Goal: Task Accomplishment & Management: Use online tool/utility

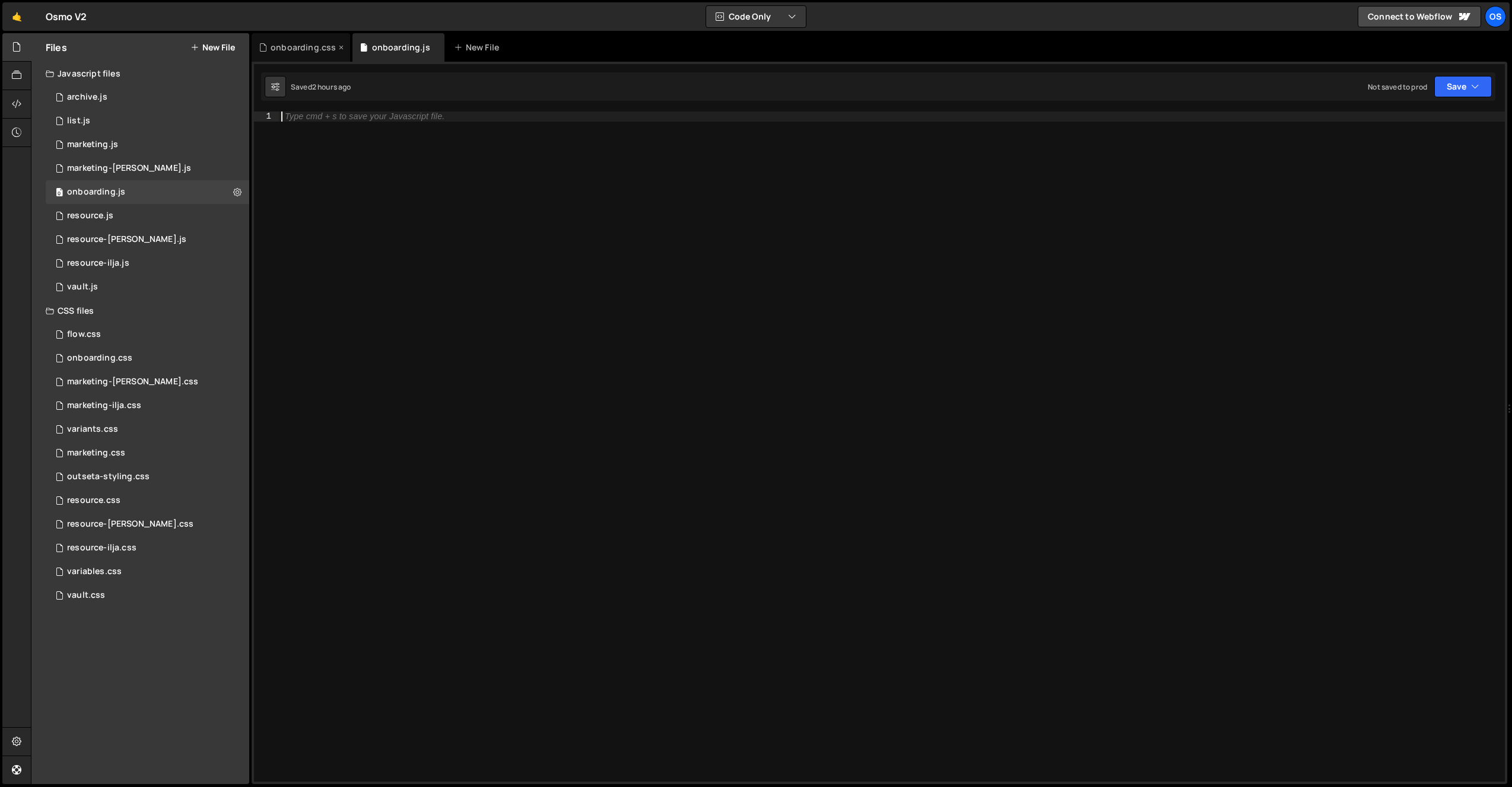
click at [299, 39] on div "onboarding.css" at bounding box center [301, 47] width 99 height 29
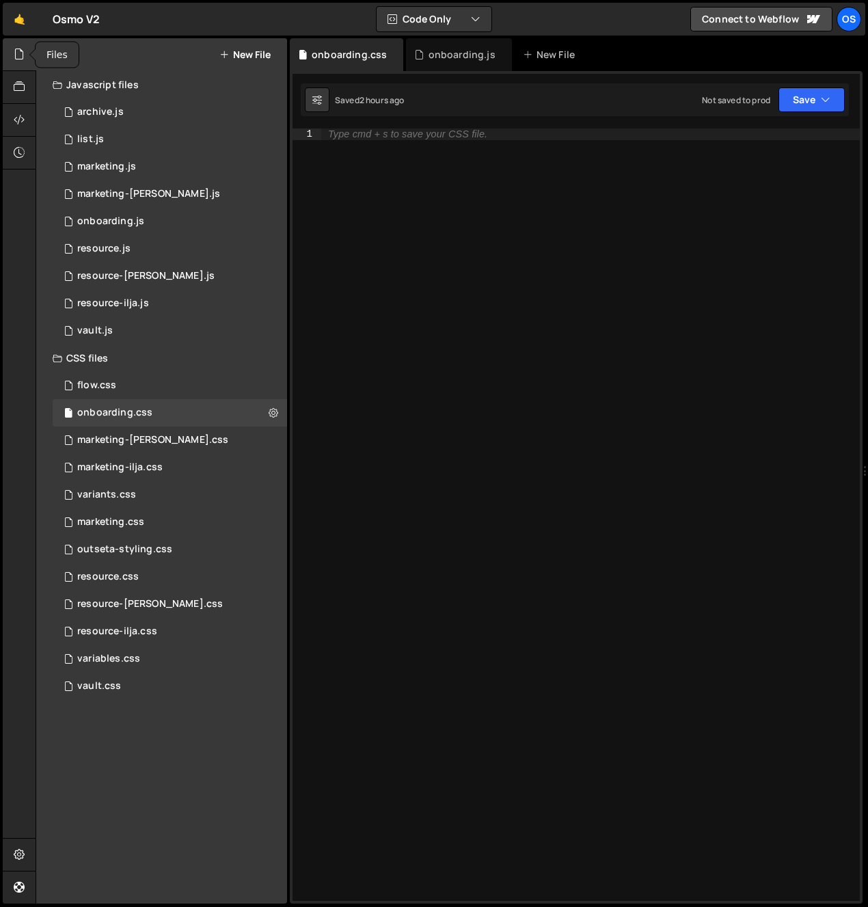
click at [12, 50] on div at bounding box center [20, 54] width 34 height 33
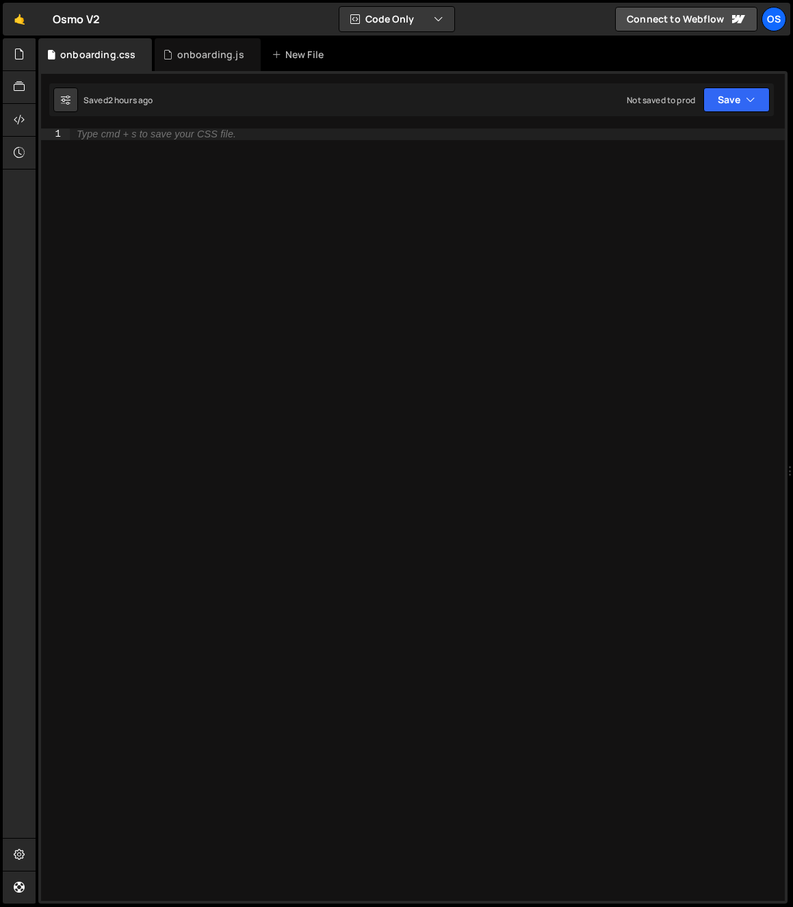
click at [179, 164] on div "Type cmd + s to save your CSS file." at bounding box center [427, 526] width 715 height 795
click at [188, 54] on div "onboarding.js" at bounding box center [210, 55] width 67 height 14
click at [12, 59] on div at bounding box center [20, 54] width 34 height 33
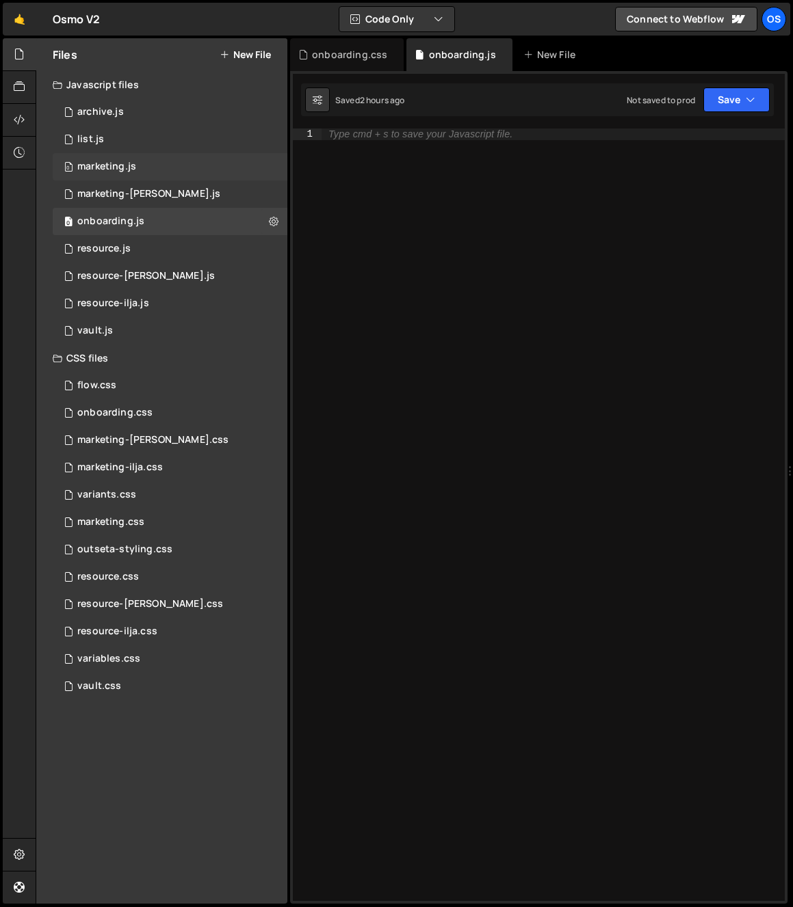
click at [150, 163] on div "0 marketing.js 0" at bounding box center [170, 166] width 235 height 27
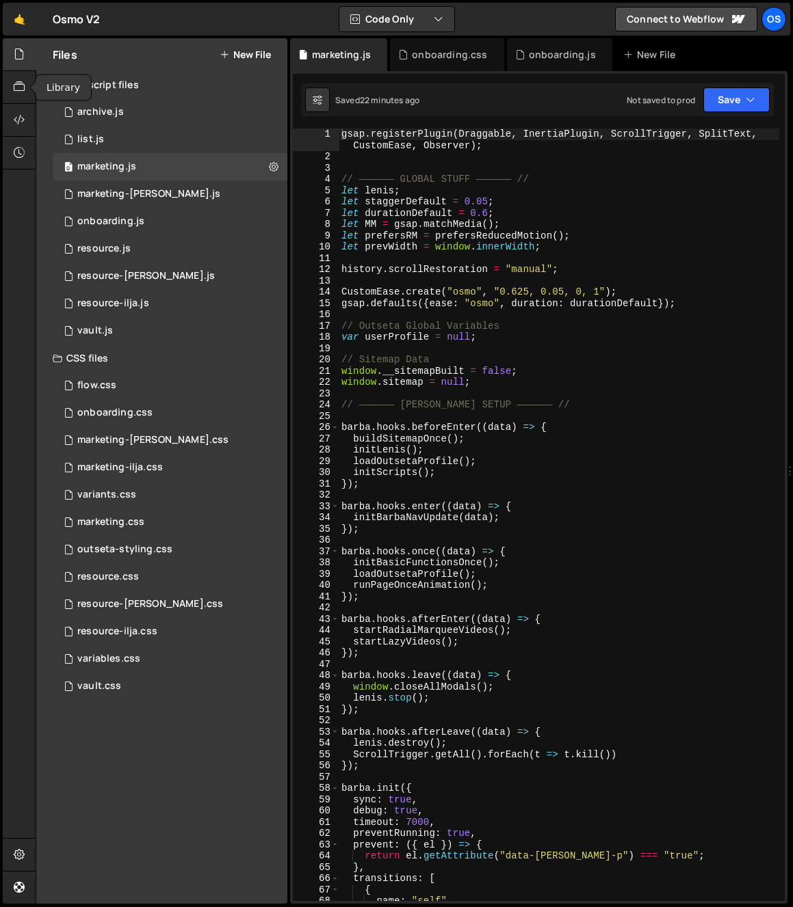
click at [19, 56] on icon at bounding box center [19, 53] width 11 height 15
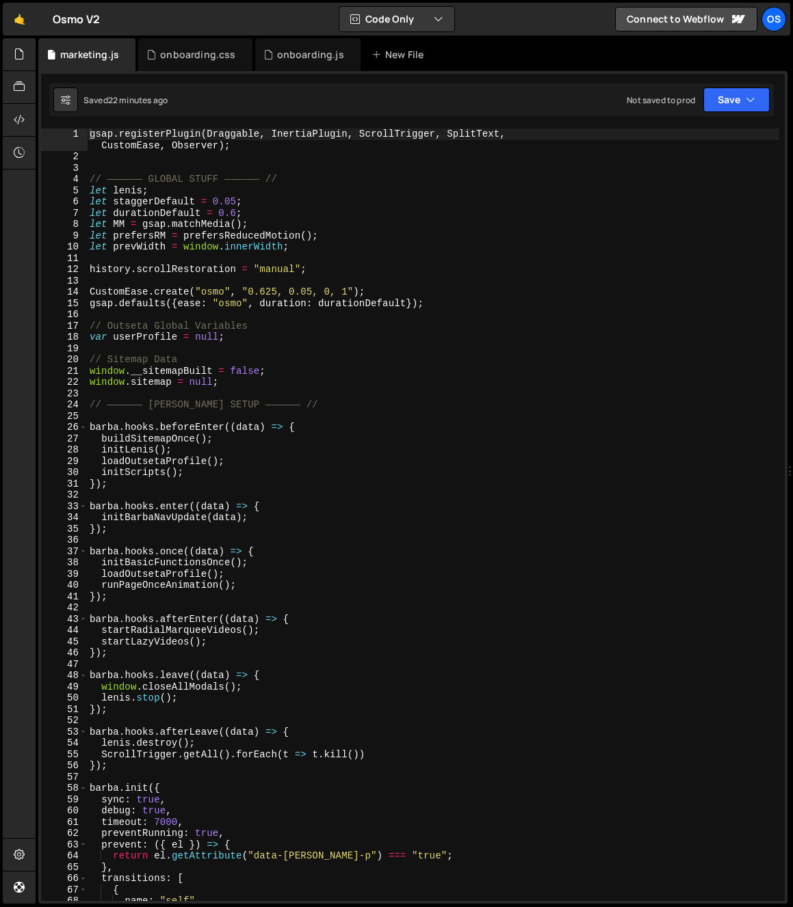
click at [129, 229] on div "gsap . registerPlugin ( Draggable , InertiaPlugin , ScrollTrigger , SplitText ,…" at bounding box center [433, 529] width 692 height 801
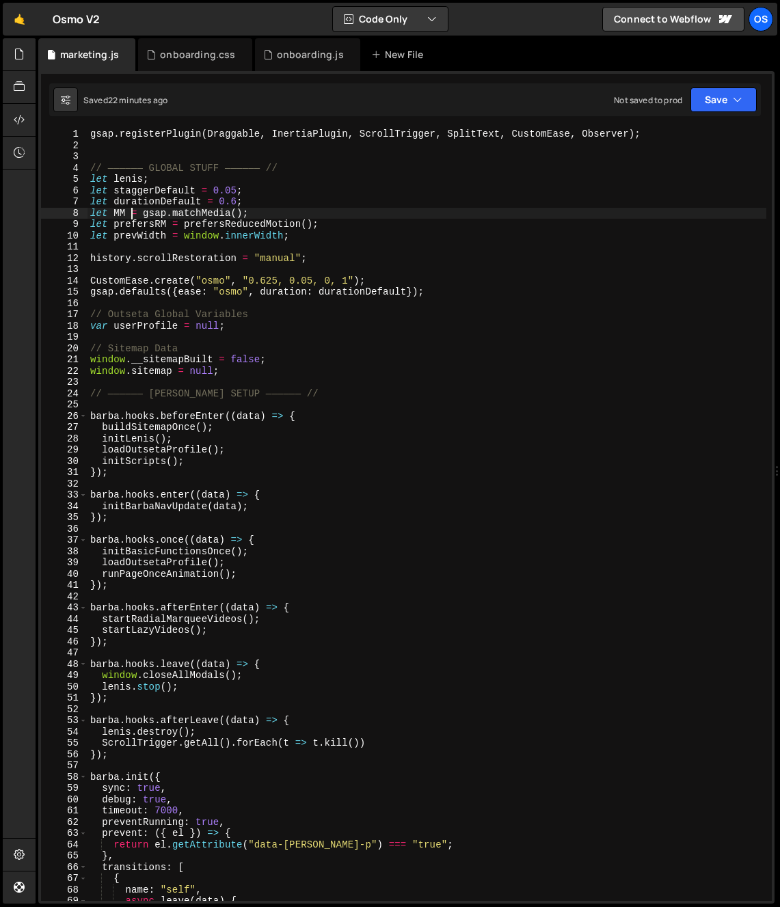
click at [161, 213] on div "gsap . registerPlugin ( Draggable , InertiaPlugin , ScrollTrigger , SplitText ,…" at bounding box center [427, 526] width 679 height 795
click at [147, 177] on div "gsap . registerPlugin ( Draggable , InertiaPlugin , ScrollTrigger , SplitText ,…" at bounding box center [427, 526] width 679 height 795
click at [135, 183] on div "gsap . registerPlugin ( Draggable , InertiaPlugin , ScrollTrigger , SplitText ,…" at bounding box center [427, 526] width 679 height 795
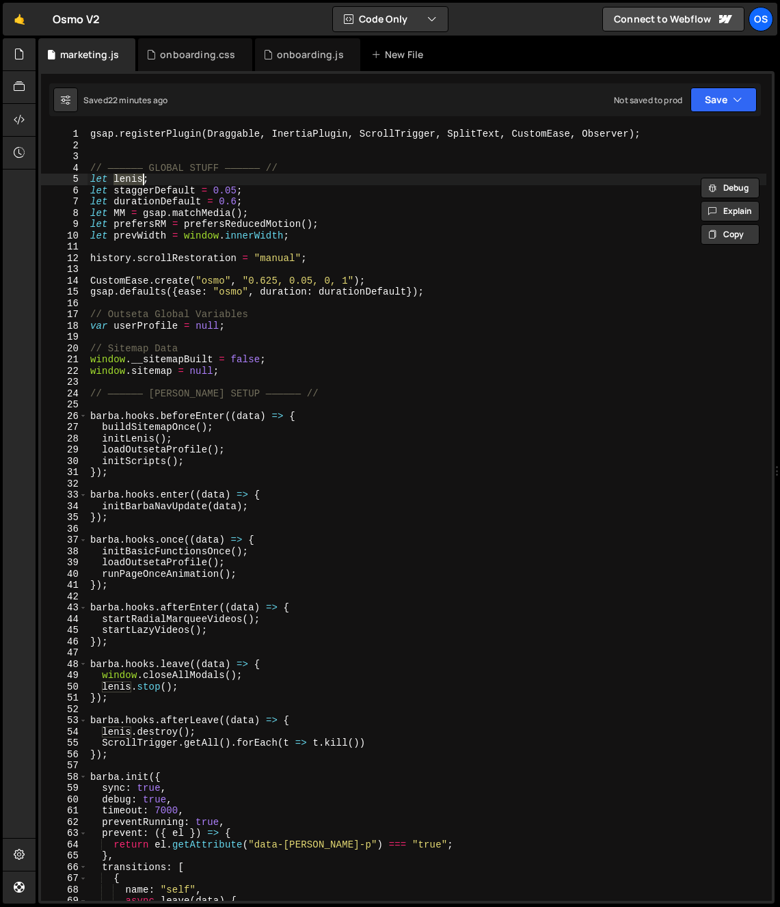
click at [161, 200] on div "gsap . registerPlugin ( Draggable , InertiaPlugin , ScrollTrigger , SplitText ,…" at bounding box center [427, 526] width 679 height 795
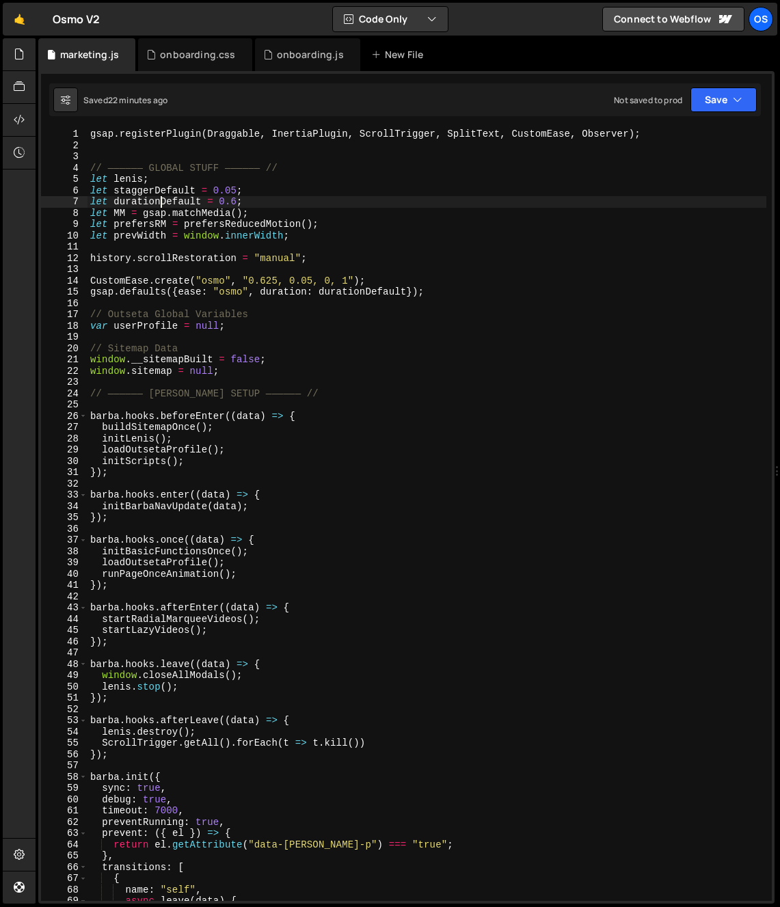
click at [161, 200] on div "gsap . registerPlugin ( Draggable , InertiaPlugin , ScrollTrigger , SplitText ,…" at bounding box center [427, 526] width 679 height 795
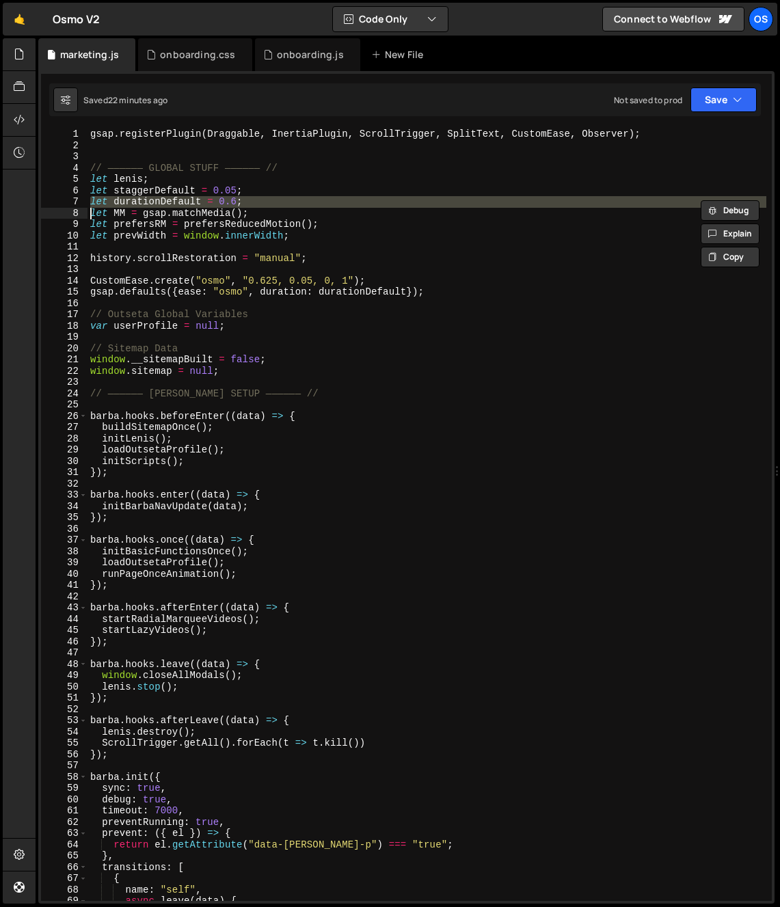
click at [161, 194] on div "gsap . registerPlugin ( Draggable , InertiaPlugin , ScrollTrigger , SplitText ,…" at bounding box center [427, 526] width 679 height 795
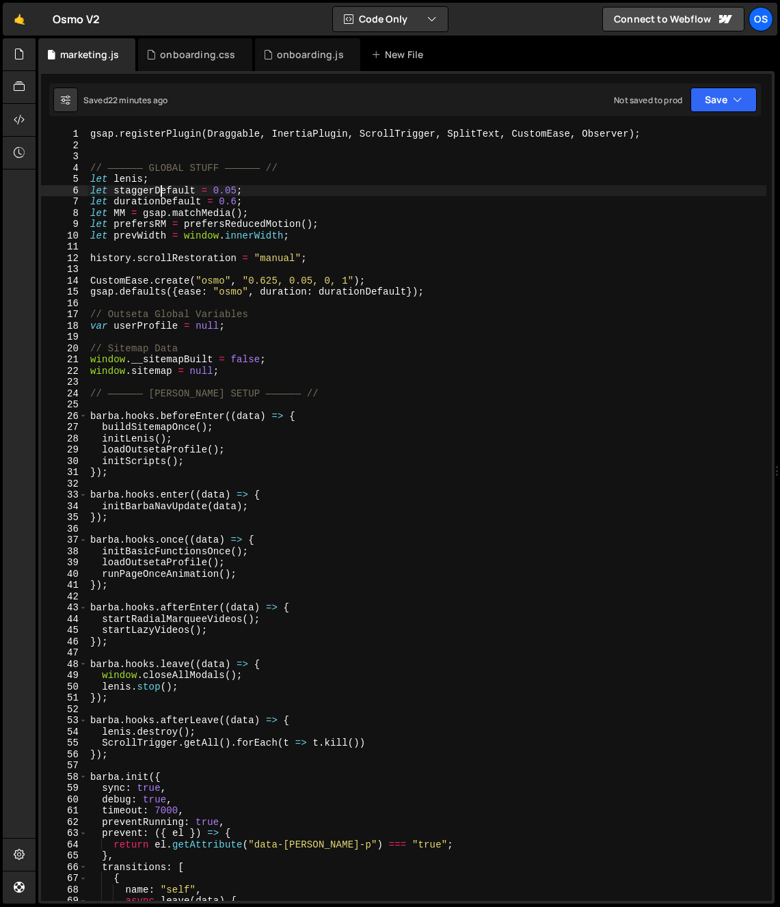
click at [150, 258] on div "gsap . registerPlugin ( Draggable , InertiaPlugin , ScrollTrigger , SplitText ,…" at bounding box center [427, 526] width 679 height 795
type textarea "history.scrollRestoration = "manual";"
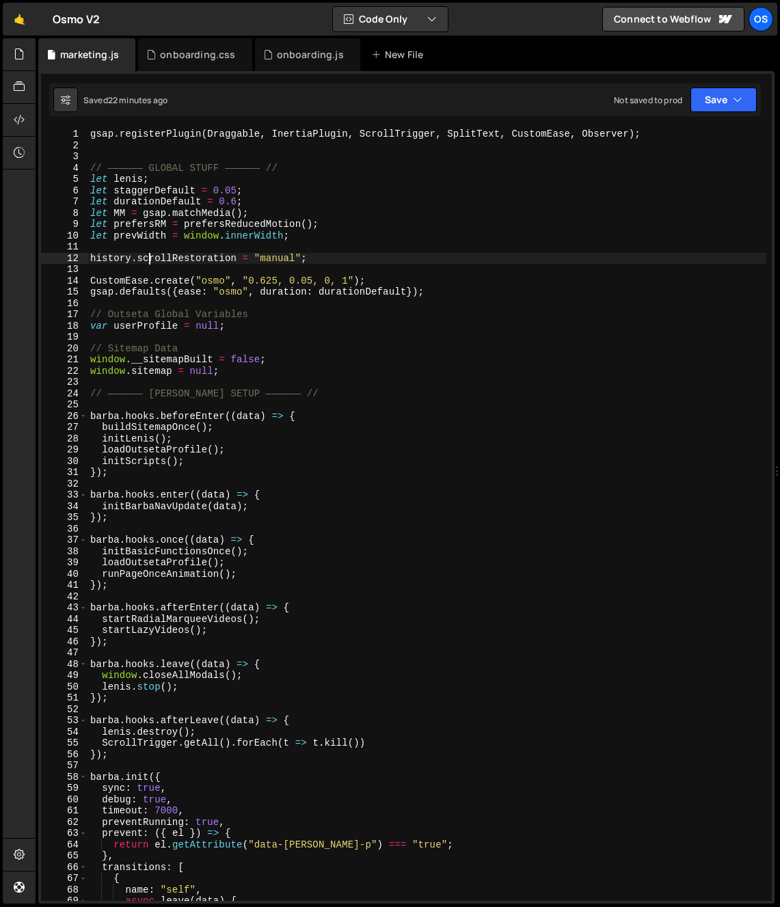
click at [150, 258] on div "gsap . registerPlugin ( Draggable , InertiaPlugin , ScrollTrigger , SplitText ,…" at bounding box center [427, 526] width 679 height 795
click at [217, 251] on div "gsap . registerPlugin ( Draggable , InertiaPlugin , ScrollTrigger , SplitText ,…" at bounding box center [427, 526] width 679 height 795
click at [276, 276] on div "gsap . registerPlugin ( Draggable , InertiaPlugin , ScrollTrigger , SplitText ,…" at bounding box center [427, 526] width 679 height 795
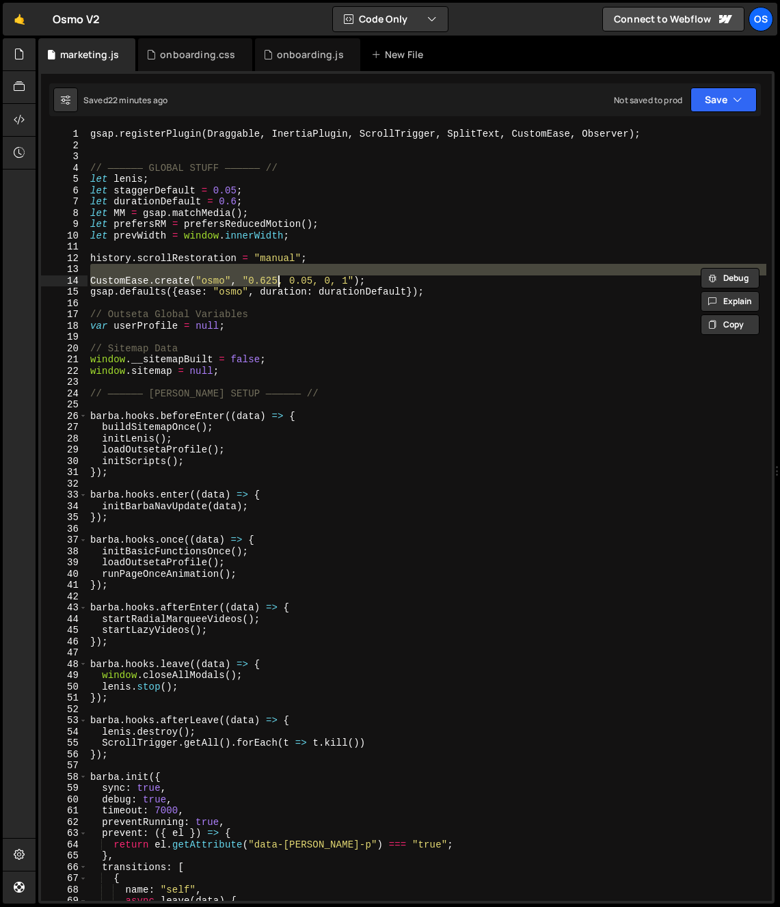
click at [144, 280] on div "gsap . registerPlugin ( Draggable , InertiaPlugin , ScrollTrigger , SplitText ,…" at bounding box center [427, 526] width 679 height 795
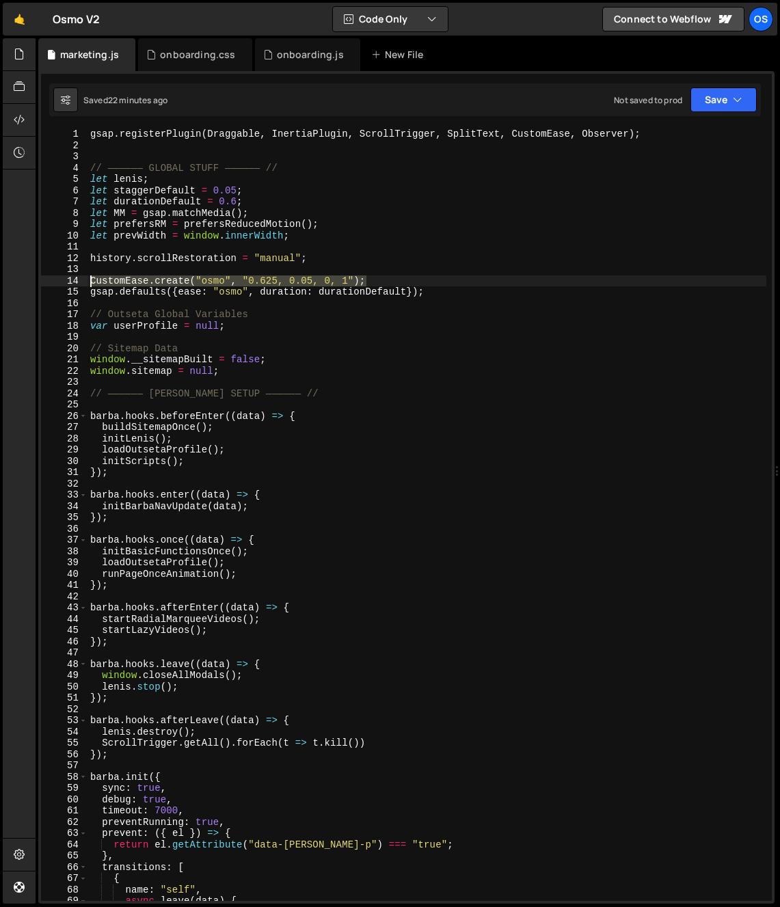
drag, startPoint x: 249, startPoint y: 283, endPoint x: 72, endPoint y: 280, distance: 177.1
click at [72, 280] on div "CustomEase.create("osmo", "0.625, 0.05, 0, 1"); 1 2 3 4 5 6 7 8 9 10 11 12 13 1…" at bounding box center [406, 515] width 731 height 773
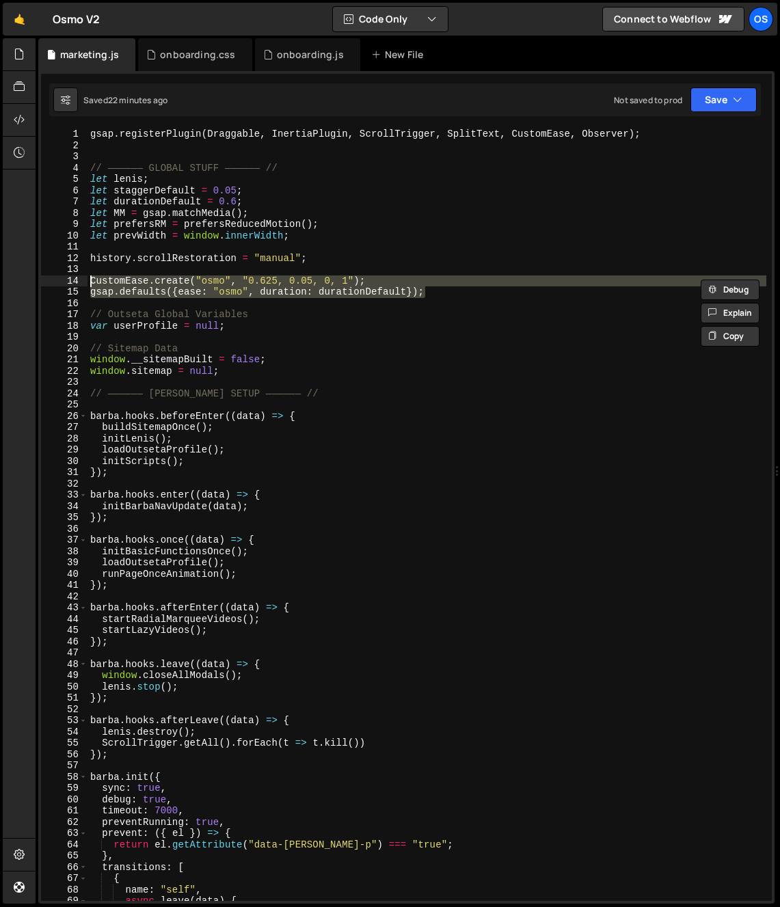
drag, startPoint x: 468, startPoint y: 294, endPoint x: 39, endPoint y: 283, distance: 428.9
click at [39, 283] on div "1 Type cmd + s to save your Javascript file. הההההההההההההההההההההההההההההההההה…" at bounding box center [406, 487] width 736 height 833
type textarea "CustomEase.create("osmo", "0.625, 0.05, 0, 1"); gsap.defaults({ease: "osmo", du…"
click at [287, 51] on div "onboarding.js" at bounding box center [310, 55] width 67 height 14
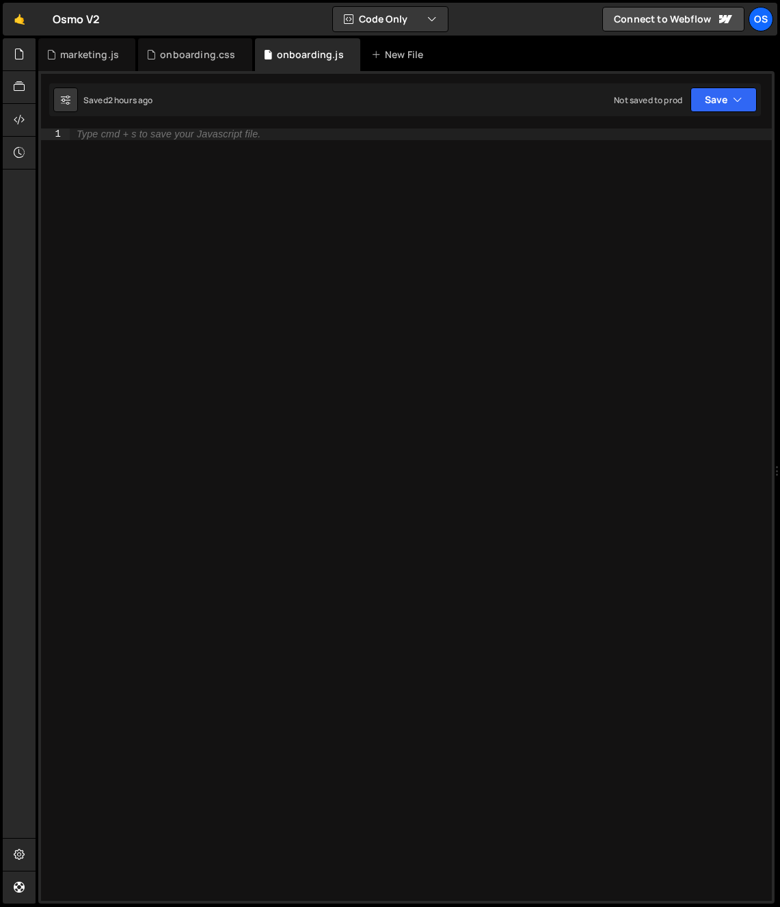
click at [229, 198] on div "Type cmd + s to save your Javascript file." at bounding box center [427, 526] width 715 height 795
paste textarea "gsap.defaults({ease: "osmo", duration: durationDefault});"
type textarea "gsap.defaults({ease: "osmo", duration: durationDefault});"
click at [91, 53] on div "marketing.js" at bounding box center [89, 55] width 59 height 14
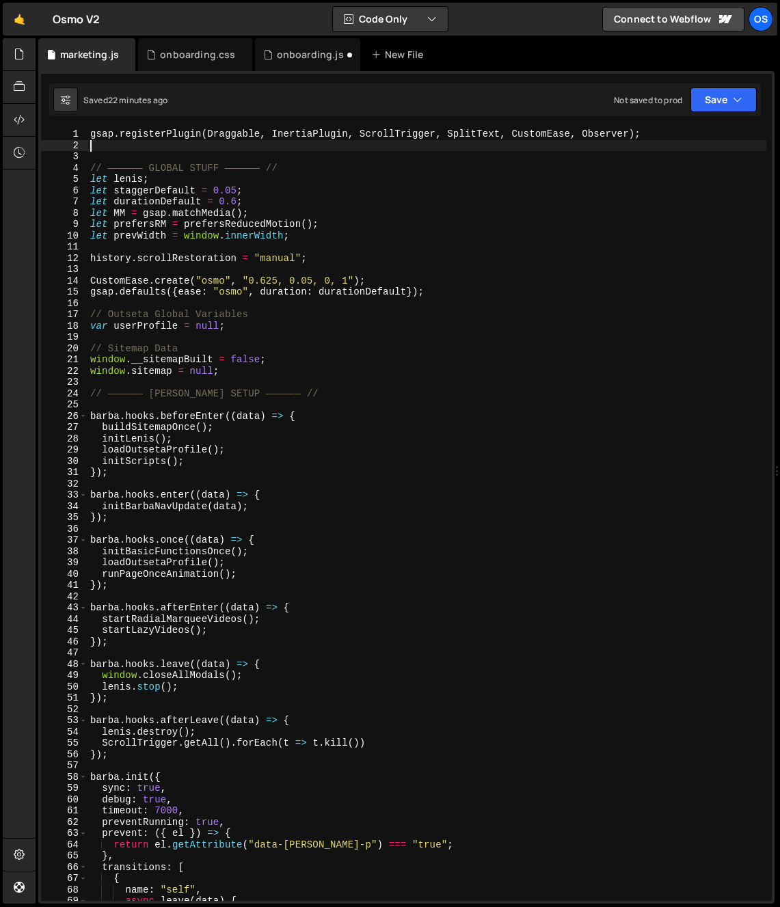
drag, startPoint x: 122, startPoint y: 143, endPoint x: 42, endPoint y: 120, distance: 82.5
click at [40, 122] on div "gsap.defaults({ease: "osmo", duration: durationDefault}); 1 2 CustomEase . crea…" at bounding box center [406, 487] width 736 height 833
type textarea "gsap.registerPlugin(Draggable, InertiaPlugin, ScrollTrigger, SplitText, CustomE…"
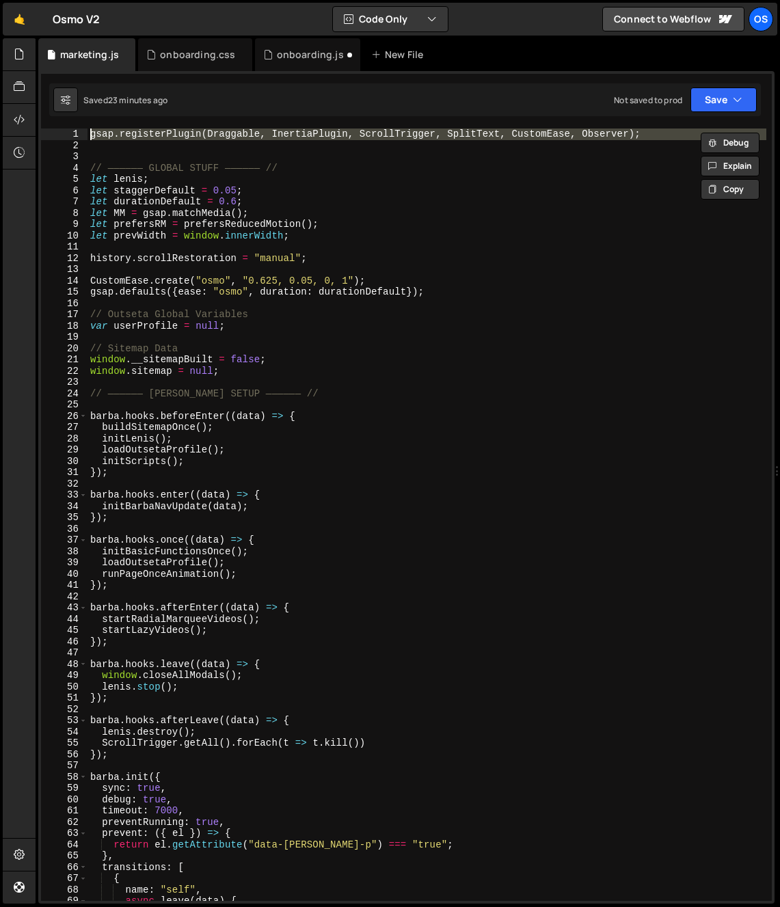
drag, startPoint x: 305, startPoint y: 57, endPoint x: 190, endPoint y: 119, distance: 130.3
click at [305, 57] on div "onboarding.js" at bounding box center [310, 55] width 67 height 14
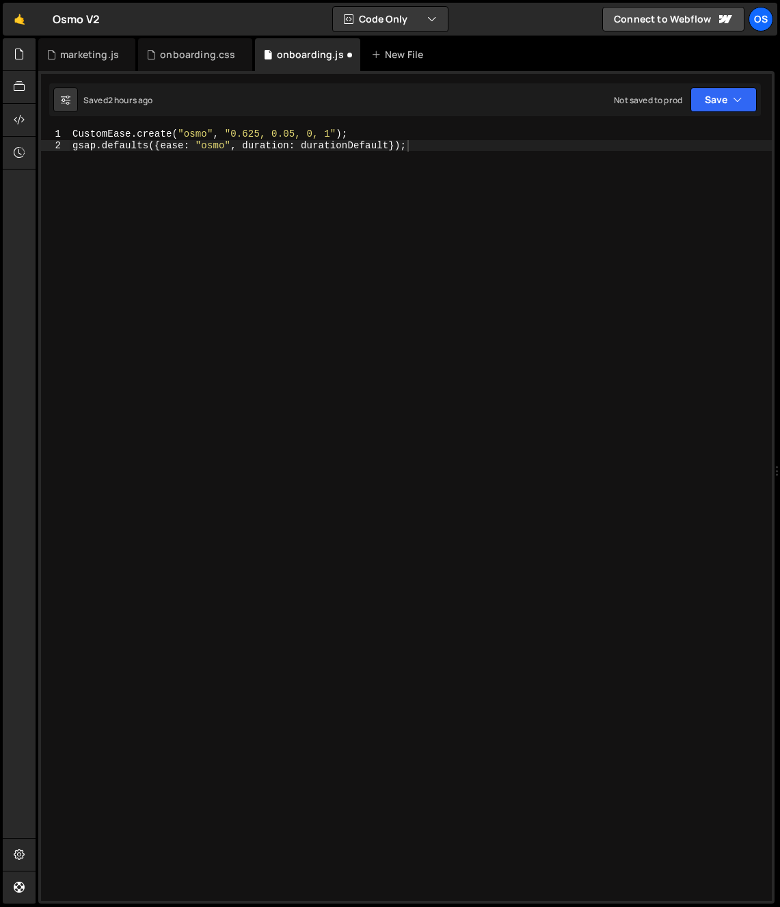
click at [75, 132] on div "CustomEase . create ( "osmo" , "0.625, 0.05, 0, 1" ) ; gsap . defaults ({ ease …" at bounding box center [421, 526] width 702 height 795
type textarea "CustomEase.create("osmo", "0.625, 0.05, 0, 1");"
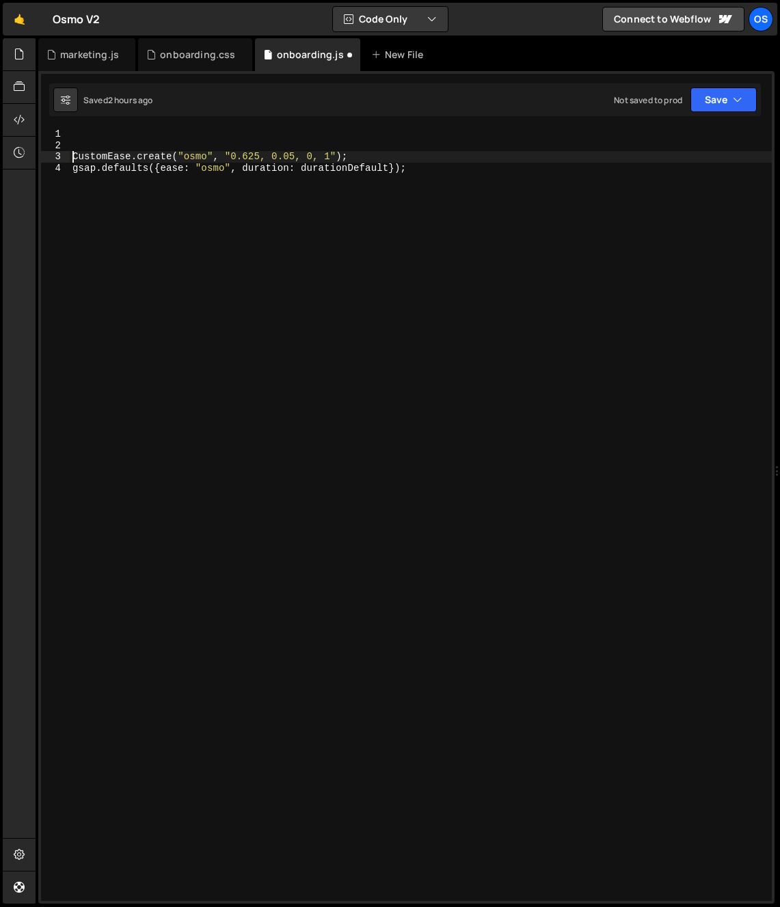
click at [81, 130] on div "CustomEase . create ( "osmo" , "0.625, 0.05, 0, 1" ) ; gsap . defaults ({ ease …" at bounding box center [421, 526] width 702 height 795
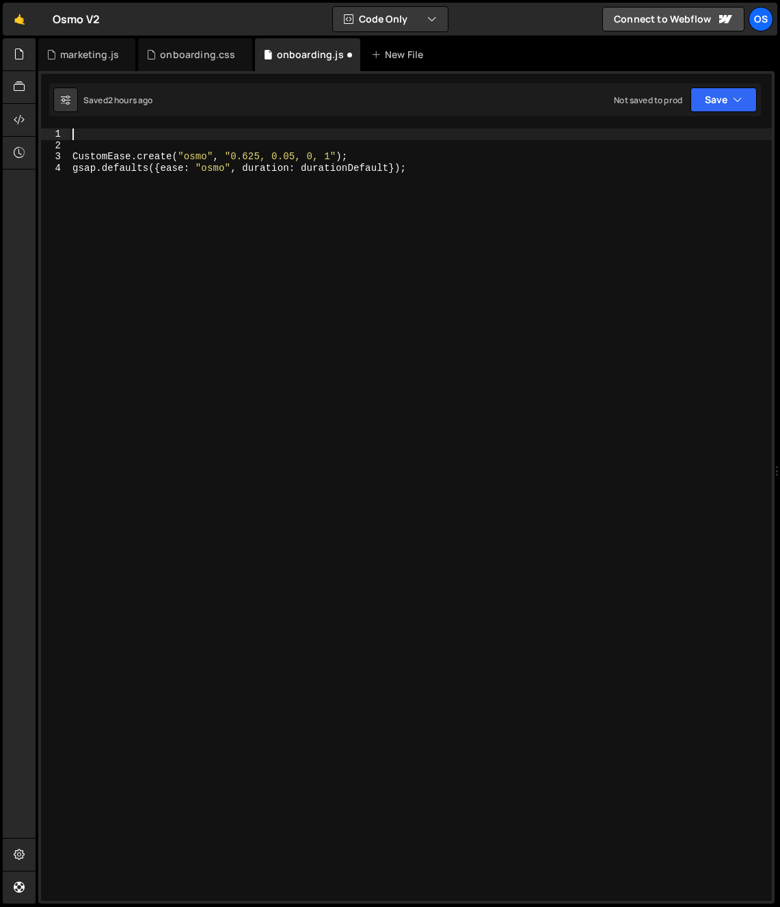
paste textarea "gsap.registerPlugin(Draggable, InertiaPlugin, ScrollTrigger, SplitText, CustomE…"
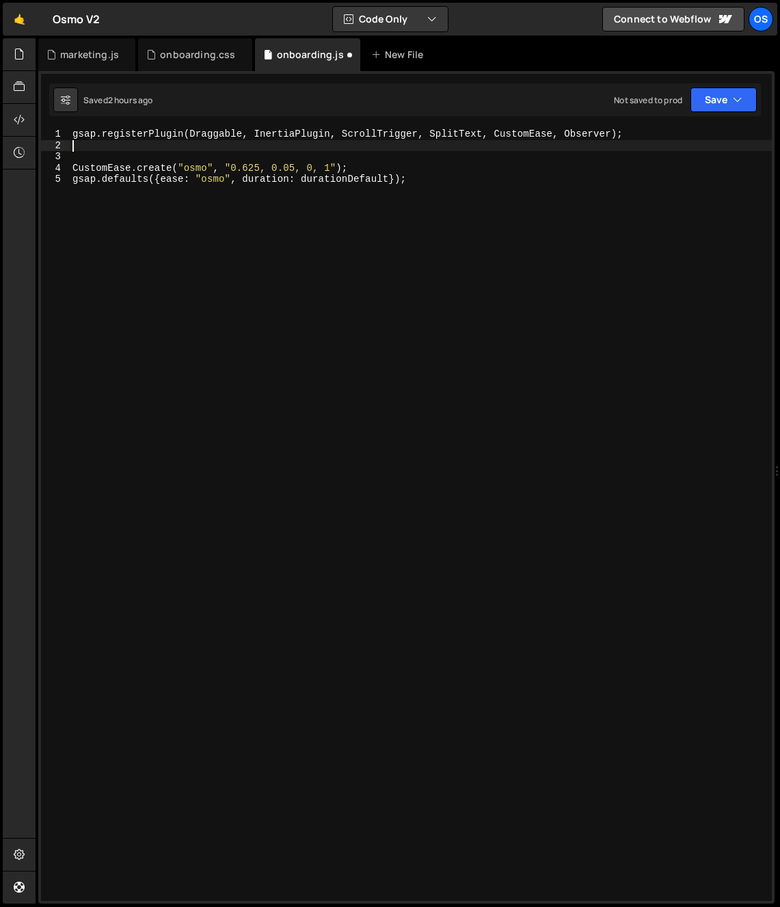
click at [227, 147] on div "gsap . registerPlugin ( Draggable , InertiaPlugin , ScrollTrigger , SplitText ,…" at bounding box center [421, 526] width 702 height 795
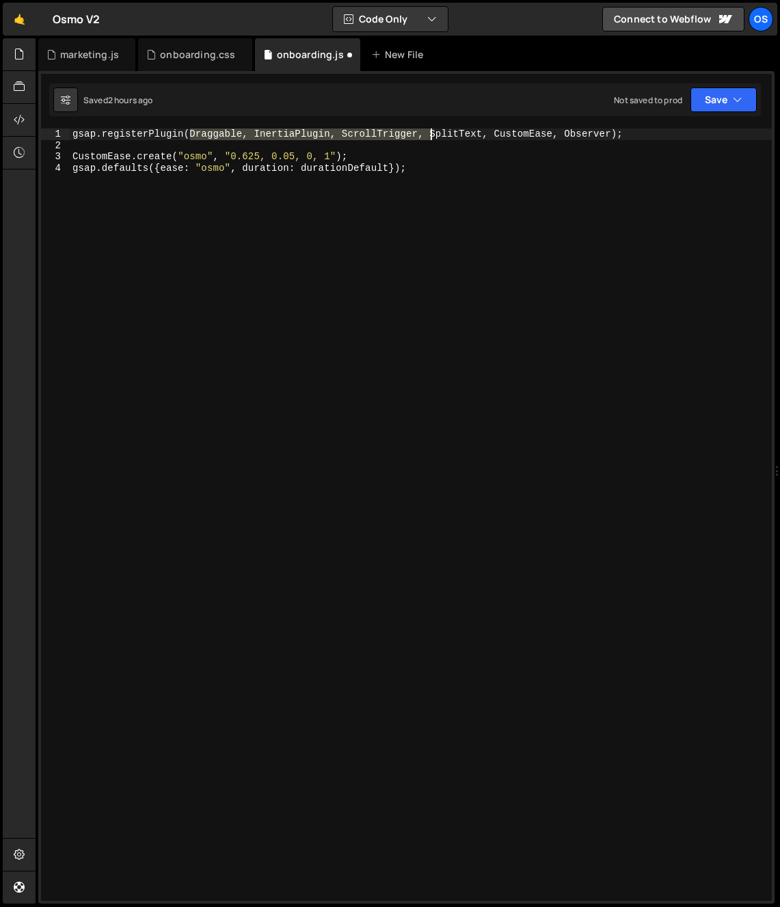
drag, startPoint x: 189, startPoint y: 134, endPoint x: 433, endPoint y: 137, distance: 243.4
click at [433, 137] on div "gsap . registerPlugin ( Draggable , InertiaPlugin , ScrollTrigger , SplitText ,…" at bounding box center [421, 526] width 702 height 795
drag, startPoint x: 313, startPoint y: 136, endPoint x: 370, endPoint y: 137, distance: 56.8
click at [370, 137] on div "gsap . registerPlugin ( SplitText , CustomEase , Observer ) ; CustomEase . crea…" at bounding box center [421, 526] width 702 height 795
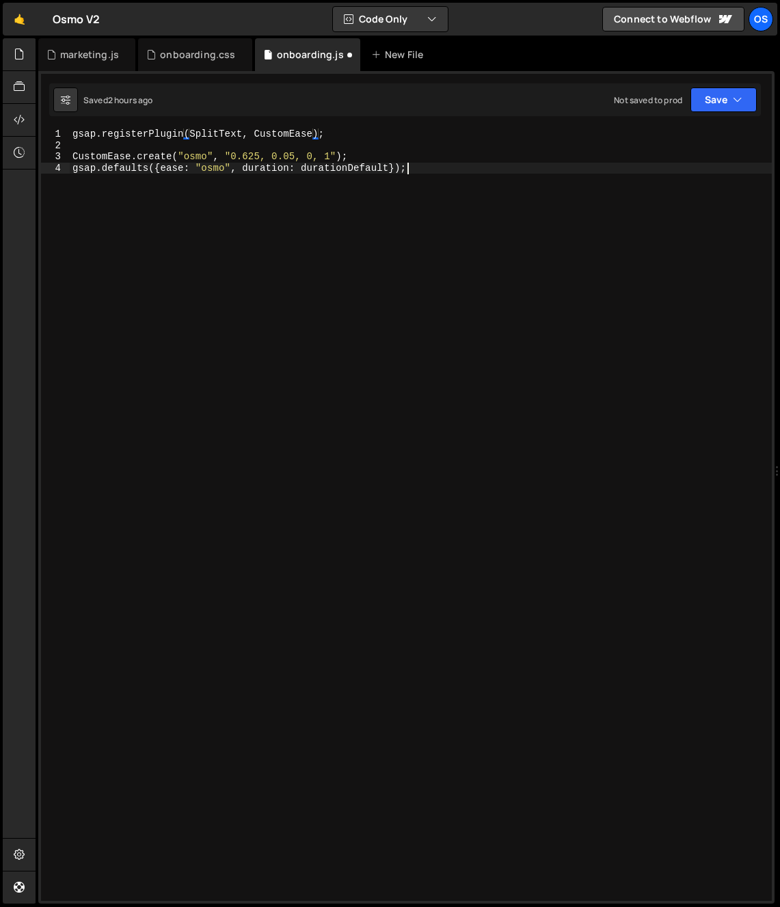
click at [360, 186] on div "gsap . registerPlugin ( SplitText , CustomEase ) ; CustomEase . create ( "osmo"…" at bounding box center [421, 526] width 702 height 795
type textarea "gsap.defaults({ease: "osmo", duration: durationDefault});"
click at [343, 198] on div "gsap . registerPlugin ( SplitText , CustomEase ) ; CustomEase . create ( "osmo"…" at bounding box center [421, 526] width 702 height 795
click at [88, 49] on div "marketing.js" at bounding box center [89, 55] width 59 height 14
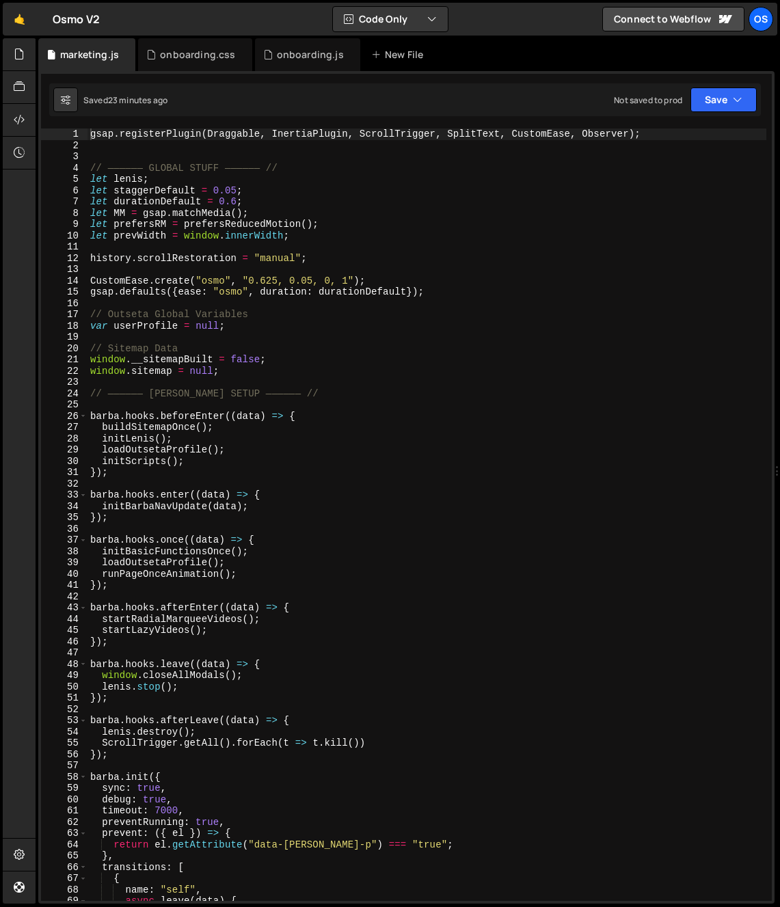
click at [230, 191] on div "gsap . registerPlugin ( Draggable , InertiaPlugin , ScrollTrigger , SplitText ,…" at bounding box center [427, 526] width 679 height 795
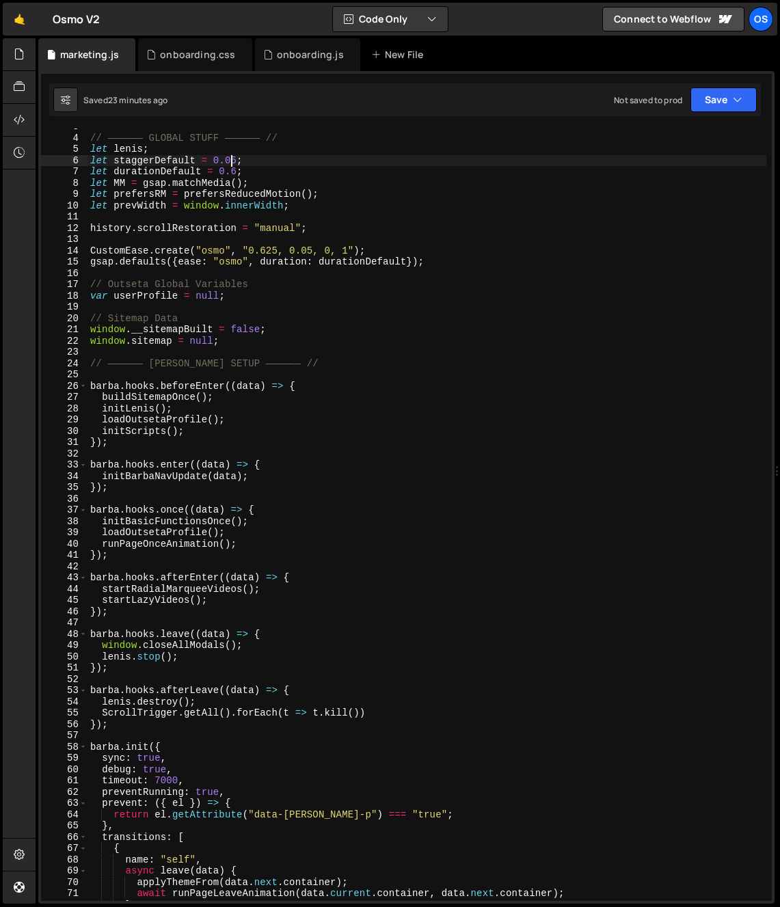
scroll to position [23, 0]
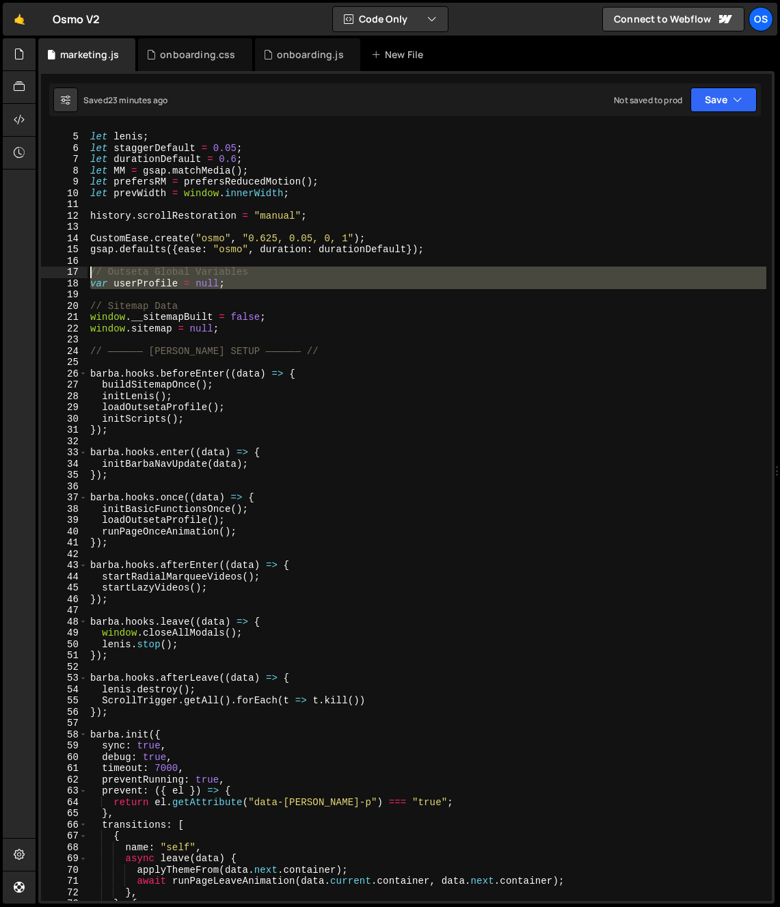
drag, startPoint x: 111, startPoint y: 293, endPoint x: 80, endPoint y: 272, distance: 37.0
click at [80, 272] on div "let staggerDefault = 0.05; 4 5 6 7 8 9 10 11 12 13 14 15 16 17 18 19 20 21 22 2…" at bounding box center [406, 515] width 731 height 773
type textarea "// Outseta Global Variables var userProfile = null;"
click at [325, 59] on div "onboarding.js" at bounding box center [310, 55] width 67 height 14
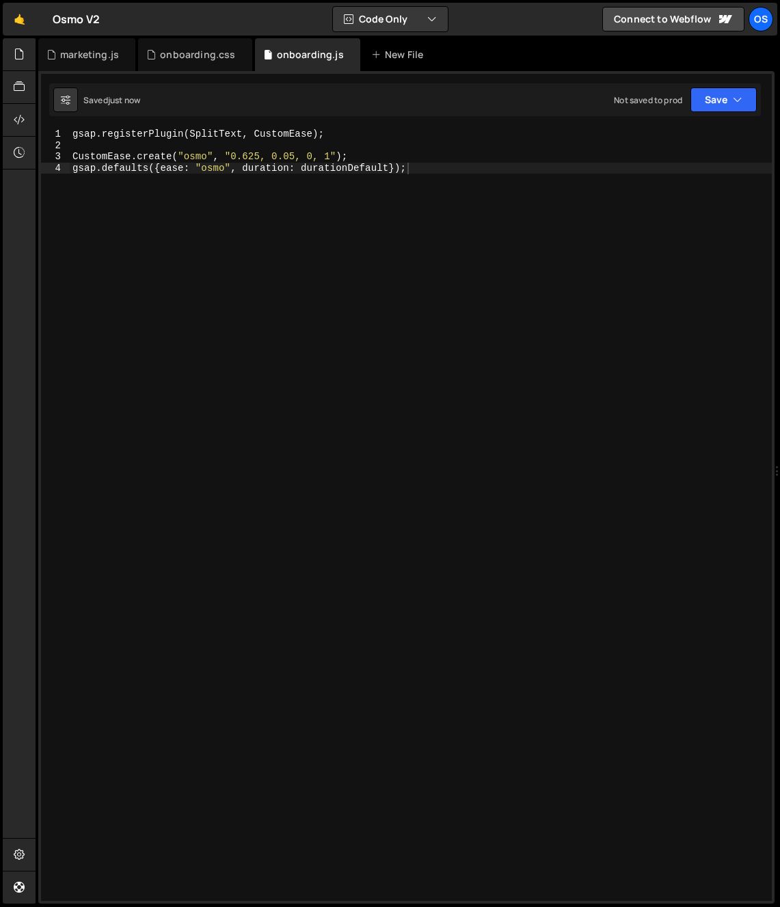
click at [185, 210] on div "gsap . registerPlugin ( SplitText , CustomEase ) ; CustomEase . create ( "osmo"…" at bounding box center [421, 526] width 702 height 795
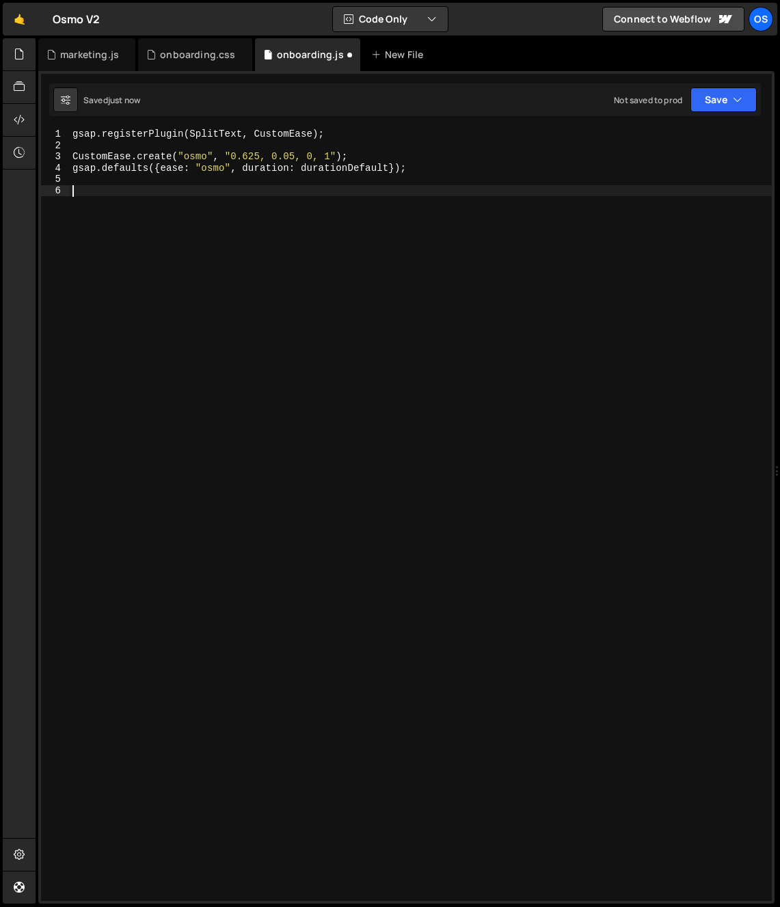
paste textarea
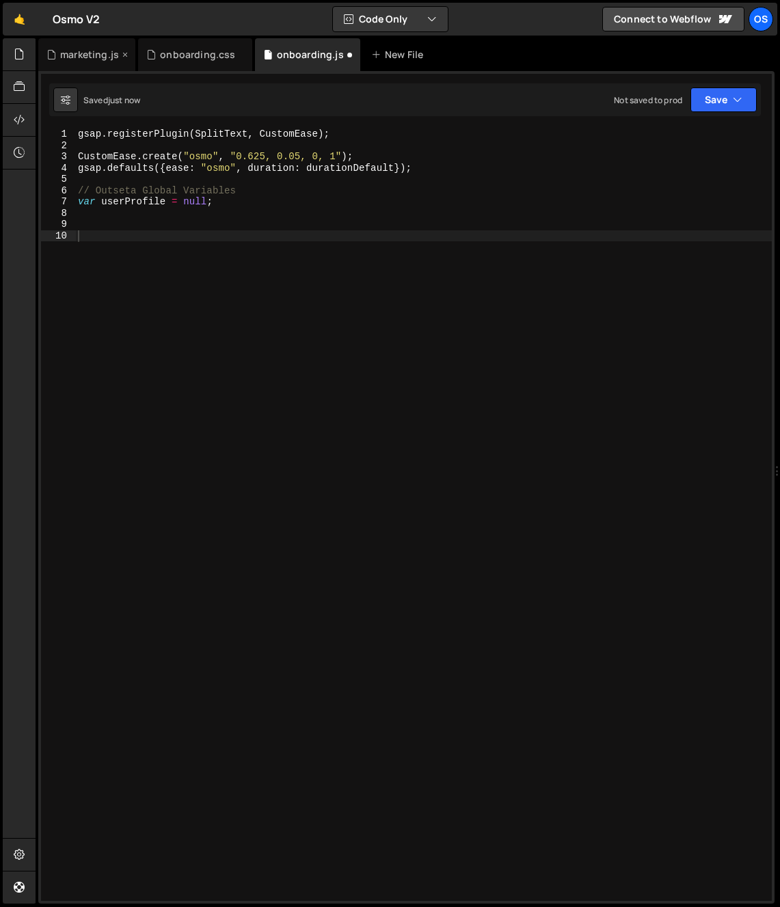
click at [91, 49] on div "marketing.js" at bounding box center [89, 55] width 59 height 14
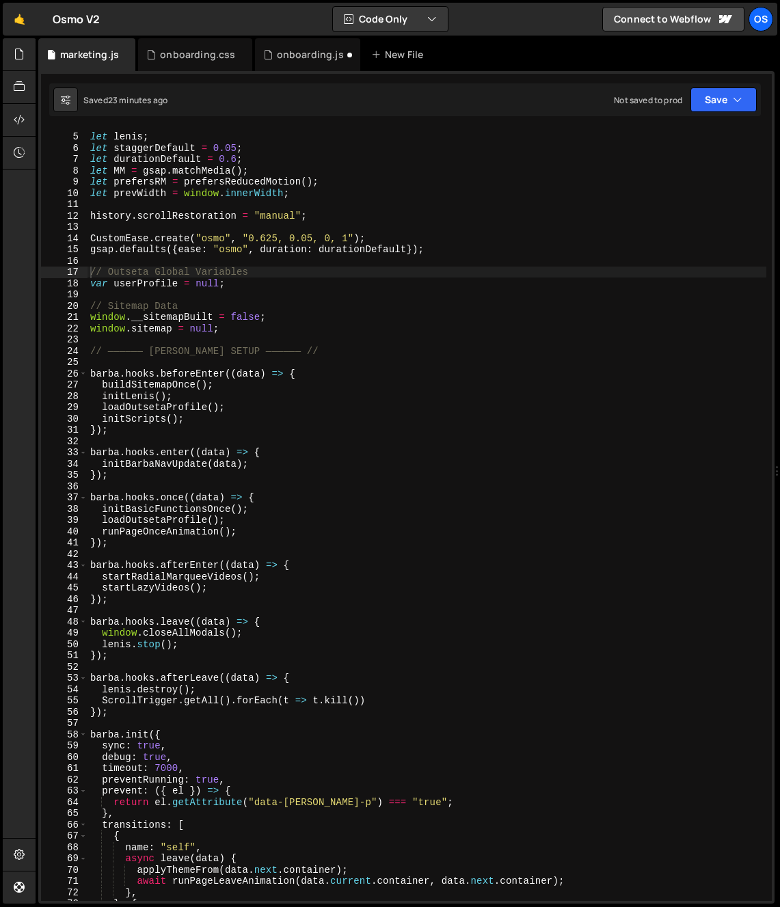
scroll to position [37, 0]
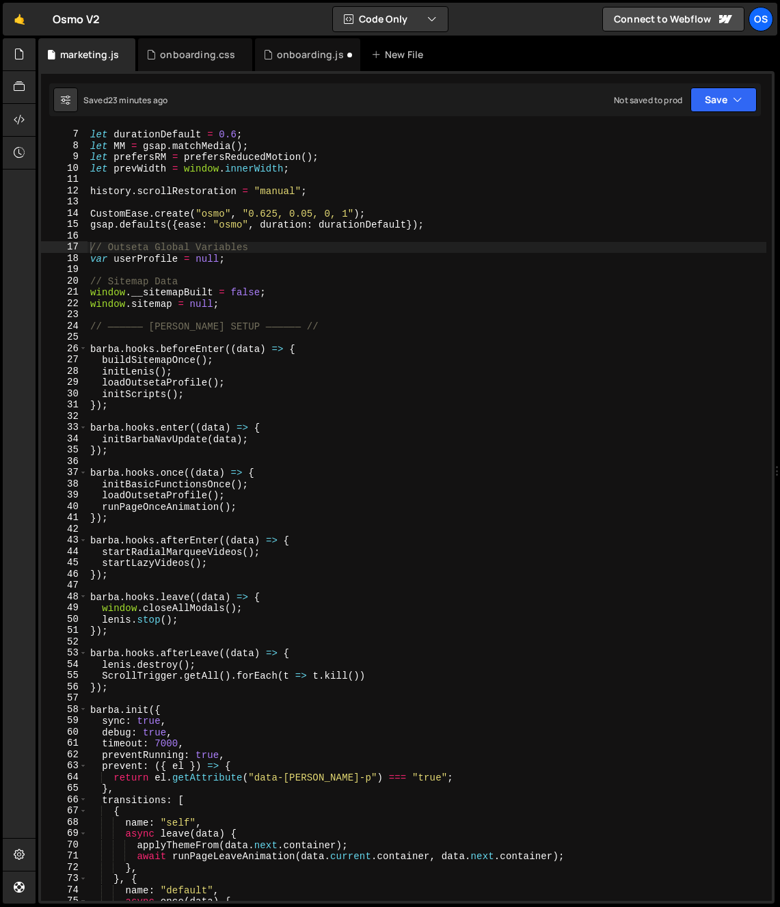
click at [119, 364] on div "let staggerDefault = 0.05 ; let durationDefault = 0.6 ; let MM = gsap . matchMe…" at bounding box center [427, 515] width 679 height 795
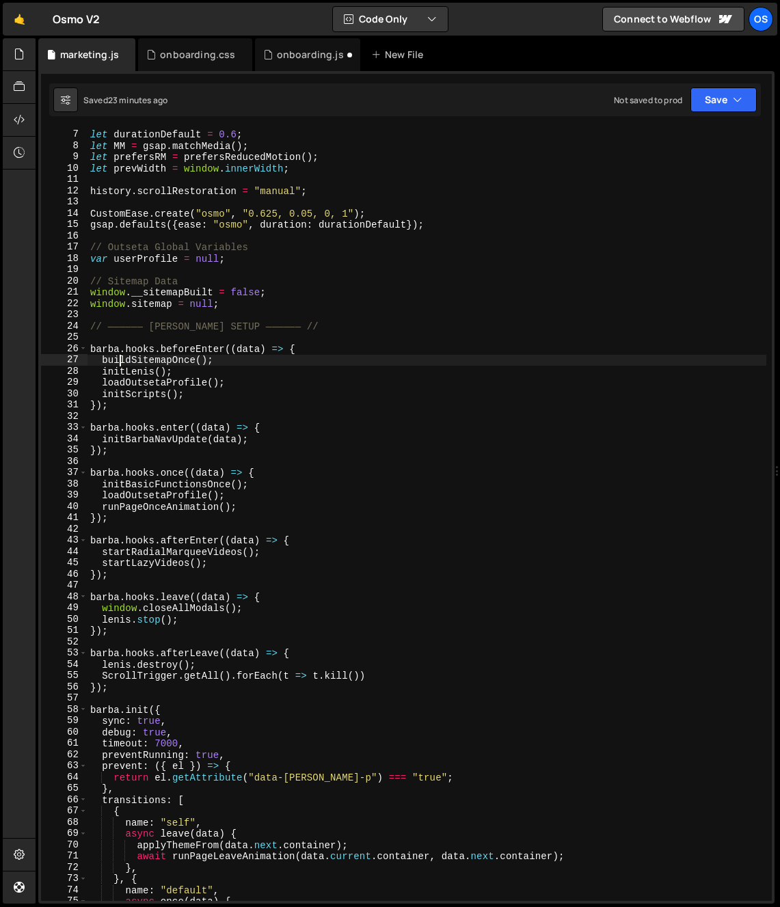
click at [119, 364] on div "let staggerDefault = 0.05 ; let durationDefault = 0.6 ; let MM = gsap . matchMe…" at bounding box center [427, 515] width 679 height 795
click at [118, 377] on div "let staggerDefault = 0.05 ; let durationDefault = 0.6 ; let MM = gsap . matchMe…" at bounding box center [427, 515] width 679 height 795
click at [120, 372] on div "let staggerDefault = 0.05 ; let durationDefault = 0.6 ; let MM = gsap . matchMe…" at bounding box center [427, 515] width 679 height 795
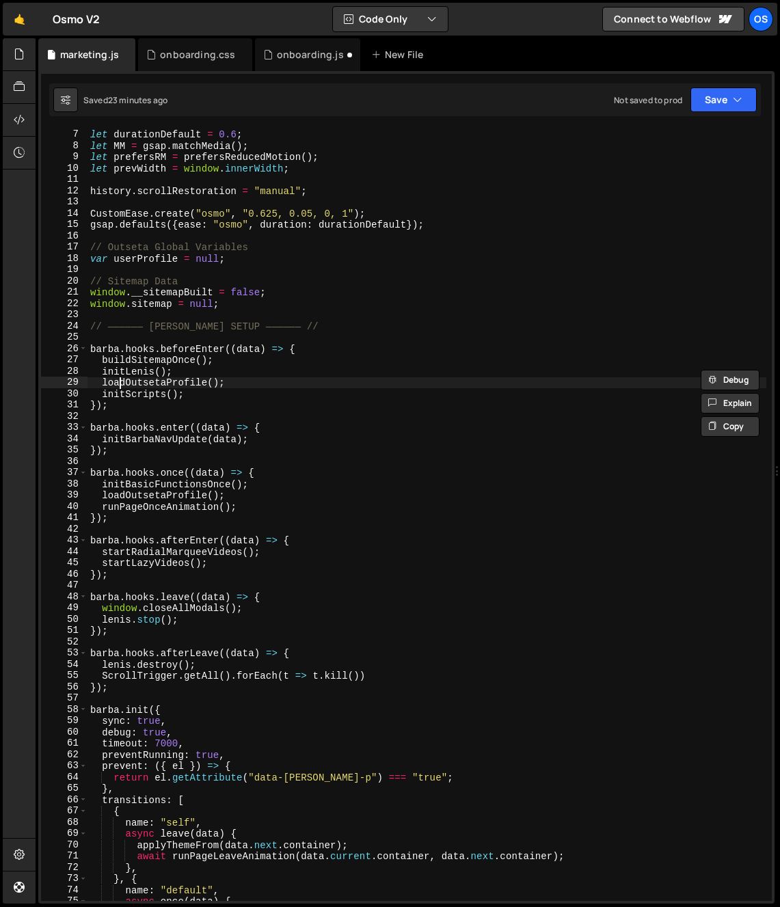
click at [119, 380] on div "let staggerDefault = 0.05 ; let durationDefault = 0.6 ; let MM = gsap . matchMe…" at bounding box center [427, 515] width 679 height 795
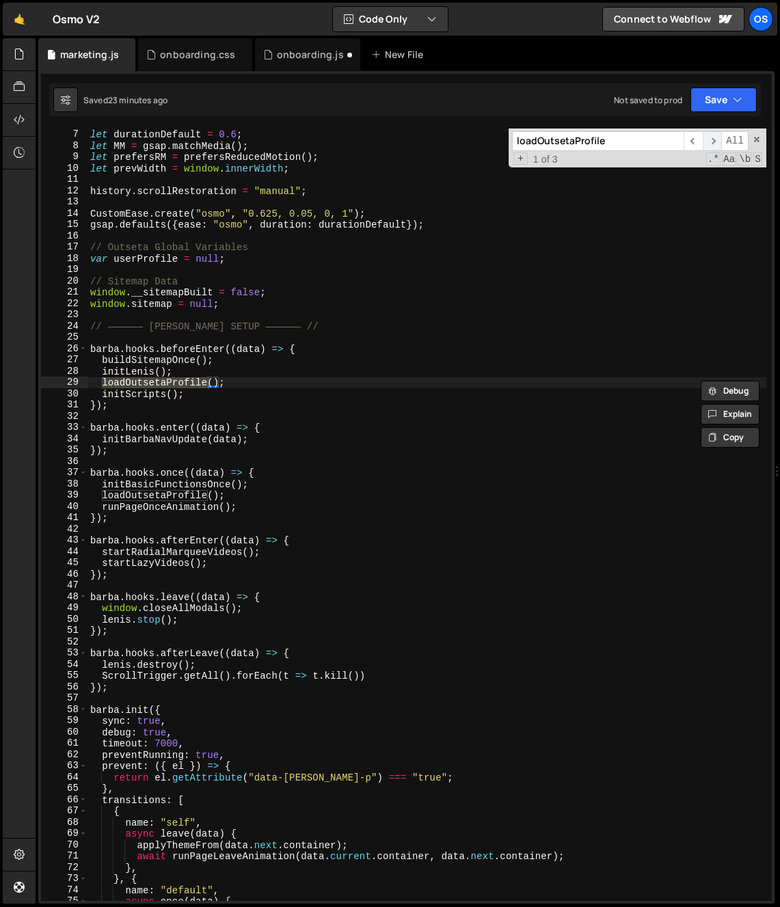
click at [712, 137] on span "​" at bounding box center [712, 141] width 19 height 20
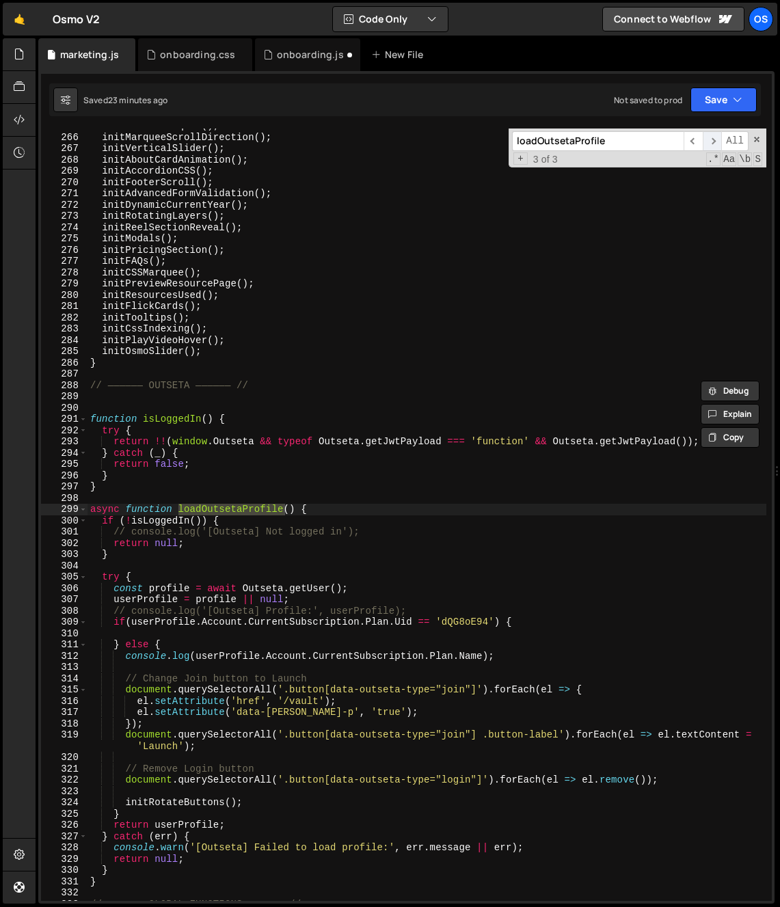
scroll to position [1625, 0]
click at [83, 507] on span at bounding box center [83, 510] width 8 height 12
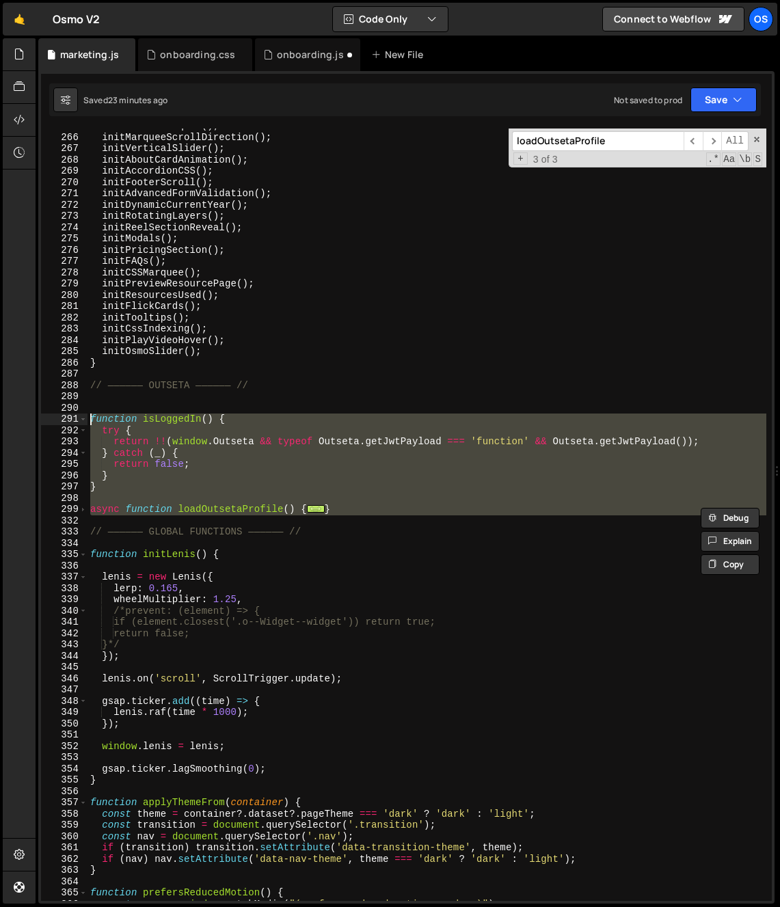
drag, startPoint x: 91, startPoint y: 518, endPoint x: 68, endPoint y: 416, distance: 104.4
click at [68, 416] on div "async function loadOutsetaProfile() { 265 266 267 268 269 270 271 272 273 274 2…" at bounding box center [406, 515] width 731 height 773
type textarea "function isLoggedIn() { try {"
click at [282, 58] on div "onboarding.js" at bounding box center [310, 55] width 67 height 14
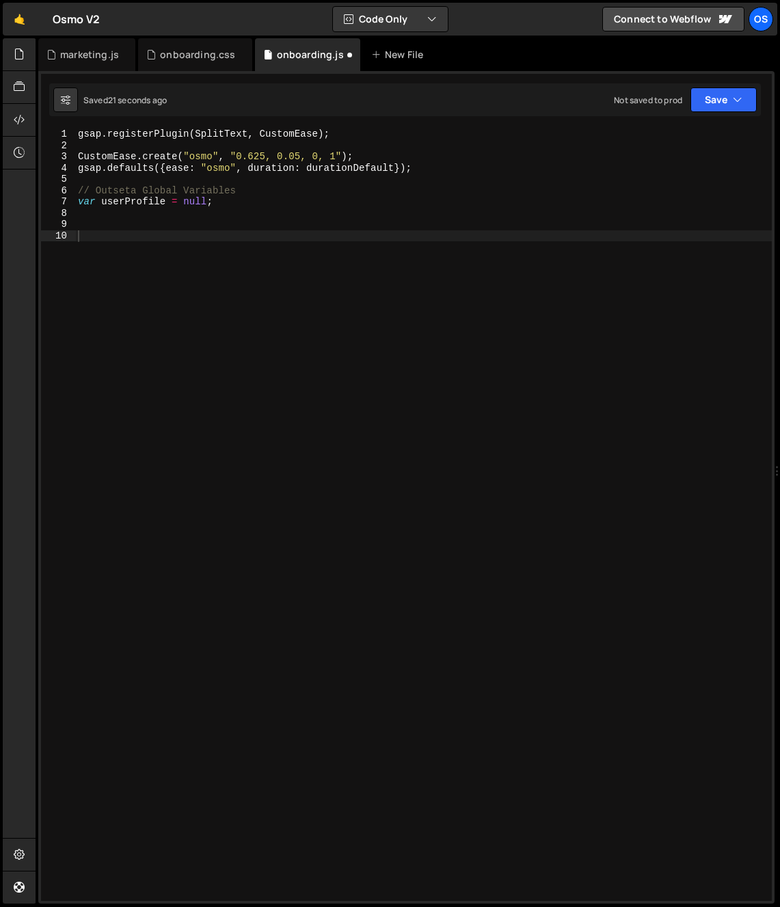
click at [250, 405] on div "gsap . registerPlugin ( SplitText , CustomEase ) ; CustomEase . create ( "osmo"…" at bounding box center [423, 526] width 697 height 795
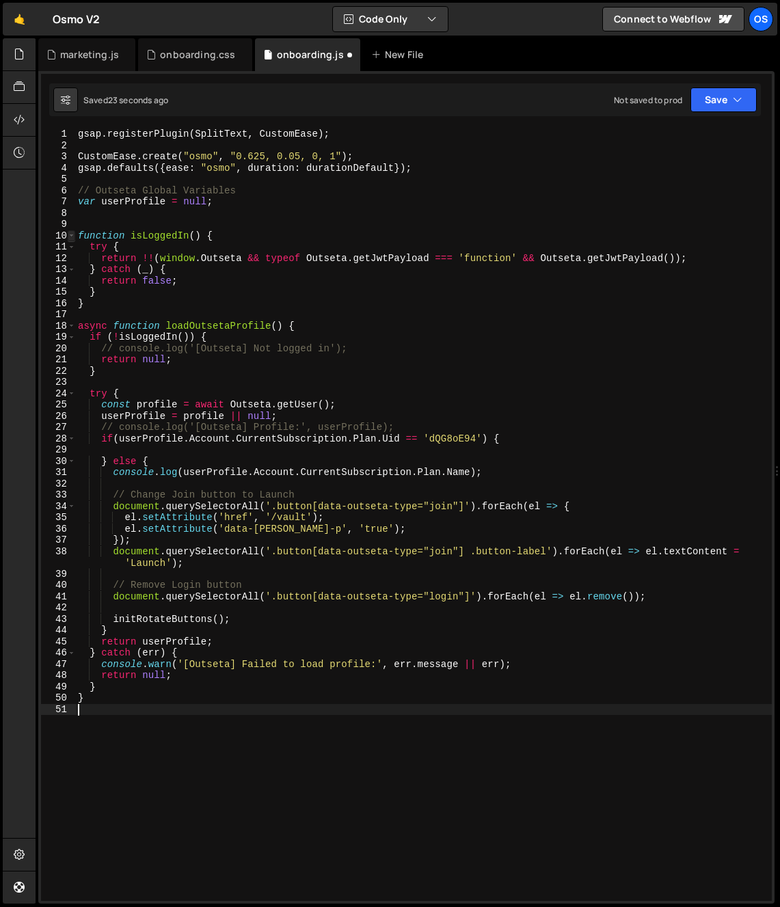
click at [75, 235] on span at bounding box center [72, 236] width 8 height 12
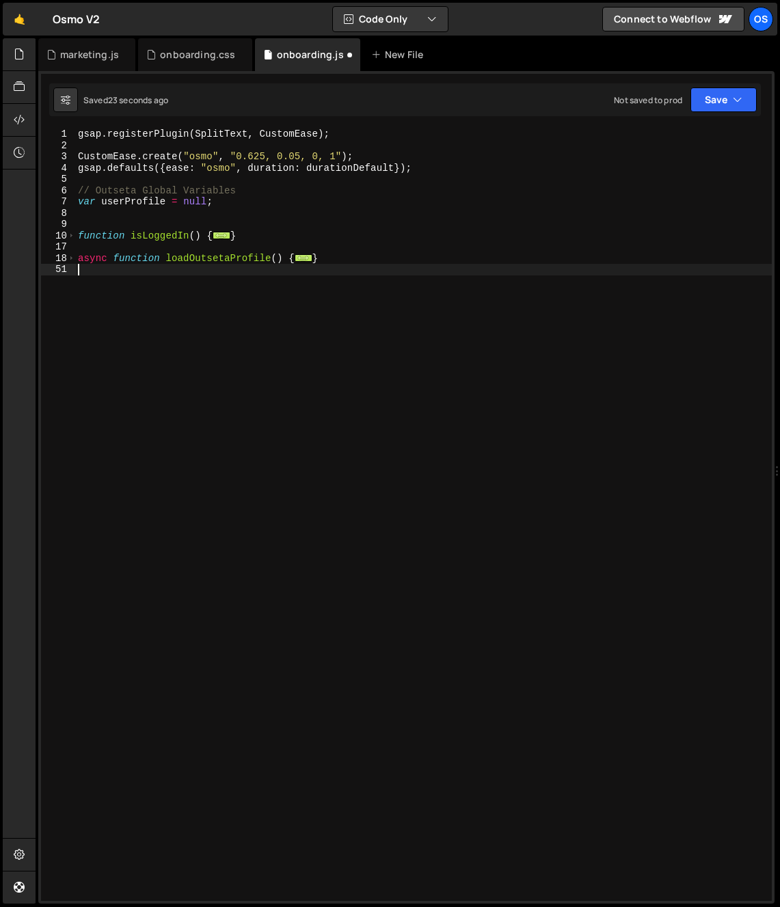
click at [171, 296] on div "gsap . registerPlugin ( SplitText , CustomEase ) ; CustomEase . create ( "osmo"…" at bounding box center [423, 526] width 697 height 795
type textarea "}"
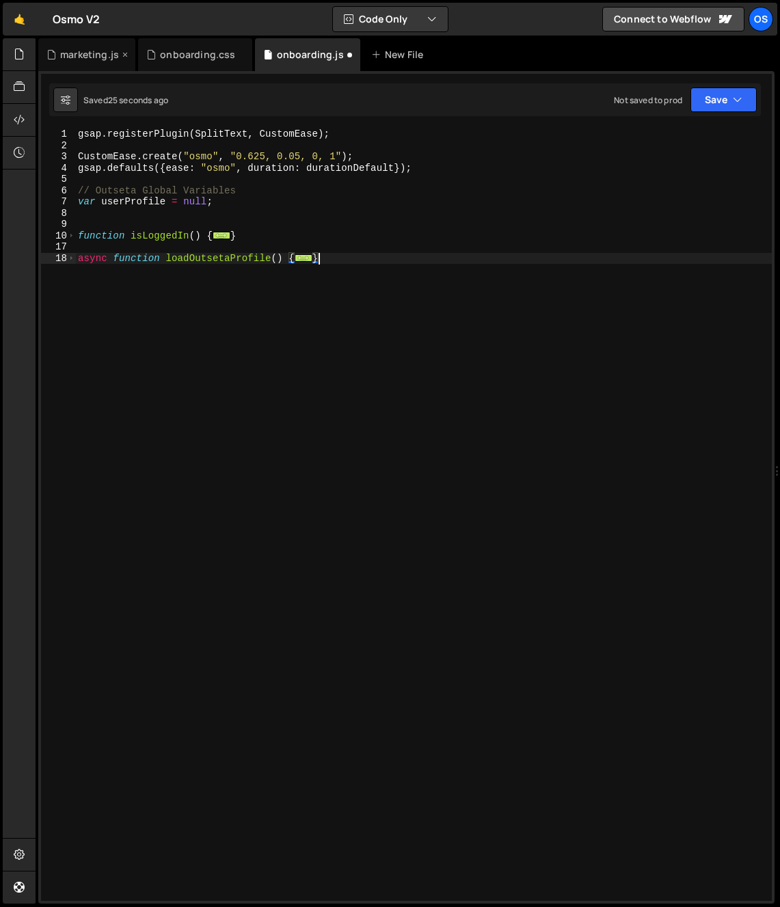
click at [90, 63] on div "marketing.js" at bounding box center [86, 54] width 97 height 33
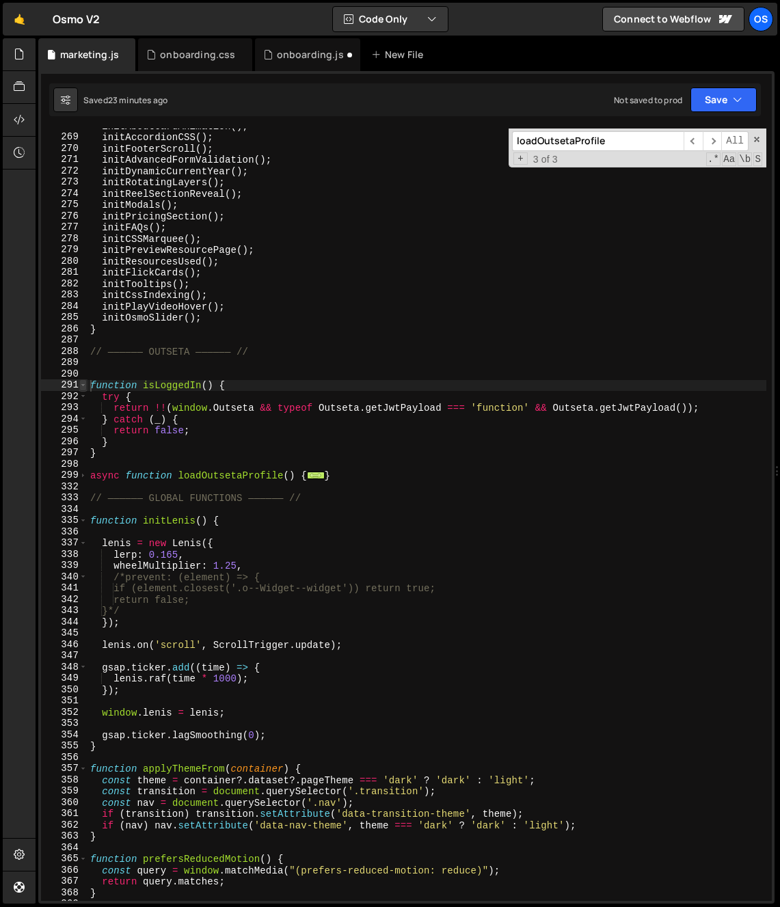
click at [81, 384] on span at bounding box center [83, 386] width 8 height 12
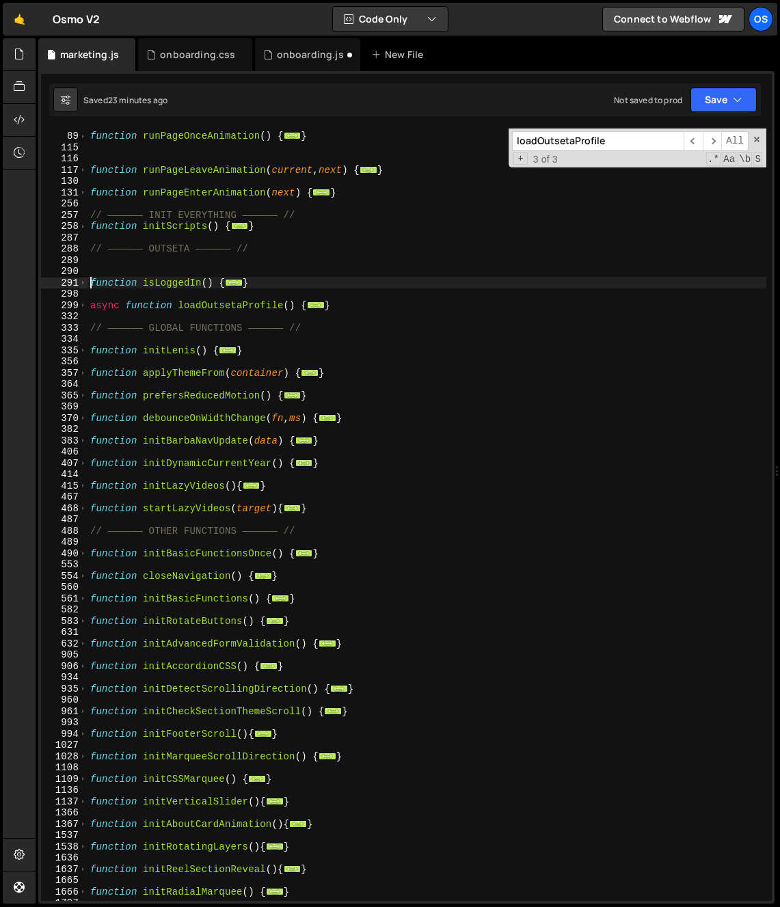
scroll to position [487, 0]
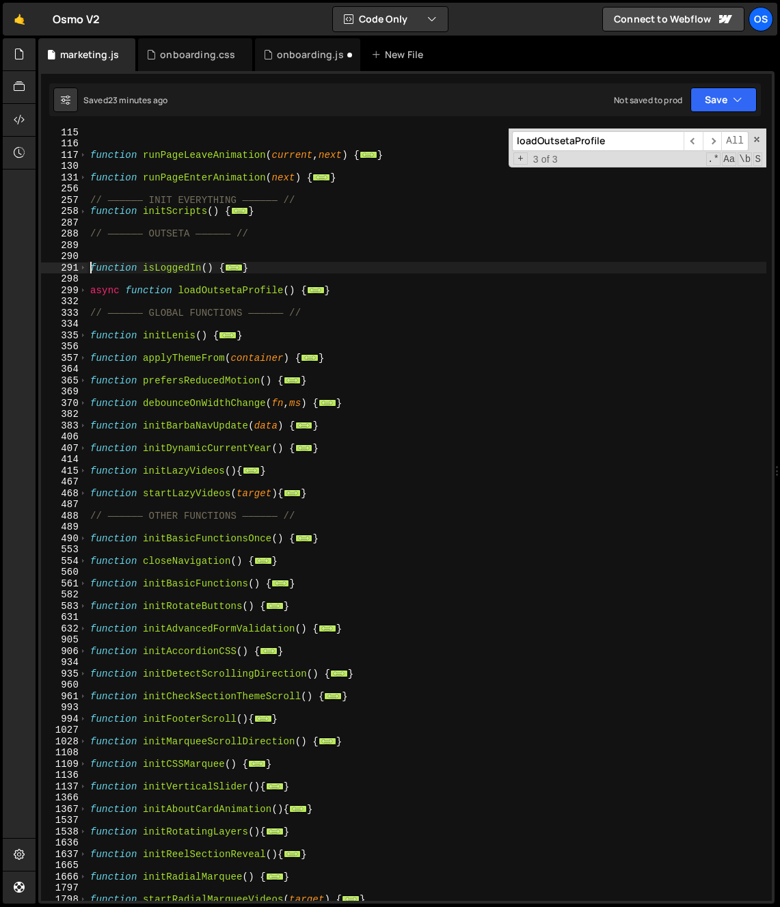
click at [174, 362] on div "function runPageLeaveAnimation ( current , next ) { ... } function runPageEnter…" at bounding box center [427, 524] width 679 height 795
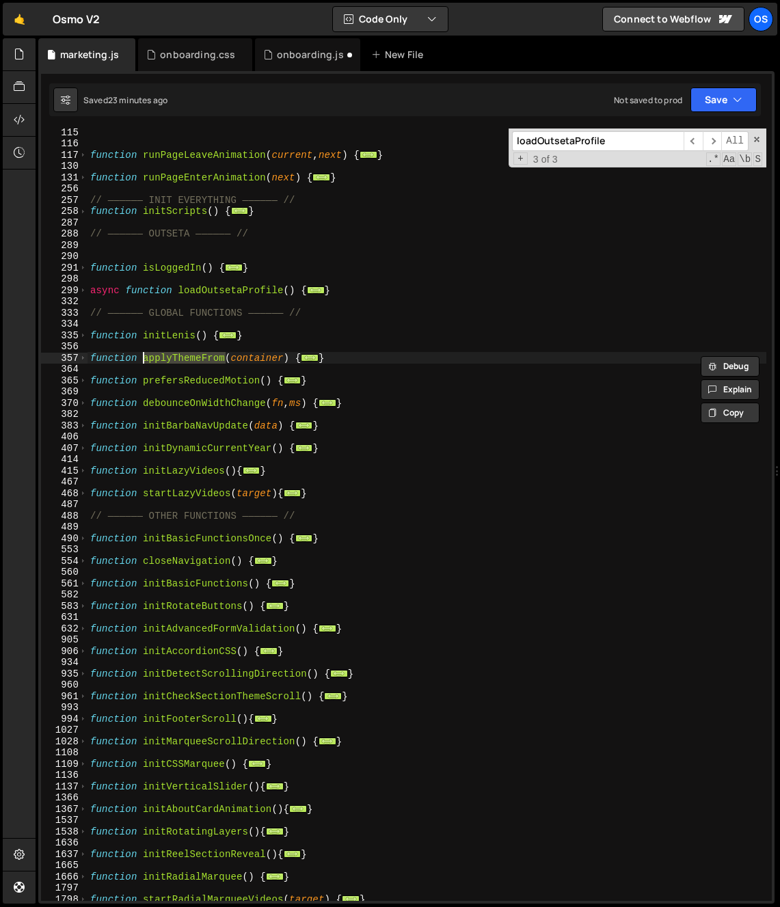
click at [178, 383] on div "function runPageLeaveAnimation ( current , next ) { ... } function runPageEnter…" at bounding box center [427, 524] width 679 height 795
click at [178, 382] on div "function runPageLeaveAnimation ( current , next ) { ... } function runPageEnter…" at bounding box center [427, 524] width 679 height 795
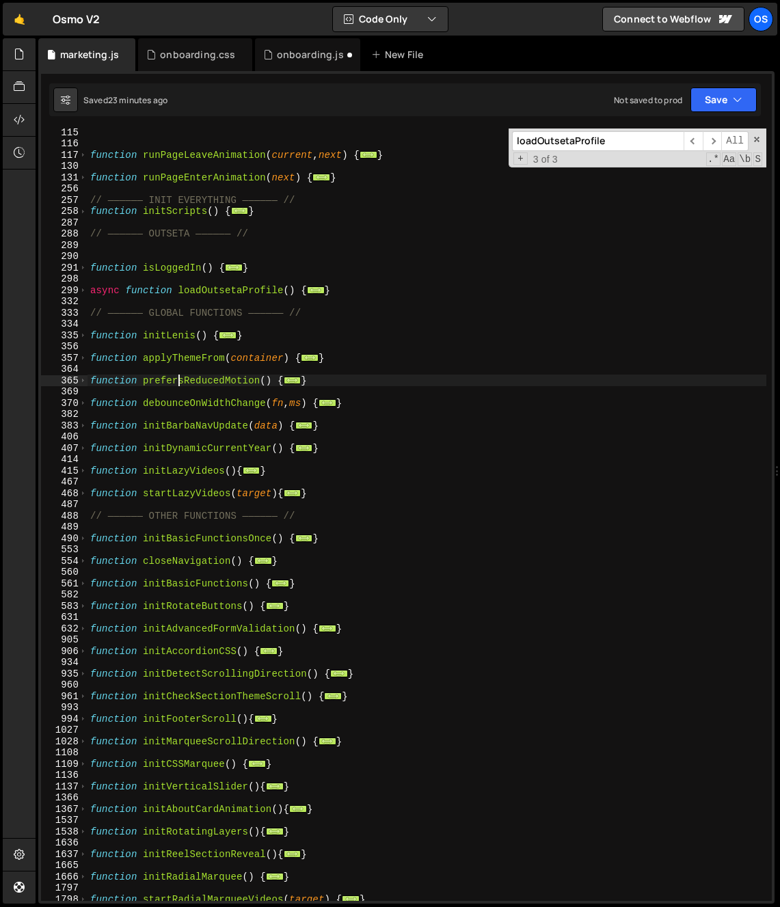
click at [183, 448] on div "function runPageLeaveAnimation ( current , next ) { ... } function runPageEnter…" at bounding box center [427, 524] width 679 height 795
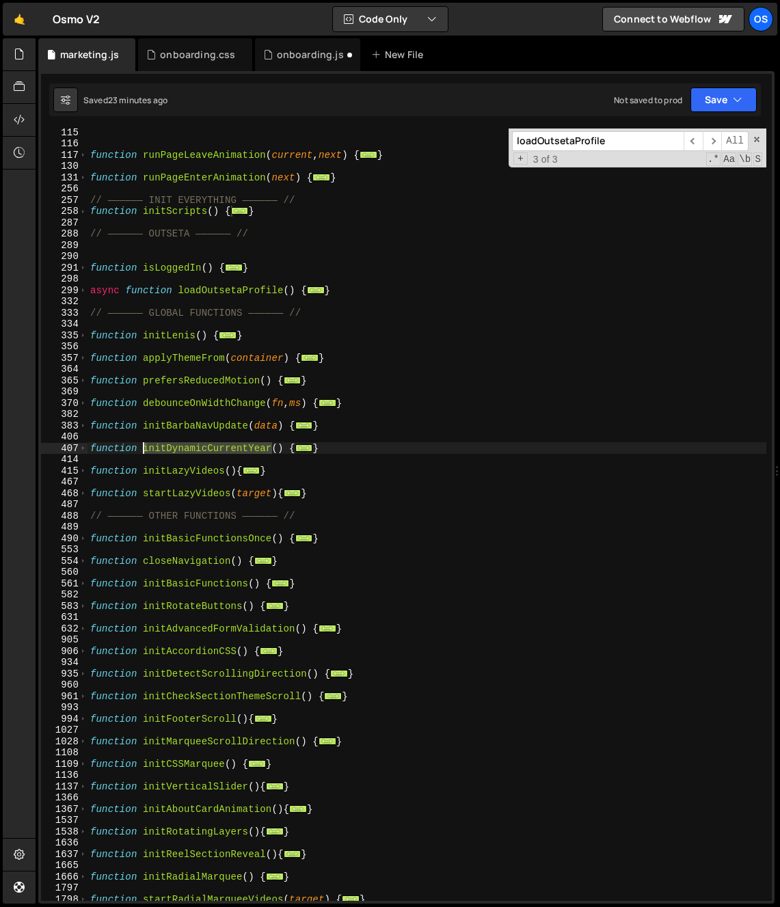
click at [183, 448] on div "function runPageLeaveAnimation ( current , next ) { ... } function runPageEnter…" at bounding box center [427, 524] width 679 height 795
click at [173, 469] on div "function runPageLeaveAnimation ( current , next ) { ... } function runPageEnter…" at bounding box center [427, 524] width 679 height 795
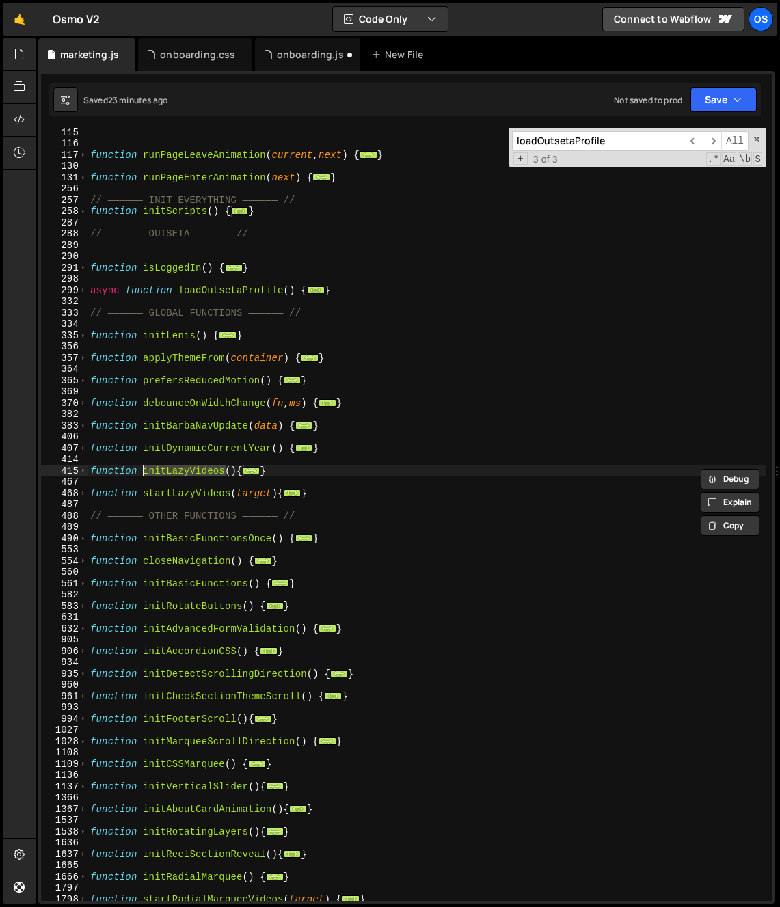
click at [168, 490] on div "function runPageLeaveAnimation ( current , next ) { ... } function runPageEnter…" at bounding box center [427, 524] width 679 height 795
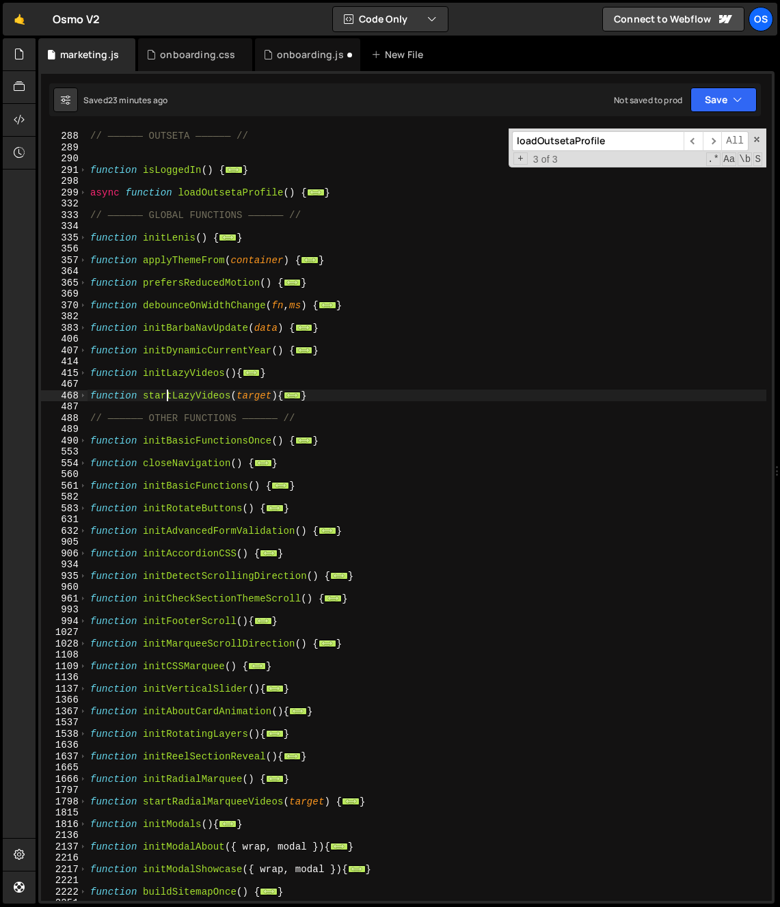
scroll to position [703, 0]
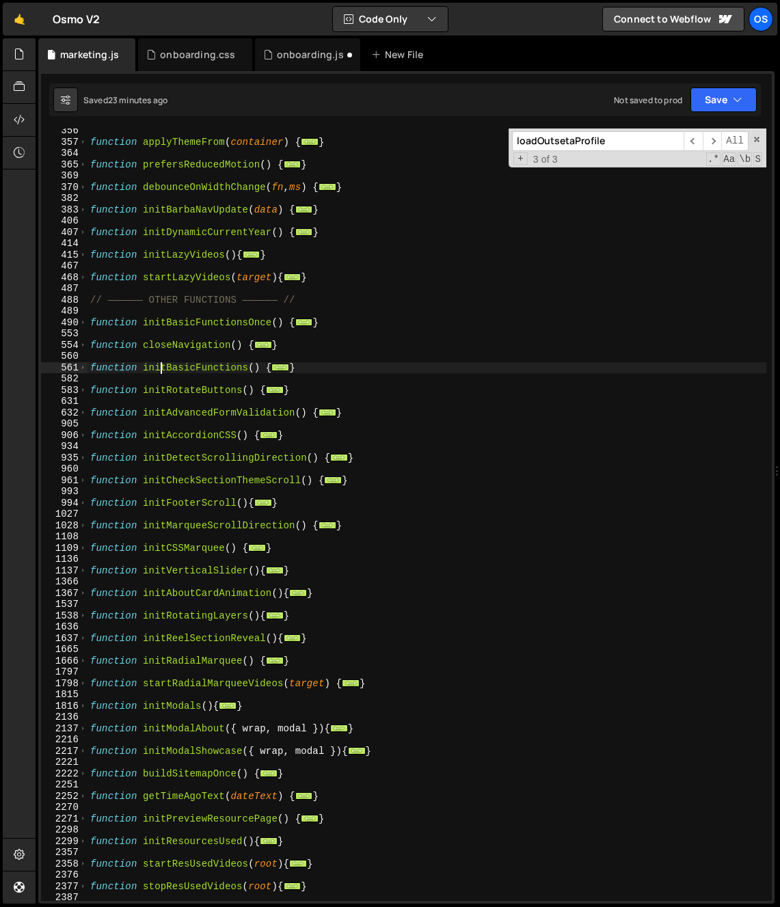
click at [160, 370] on div "function applyThemeFrom ( container ) { ... } function prefersReducedMotion ( )…" at bounding box center [427, 522] width 679 height 795
drag, startPoint x: 160, startPoint y: 370, endPoint x: 159, endPoint y: 378, distance: 8.2
click at [160, 371] on div "function applyThemeFrom ( container ) { ... } function prefersReducedMotion ( )…" at bounding box center [427, 522] width 679 height 795
click at [94, 370] on div "function applyThemeFrom ( container ) { ... } function prefersReducedMotion ( )…" at bounding box center [427, 522] width 679 height 795
click at [87, 369] on div "561" at bounding box center [64, 368] width 46 height 12
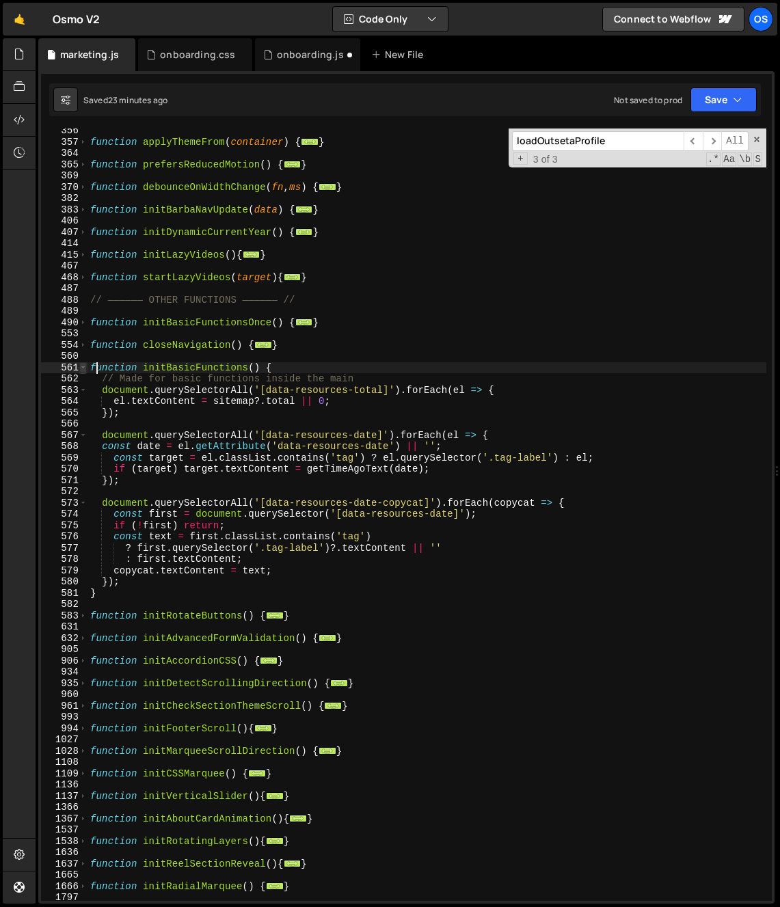
click at [84, 368] on span at bounding box center [83, 368] width 8 height 12
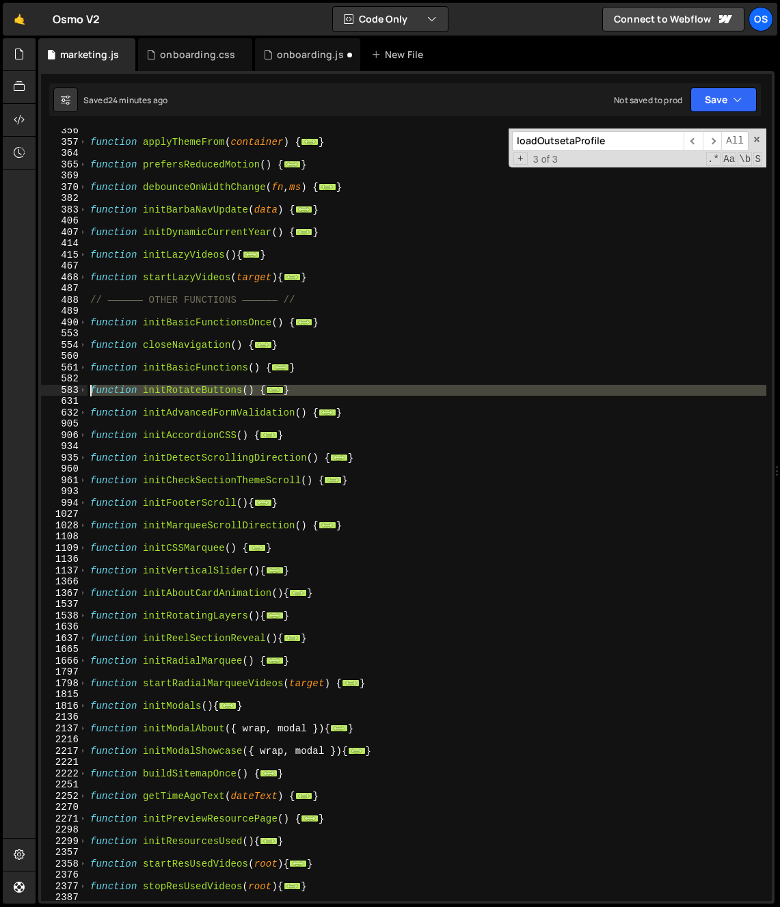
drag, startPoint x: 94, startPoint y: 399, endPoint x: 89, endPoint y: 390, distance: 10.7
click at [89, 390] on div "function applyThemeFrom ( container ) { ... } function prefersReducedMotion ( )…" at bounding box center [427, 522] width 679 height 795
type textarea "function initRotateButtons() { const btns = document.querySelectorAll('[data-bu…"
click at [264, 55] on icon at bounding box center [268, 55] width 10 height 14
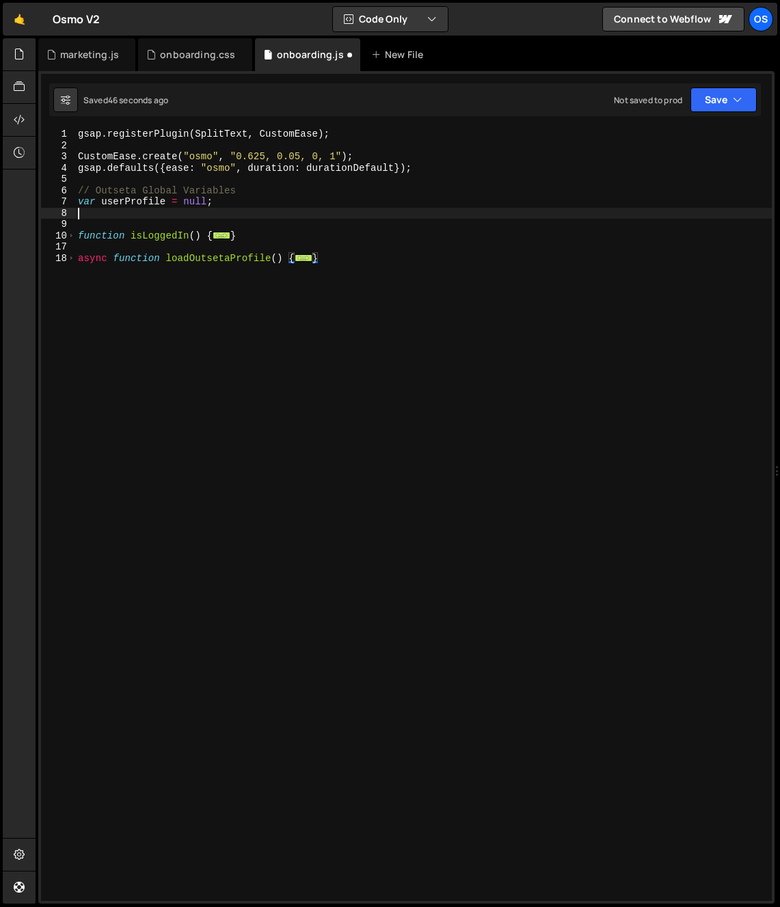
click at [132, 216] on div "gsap . registerPlugin ( SplitText , CustomEase ) ; CustomEase . create ( "osmo"…" at bounding box center [423, 526] width 697 height 795
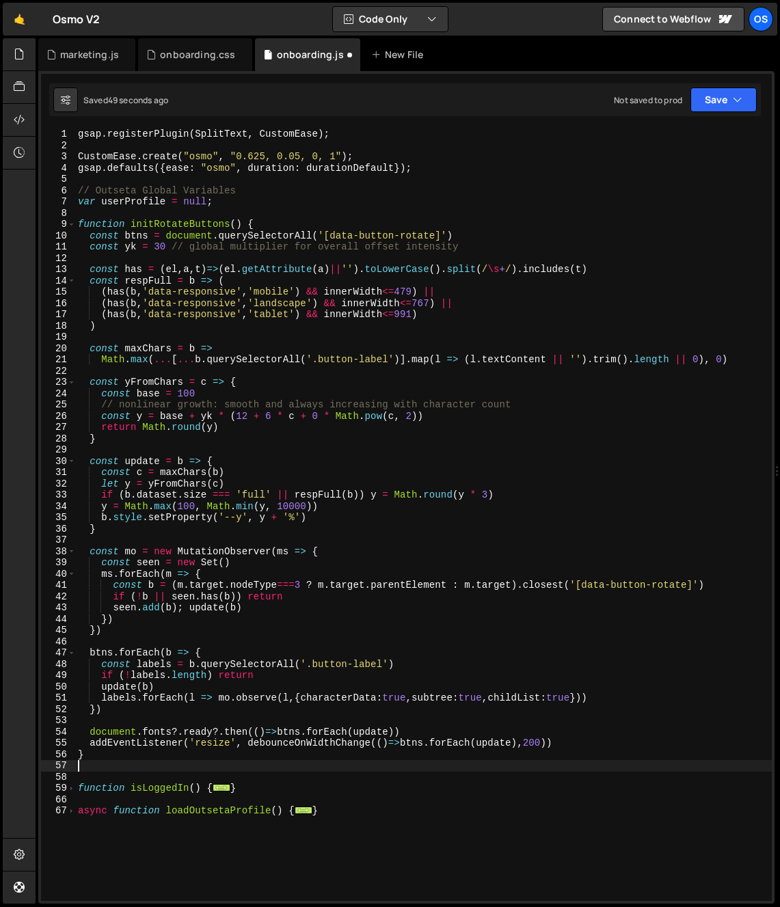
click at [75, 226] on span at bounding box center [72, 225] width 8 height 12
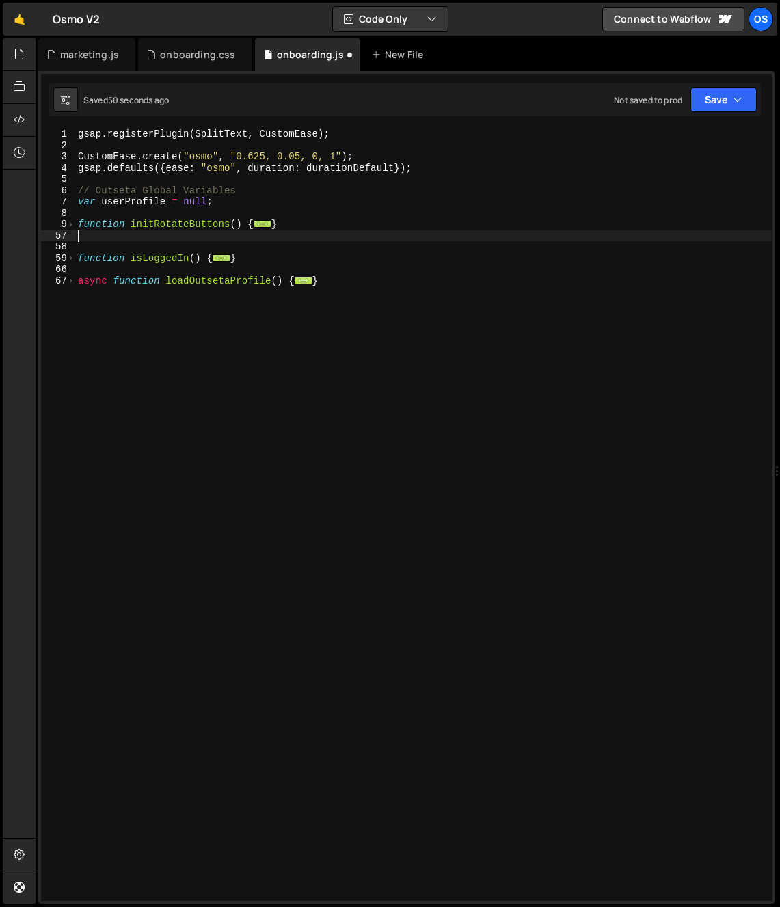
click at [140, 249] on div "gsap . registerPlugin ( SplitText , CustomEase ) ; CustomEase . create ( "osmo"…" at bounding box center [423, 526] width 697 height 795
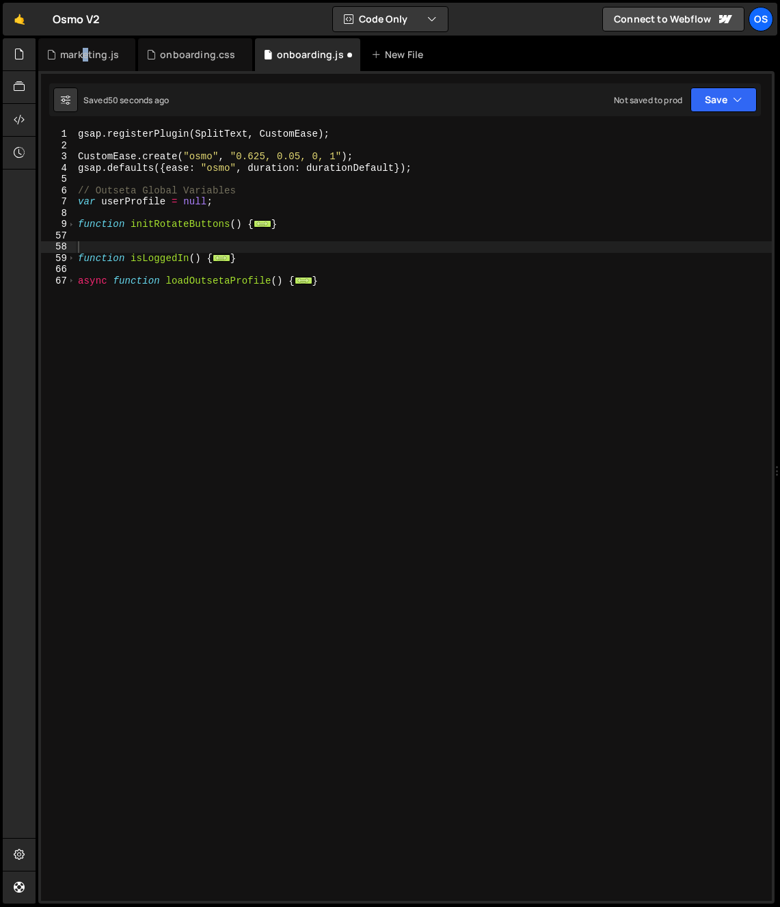
drag, startPoint x: 85, startPoint y: 57, endPoint x: 95, endPoint y: 94, distance: 38.8
click at [85, 55] on div "marketing.js" at bounding box center [89, 55] width 59 height 14
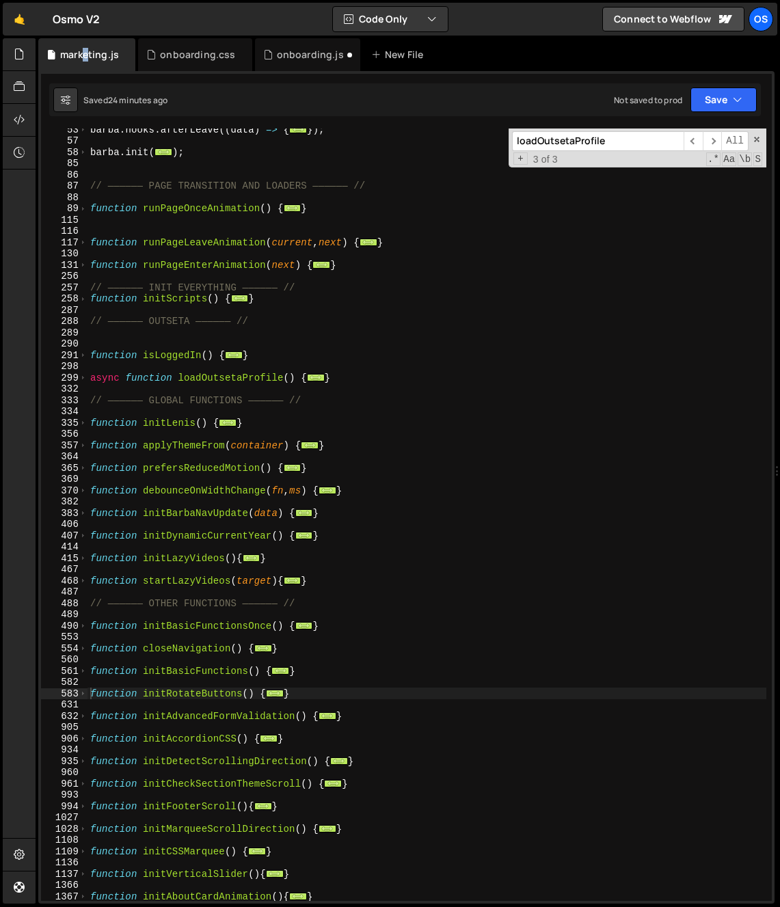
scroll to position [389, 0]
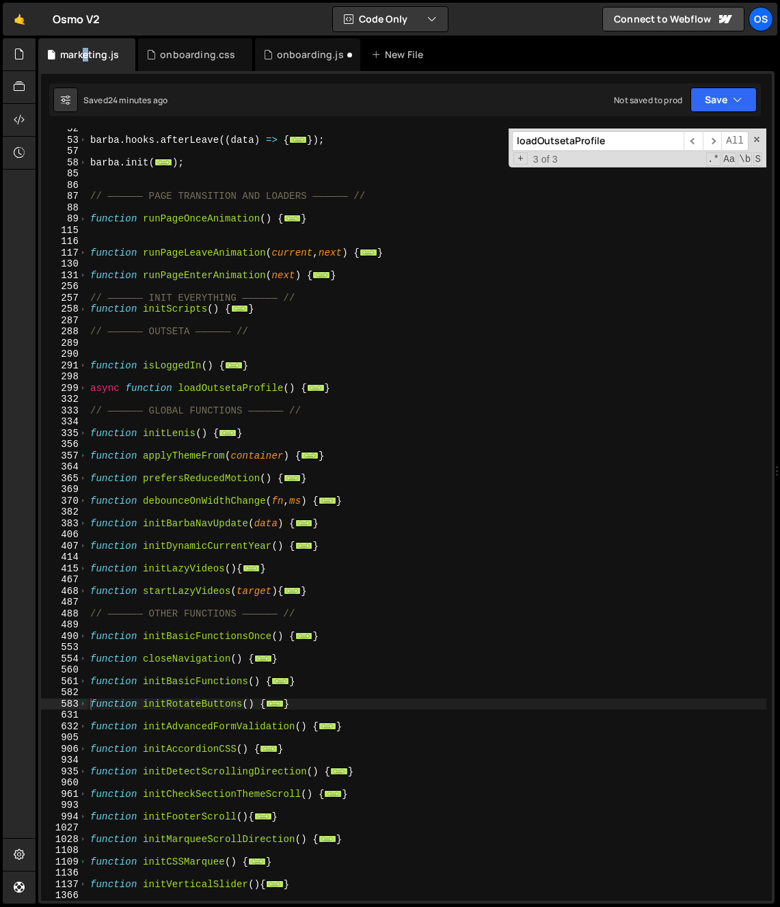
type textarea "// —————— OUTSETA —————— //"
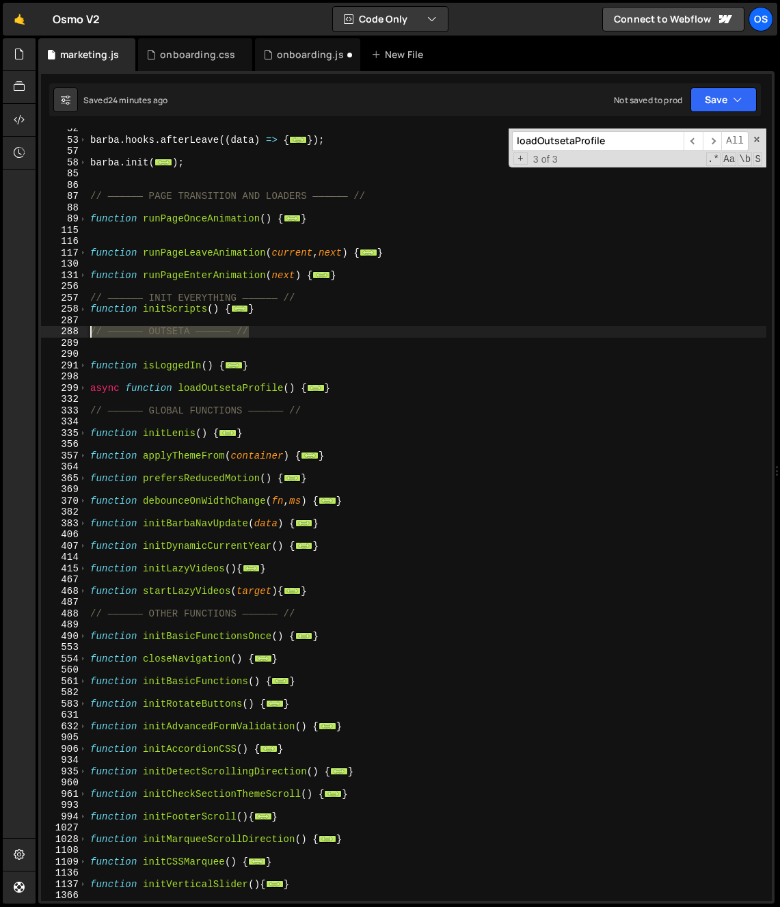
drag, startPoint x: 262, startPoint y: 333, endPoint x: 57, endPoint y: 330, distance: 205.2
click at [57, 330] on div "// —————— OUTSETA —————— // 52 53 57 58 85 86 87 88 89 115 116 117 130 131 256 …" at bounding box center [406, 515] width 731 height 773
click at [287, 49] on div "onboarding.js" at bounding box center [310, 55] width 67 height 14
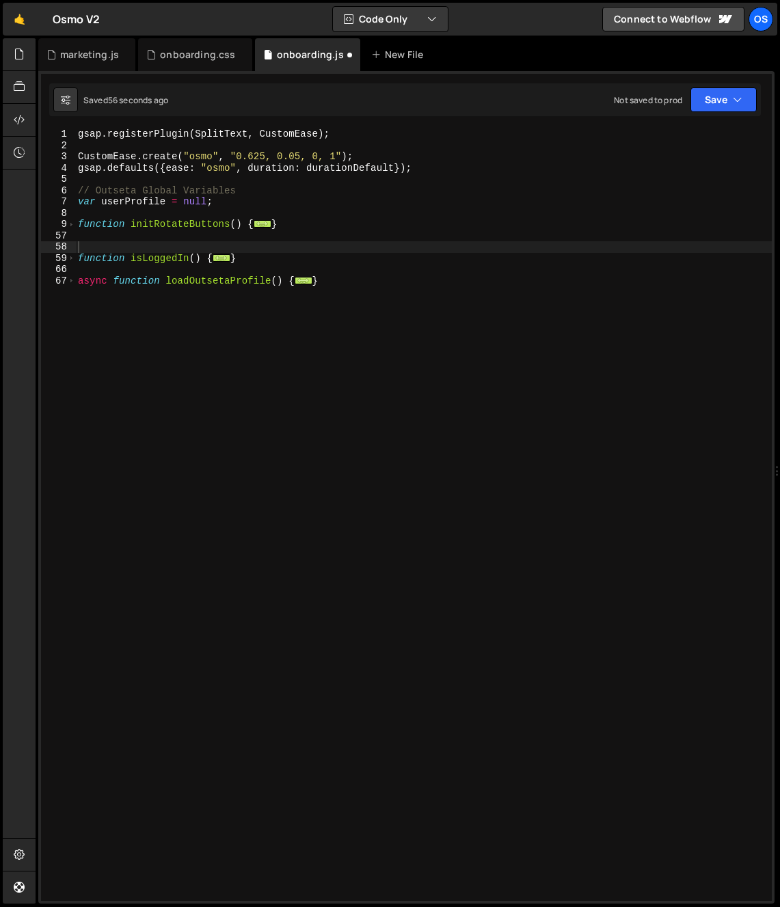
click at [118, 245] on div "gsap . registerPlugin ( SplitText , CustomEase ) ; CustomEase . create ( "osmo"…" at bounding box center [423, 526] width 697 height 795
paste textarea "// —————— OUTSETA —————— //"
type textarea "// —————— OUTSETA —————— //"
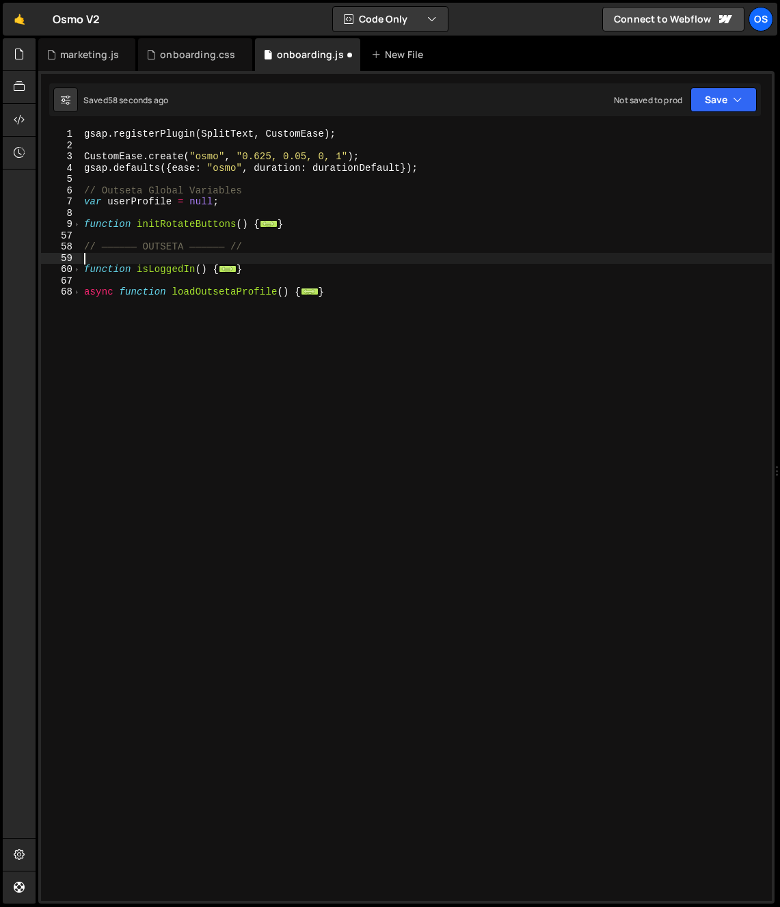
click at [176, 216] on div "gsap . registerPlugin ( SplitText , CustomEase ) ; CustomEase . create ( "osmo"…" at bounding box center [426, 526] width 691 height 795
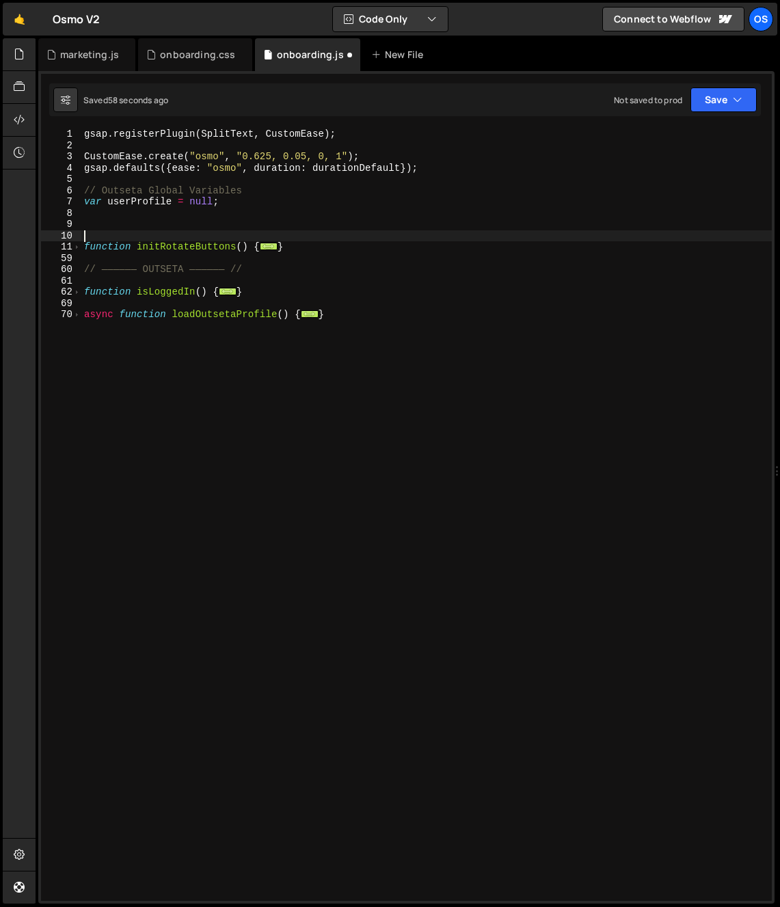
click at [162, 226] on div "gsap . registerPlugin ( SplitText , CustomEase ) ; CustomEase . create ( "osmo"…" at bounding box center [426, 526] width 691 height 795
click at [77, 59] on div "marketing.js" at bounding box center [89, 55] width 59 height 14
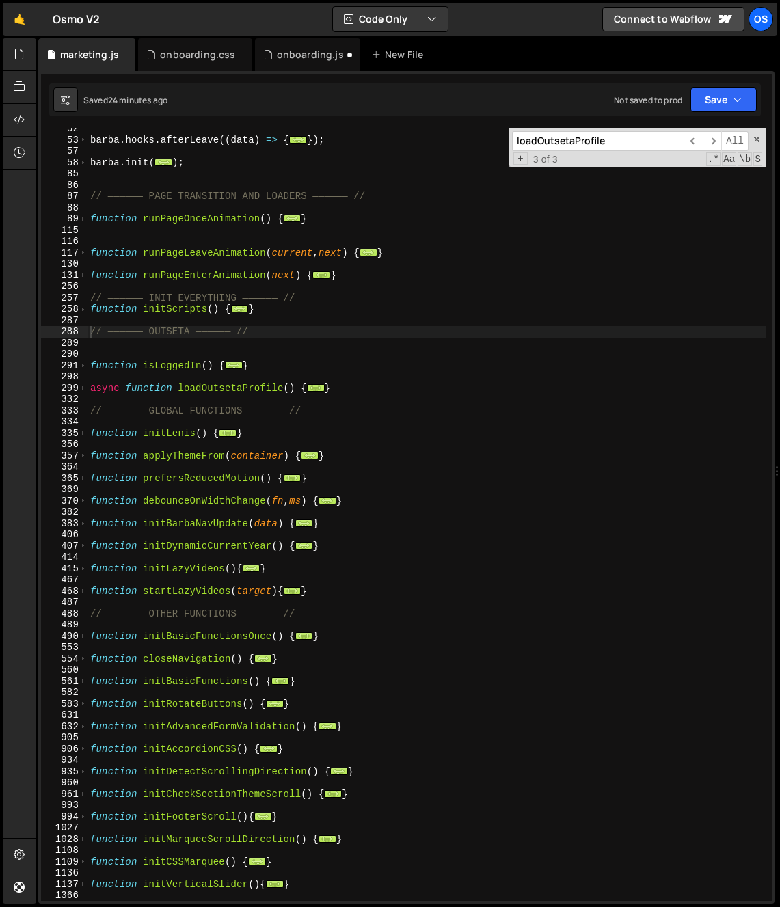
scroll to position [402, 0]
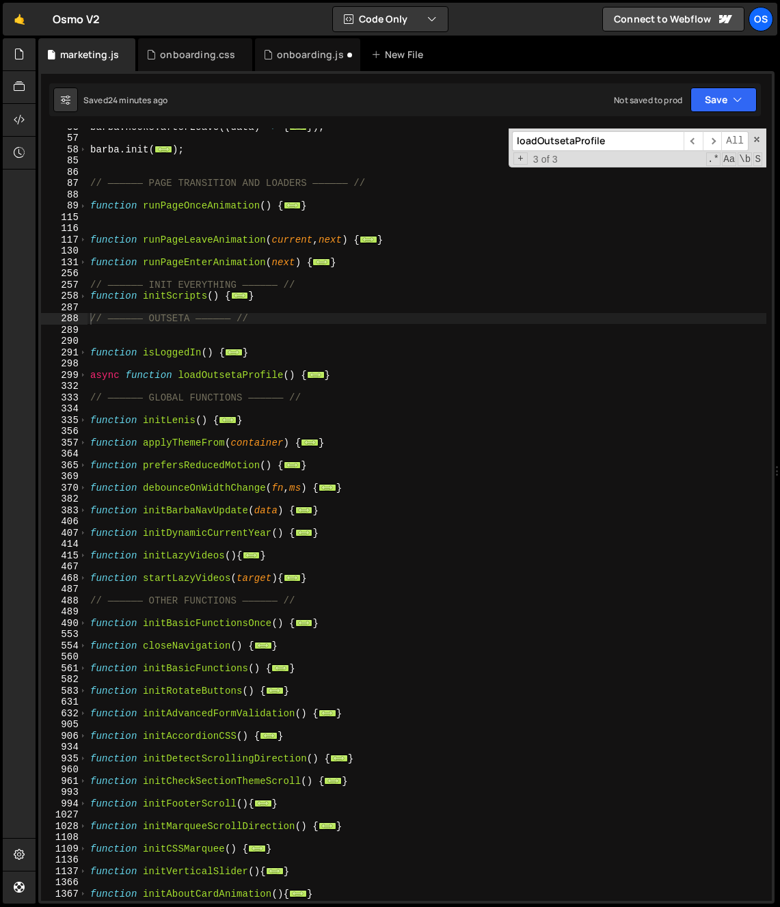
type textarea "// —————— OTHER FUNCTIONS —————— //"
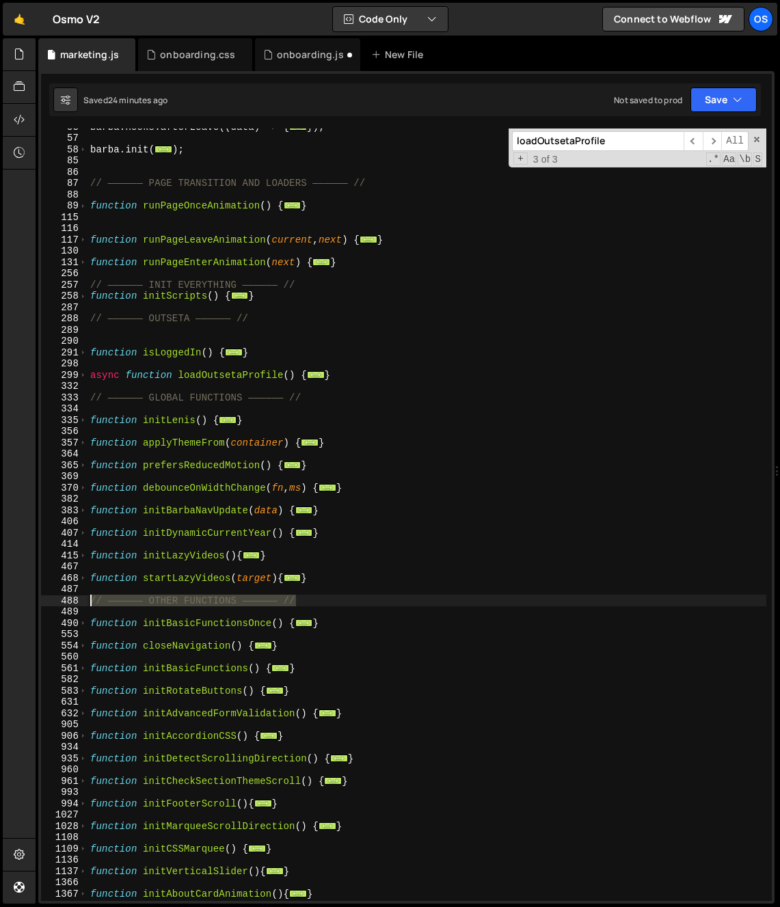
drag, startPoint x: 305, startPoint y: 598, endPoint x: 65, endPoint y: 598, distance: 240.0
click at [65, 598] on div "// —————— OTHER FUNCTIONS —————— // 53 57 58 85 86 87 88 89 115 116 117 130 131…" at bounding box center [406, 515] width 731 height 773
click at [293, 53] on div "onboarding.js" at bounding box center [310, 55] width 67 height 14
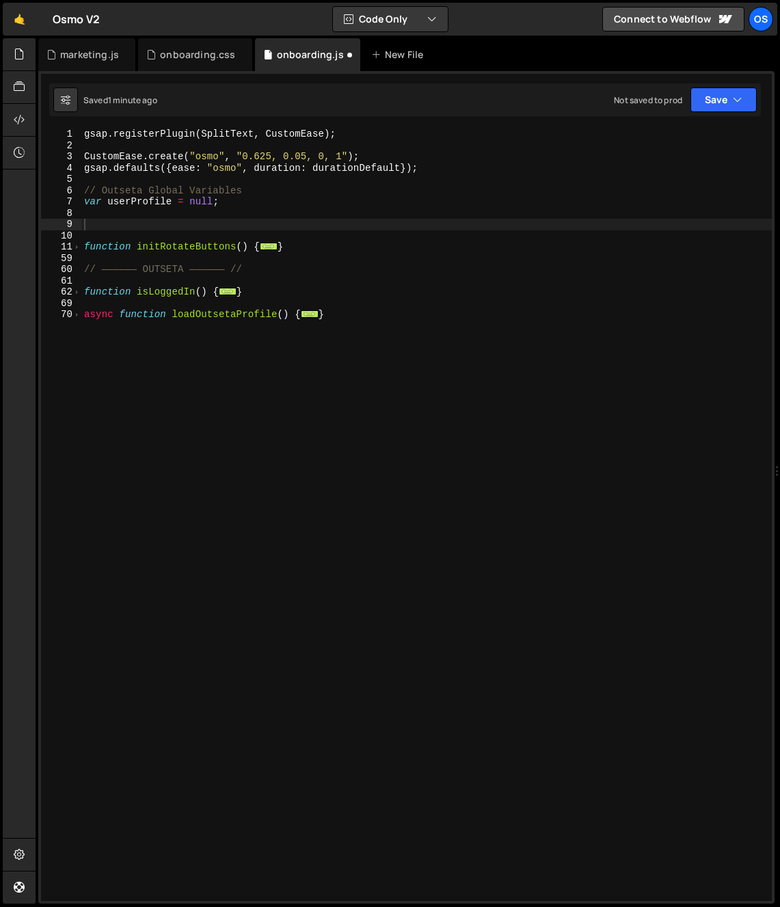
click at [88, 230] on div "gsap . registerPlugin ( SplitText , CustomEase ) ; CustomEase . create ( "osmo"…" at bounding box center [426, 526] width 691 height 795
paste textarea "// —————— OTHER FUNCTIONS —————— //"
type textarea "// —————— OTHER FUNCTIONS —————— //"
click at [127, 214] on div "gsap . registerPlugin ( SplitText , CustomEase ) ; CustomEase . create ( "osmo"…" at bounding box center [426, 526] width 691 height 795
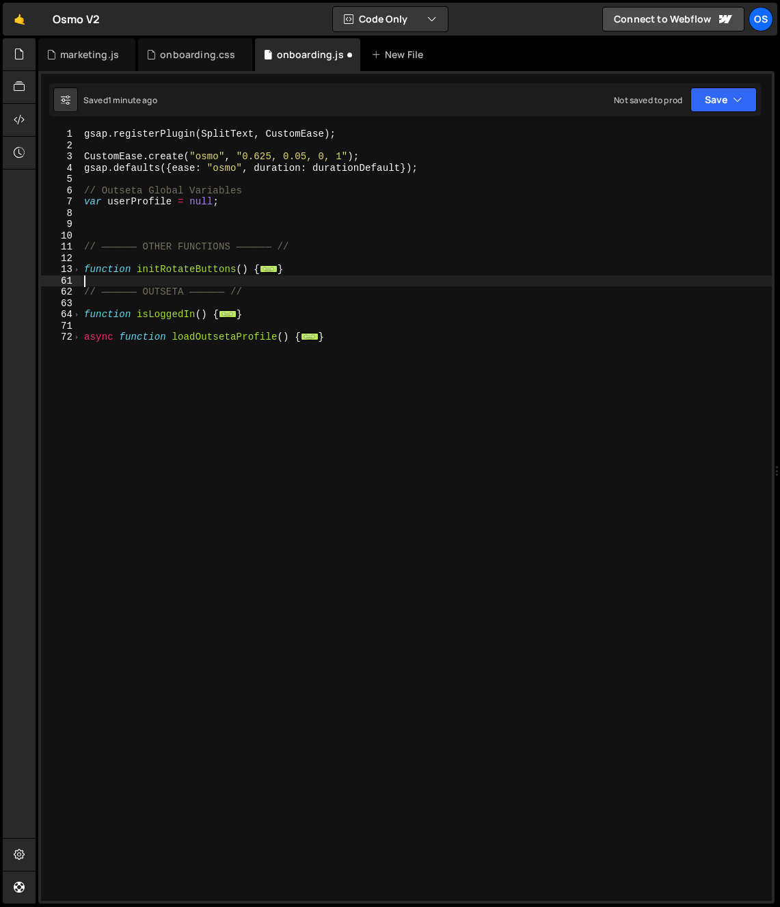
click at [160, 282] on div "gsap . registerPlugin ( SplitText , CustomEase ) ; CustomEase . create ( "osmo"…" at bounding box center [426, 526] width 691 height 795
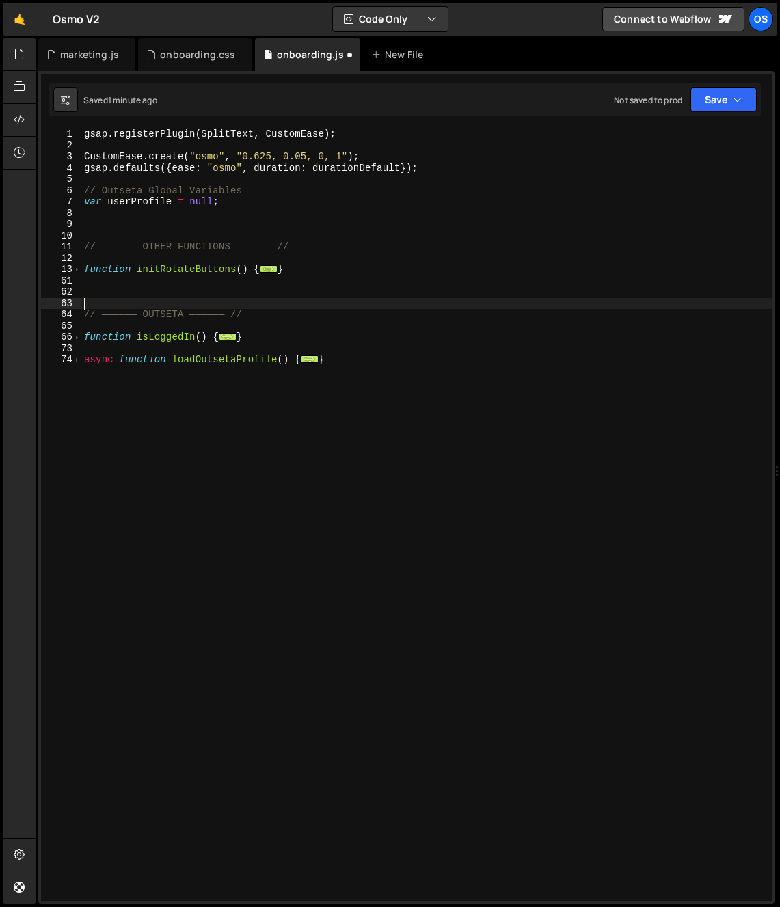
click at [128, 319] on div "gsap . registerPlugin ( SplitText , CustomEase ) ; CustomEase . create ( "osmo"…" at bounding box center [426, 526] width 691 height 795
type textarea "// —————— OUTSETA —————— //"
click at [151, 226] on div "gsap . registerPlugin ( SplitText , CustomEase ) ; CustomEase . create ( "osmo"…" at bounding box center [426, 526] width 691 height 795
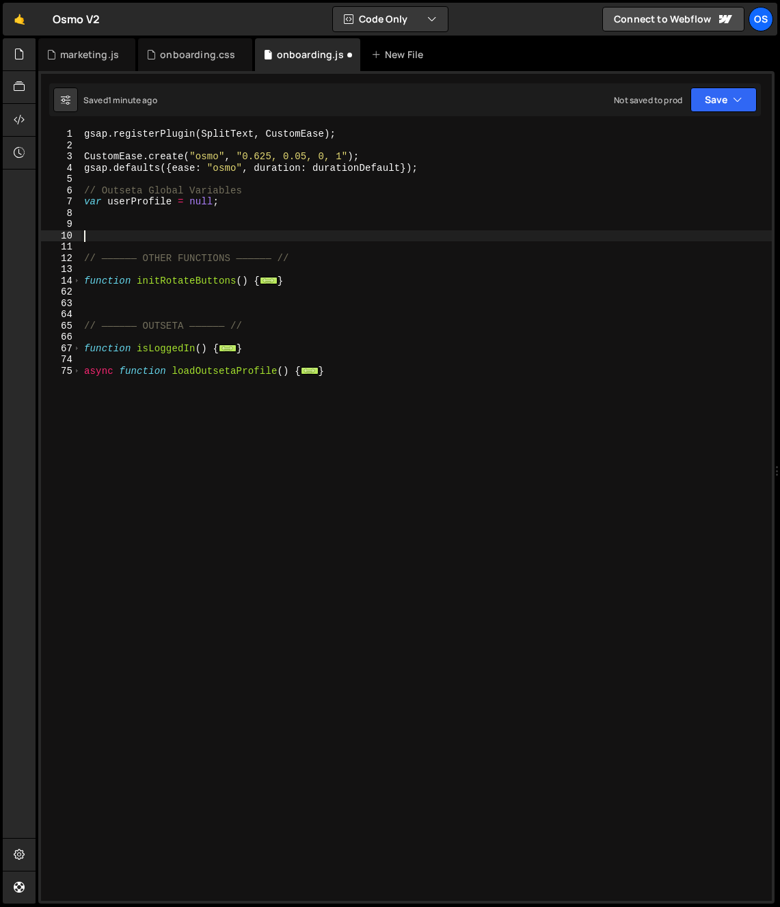
click at [137, 219] on div "gsap . registerPlugin ( SplitText , CustomEase ) ; CustomEase . create ( "osmo"…" at bounding box center [426, 526] width 691 height 795
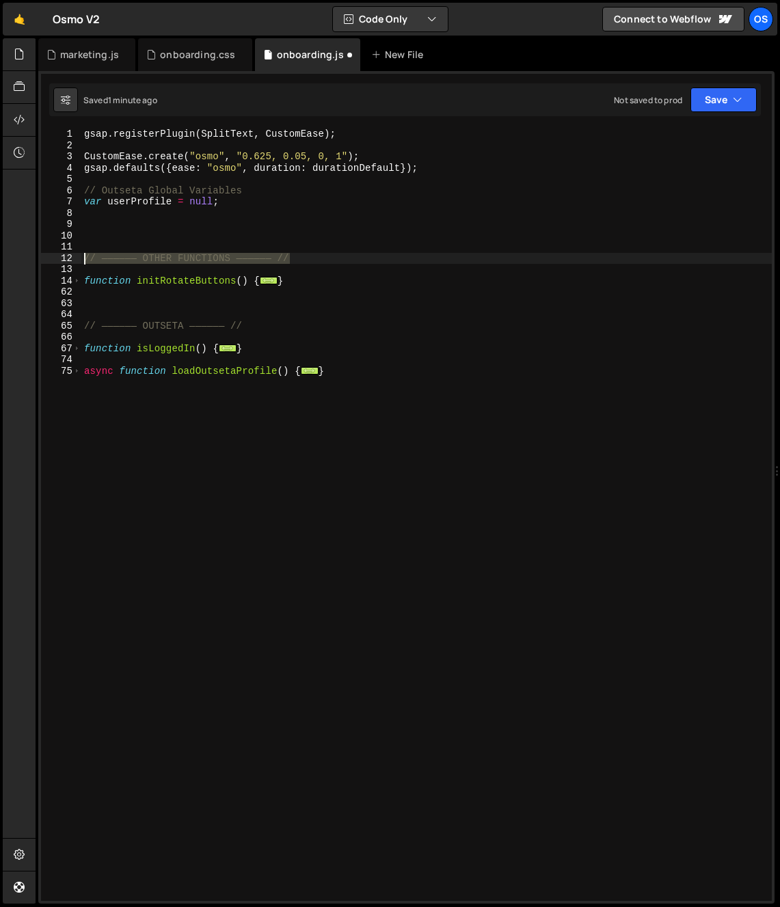
drag, startPoint x: 258, startPoint y: 265, endPoint x: 80, endPoint y: 255, distance: 178.1
click at [80, 255] on div "1 2 3 4 5 6 7 8 9 10 11 12 13 14 62 63 64 65 66 67 74 75 gsap . registerPlugin …" at bounding box center [406, 515] width 731 height 773
type textarea "// —————— OTHER FUNCTIONS —————— //"
click at [119, 223] on div "gsap . registerPlugin ( SplitText , CustomEase ) ; CustomEase . create ( "osmo"…" at bounding box center [426, 526] width 691 height 795
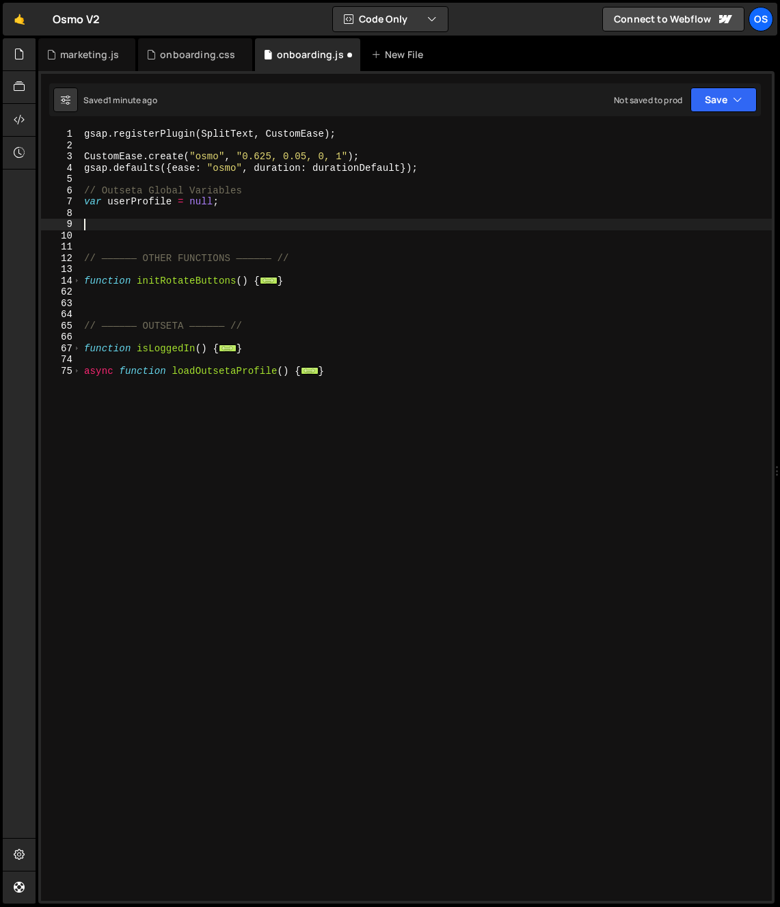
paste textarea "// —————— OTHER FUNCTIONS —————— //"
type textarea "// —————— OTHER FUNCTIONS —————— //"
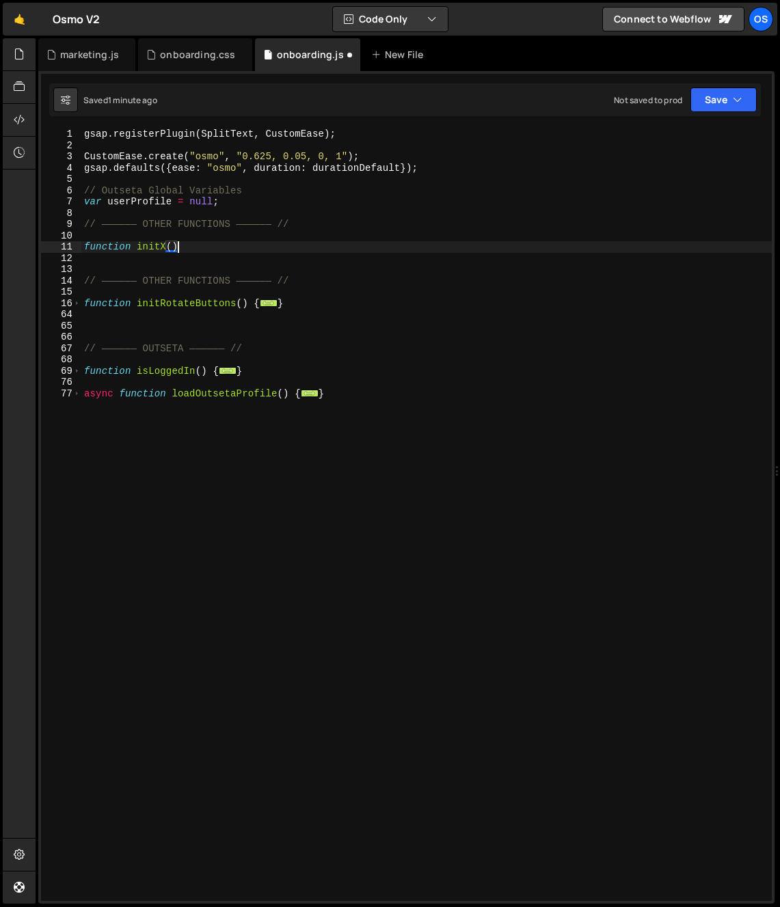
type textarea "function initX(){"
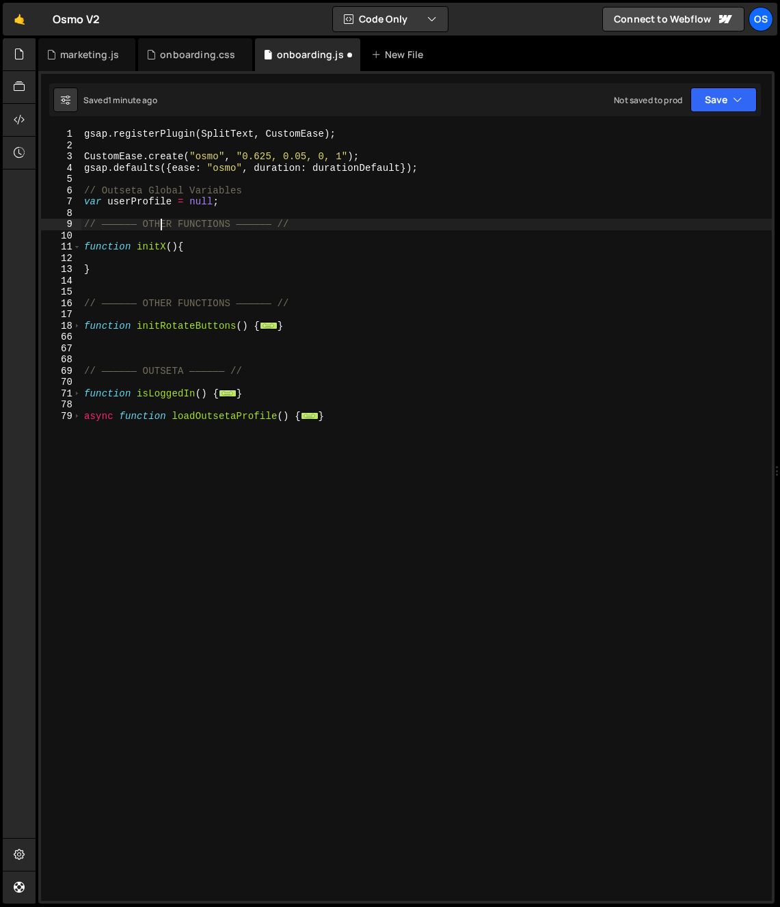
click at [158, 226] on div "gsap . registerPlugin ( SplitText , CustomEase ) ; CustomEase . create ( "osmo"…" at bounding box center [426, 526] width 691 height 795
type textarea "// —————— ONBOARDING FUNCTIONS —————— //"
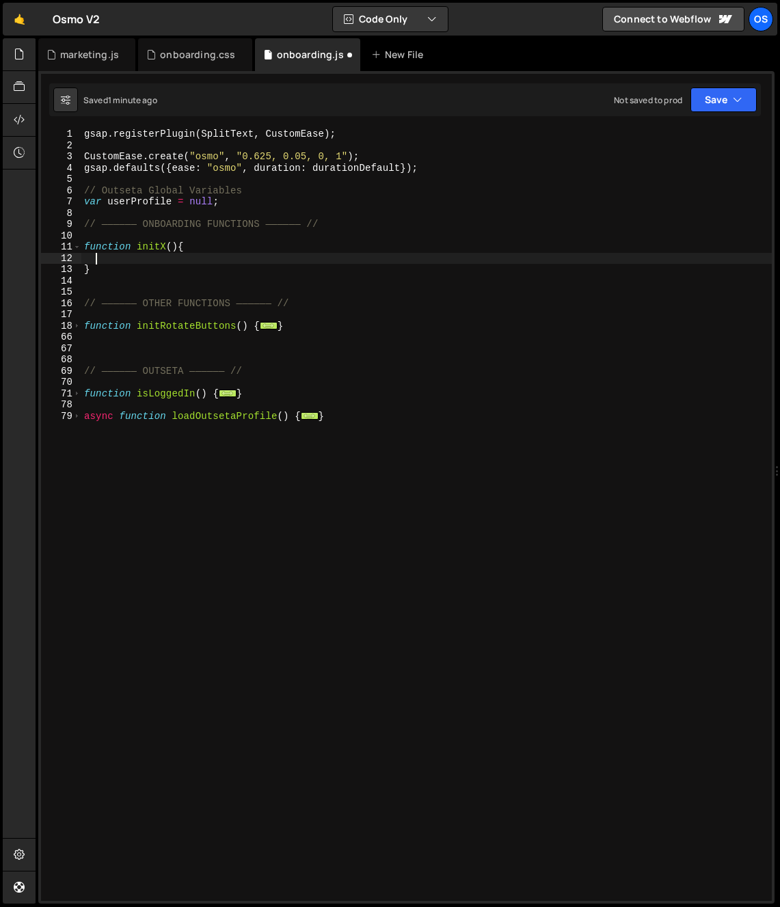
click at [269, 257] on div "gsap . registerPlugin ( SplitText , CustomEase ) ; CustomEase . create ( "osmo"…" at bounding box center [426, 526] width 691 height 795
click at [157, 245] on div "gsap . registerPlugin ( SplitText , CustomEase ) ; CustomEase . create ( "osmo"…" at bounding box center [426, 526] width 691 height 795
type textarea "function initX(){"
click at [279, 237] on div "gsap . registerPlugin ( SplitText , CustomEase ) ; CustomEase . create ( "osmo"…" at bounding box center [426, 526] width 691 height 795
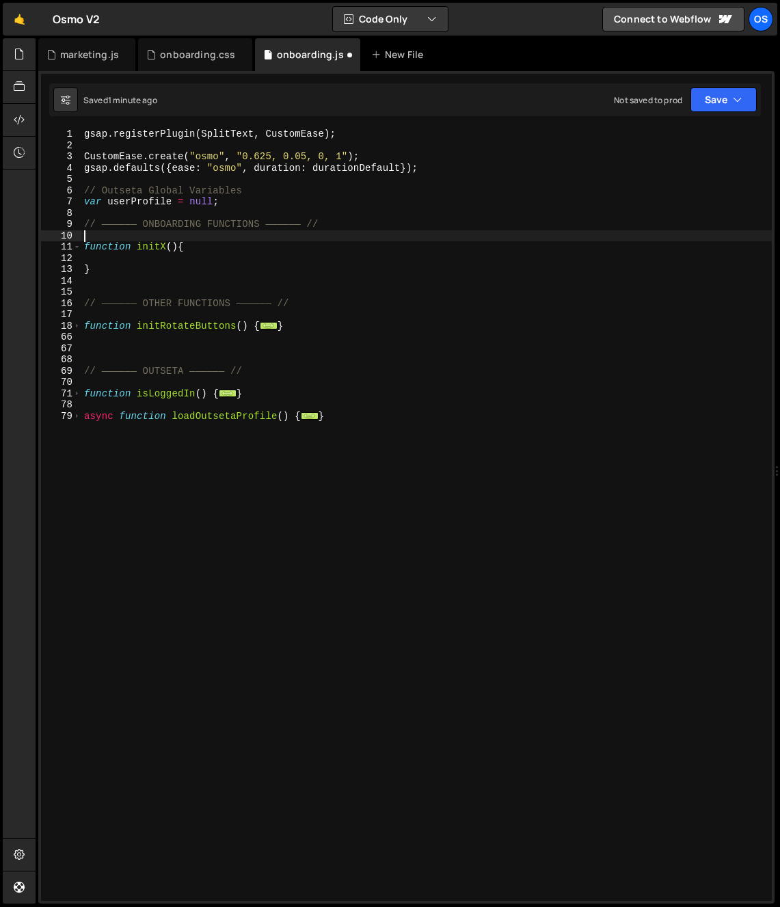
click at [241, 265] on div "gsap . registerPlugin ( SplitText , CustomEase ) ; CustomEase . create ( "osmo"…" at bounding box center [426, 526] width 691 height 795
type textarea "}"
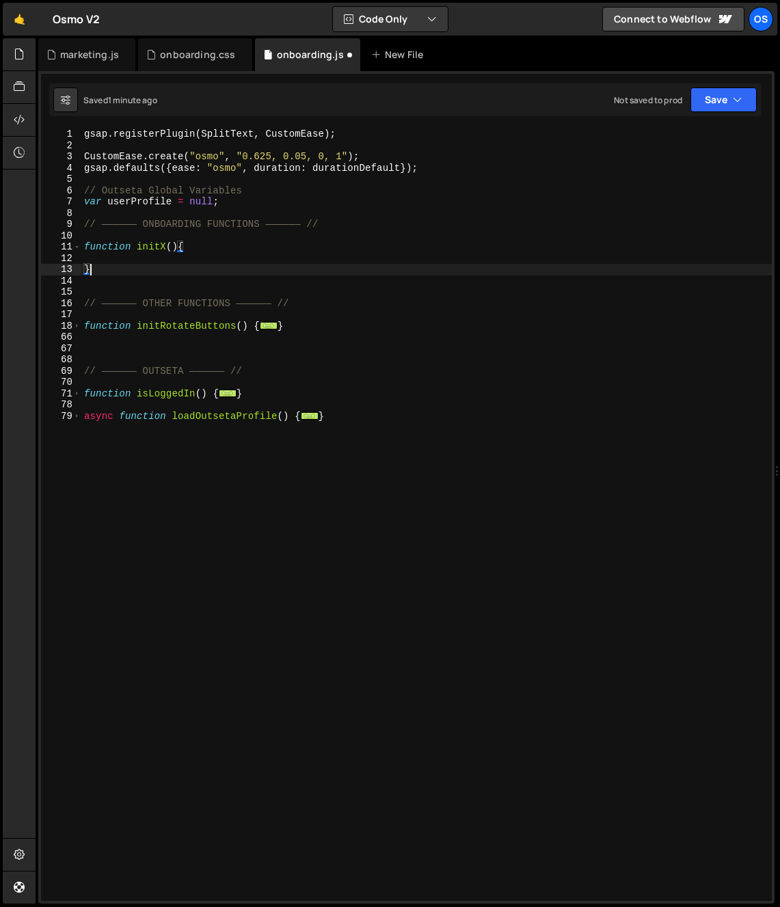
click at [196, 270] on div "gsap . registerPlugin ( SplitText , CustomEase ) ; CustomEase . create ( "osmo"…" at bounding box center [426, 526] width 691 height 795
click at [176, 577] on div "gsap . registerPlugin ( SplitText , CustomEase ) ; CustomEase . create ( "osmo"…" at bounding box center [426, 526] width 691 height 795
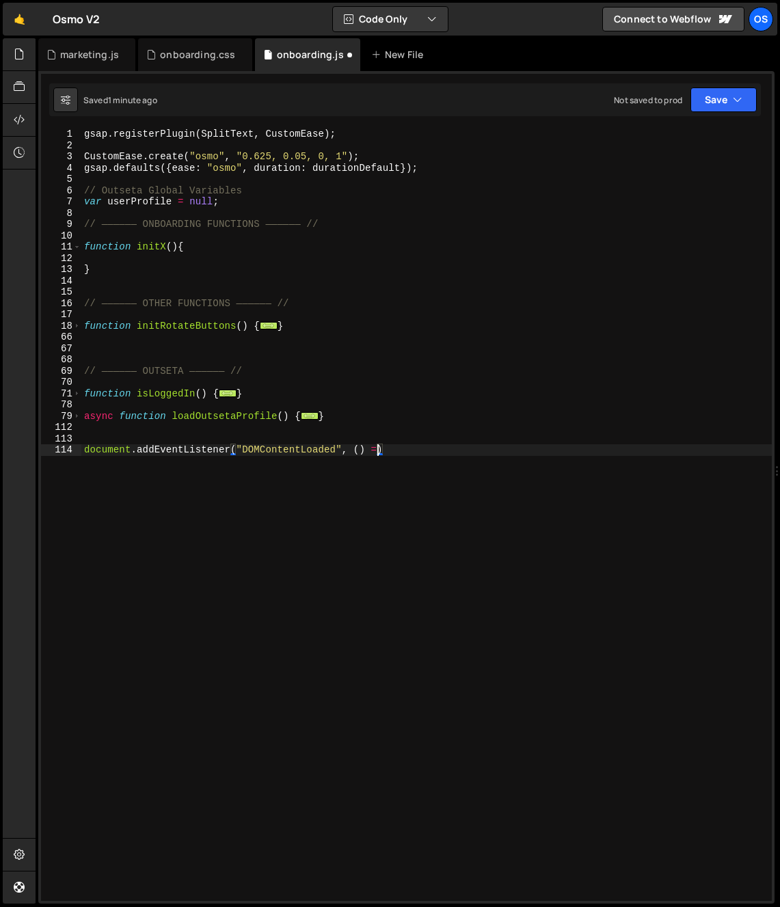
scroll to position [0, 21]
type textarea "document.addEventListener("DOMContentLoaded", () =>{)"
type textarea "initRotateButtons();"
click at [196, 55] on div "onboarding.css" at bounding box center [197, 55] width 75 height 14
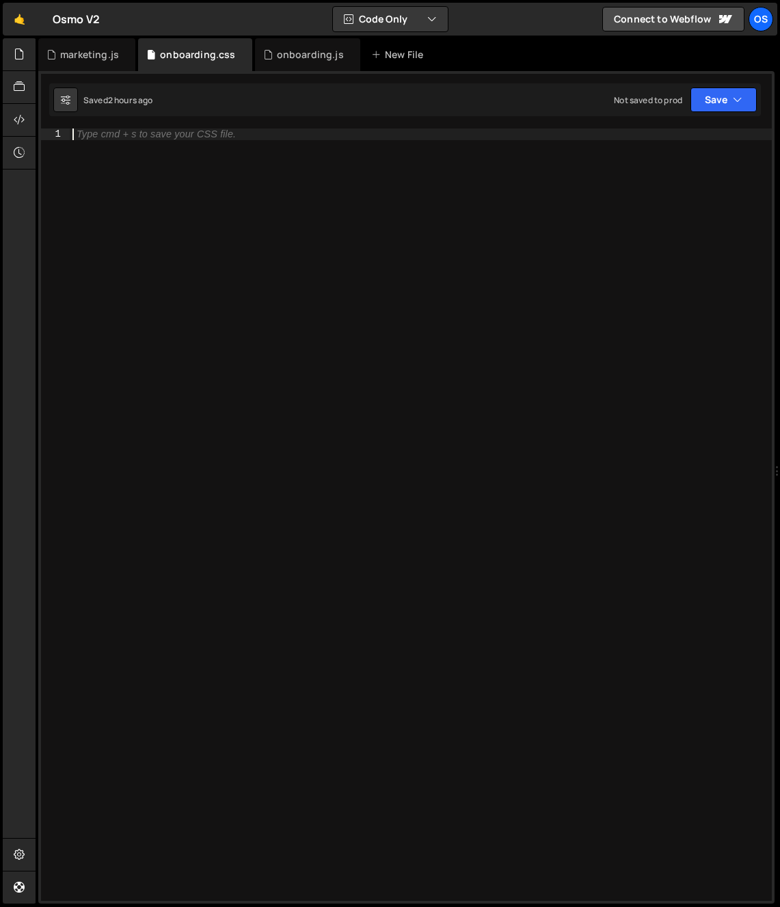
click at [230, 224] on div "Type cmd + s to save your CSS file." at bounding box center [421, 526] width 702 height 795
click at [248, 205] on div "Type cmd + s to save your CSS file." at bounding box center [421, 526] width 702 height 795
click at [25, 51] on icon at bounding box center [19, 53] width 11 height 15
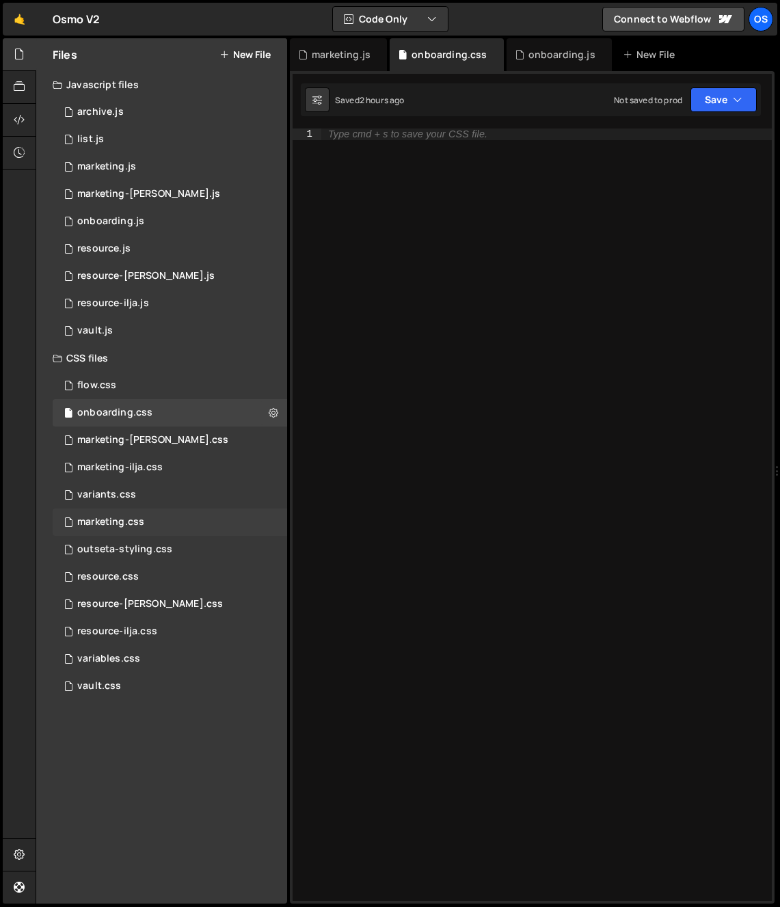
click at [163, 525] on div "marketing.css 0" at bounding box center [170, 522] width 235 height 27
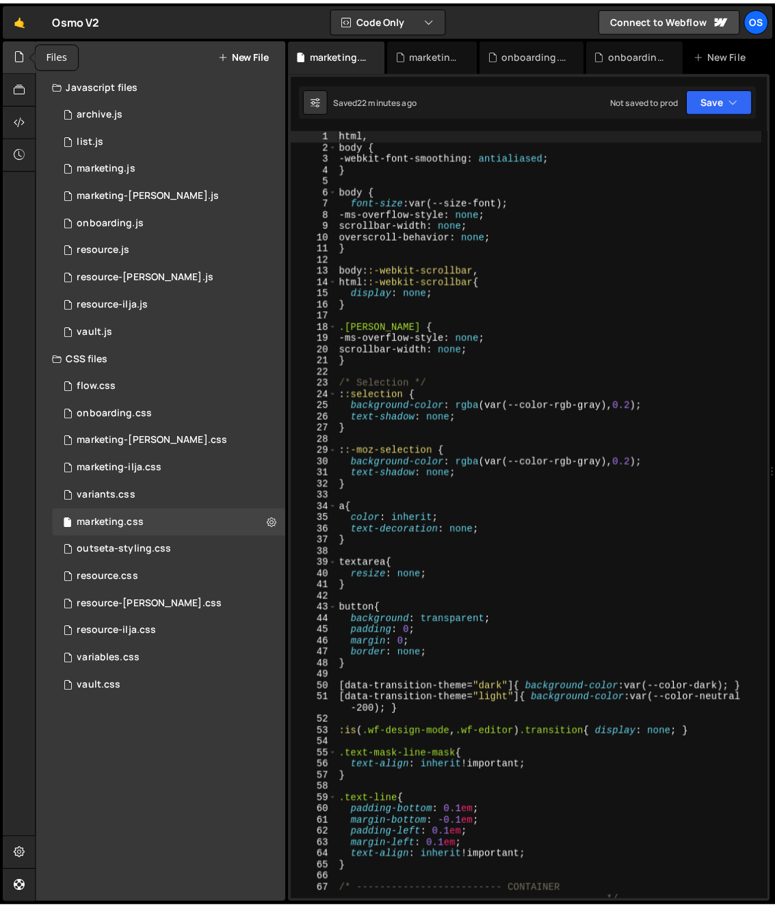
scroll to position [360, 0]
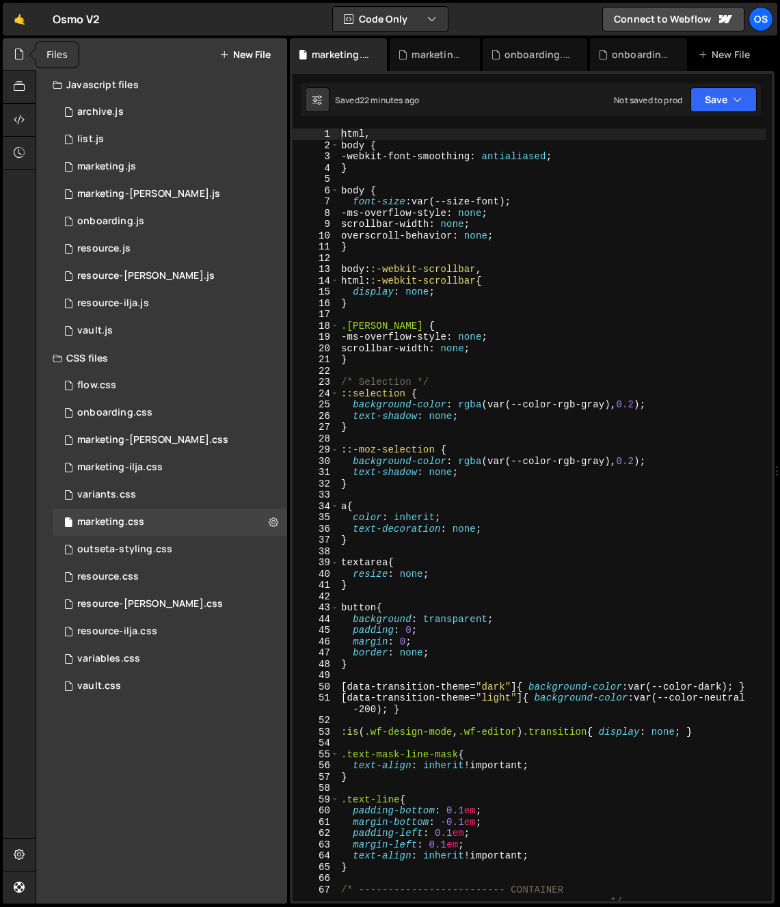
click at [25, 62] on icon at bounding box center [19, 53] width 11 height 15
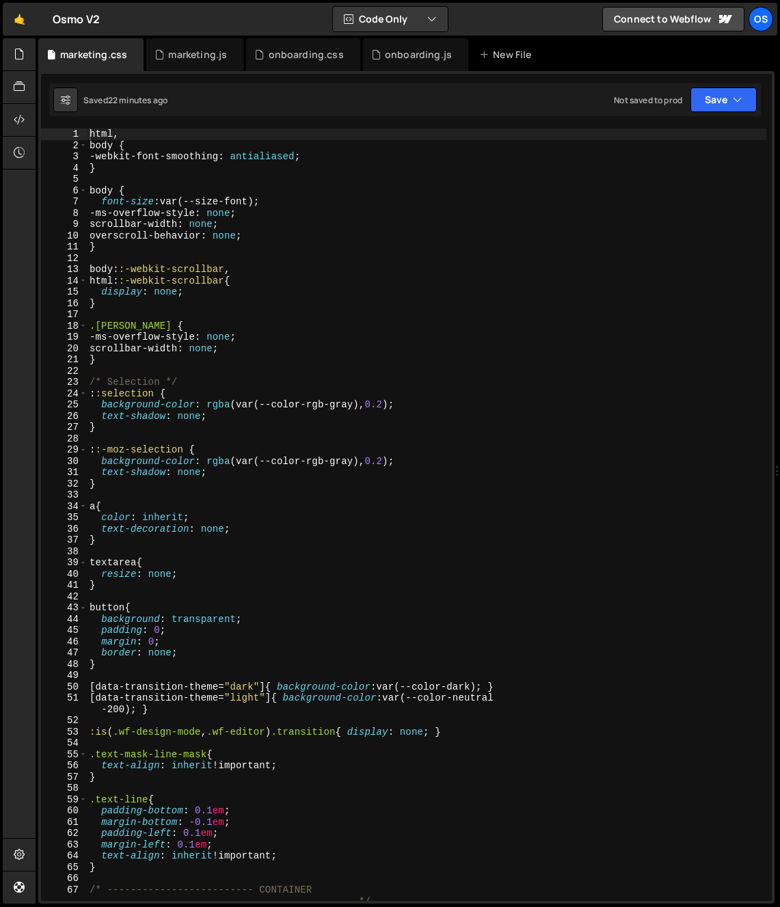
drag, startPoint x: 106, startPoint y: 217, endPoint x: 94, endPoint y: 209, distance: 13.8
click at [106, 217] on div "html , body { -webkit-font-smoothing : antialiased ; } body { font-size : var(-…" at bounding box center [427, 526] width 680 height 795
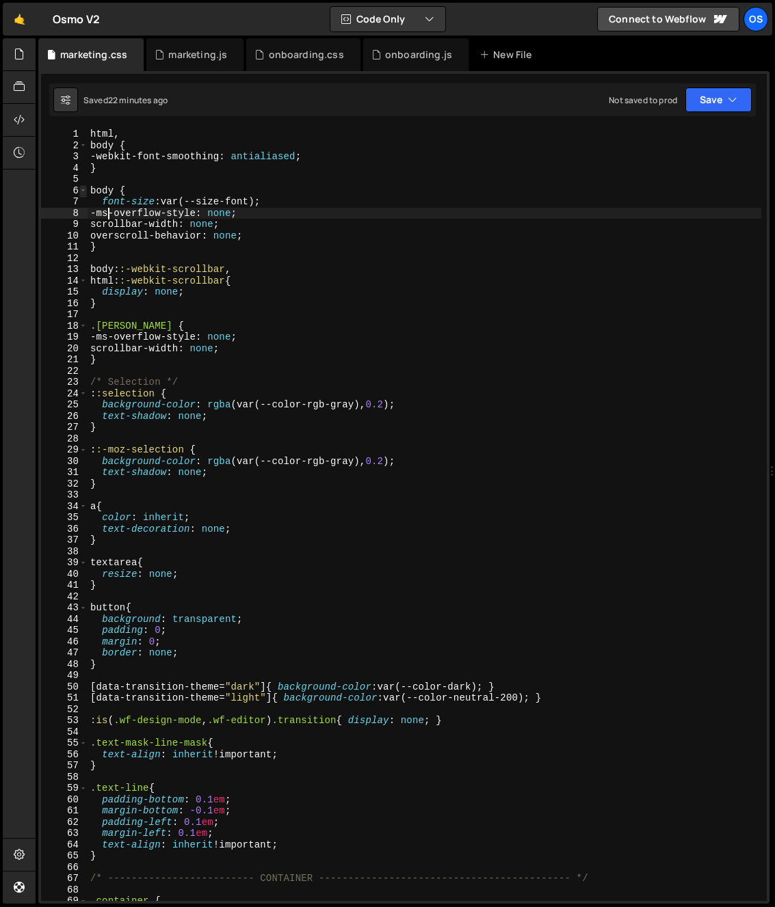
click at [83, 191] on span at bounding box center [83, 191] width 8 height 12
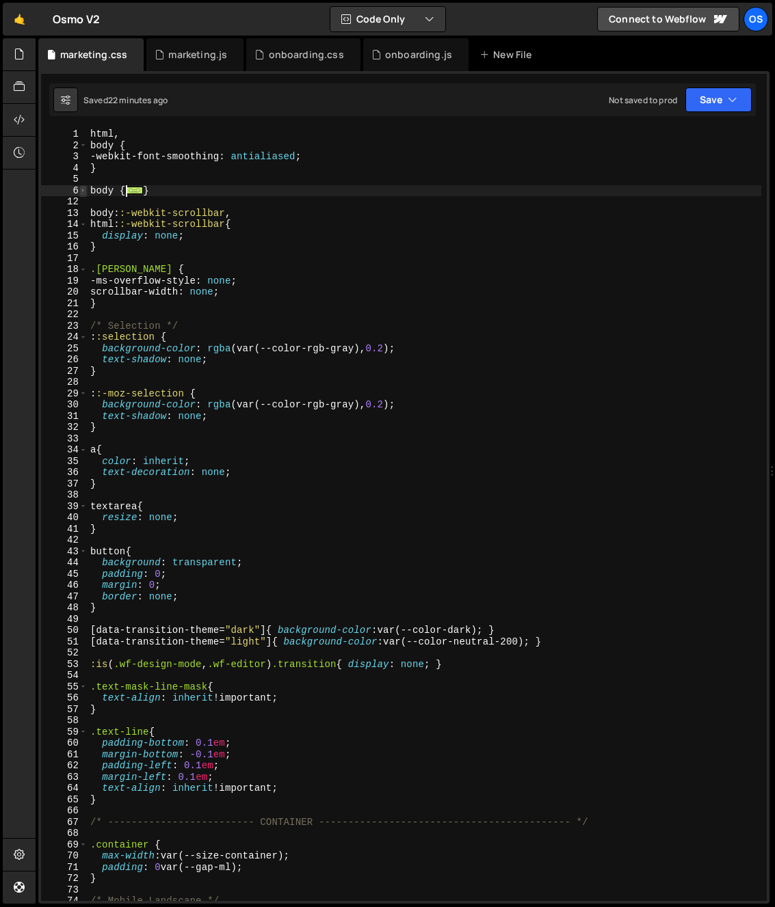
click at [82, 189] on span at bounding box center [83, 191] width 8 height 12
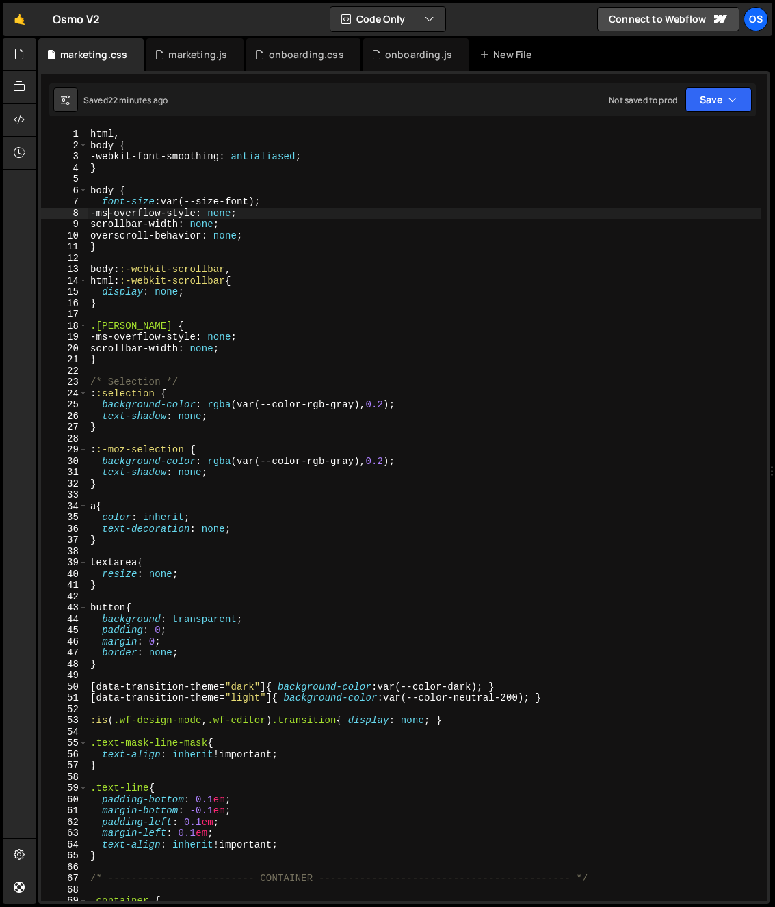
click at [98, 241] on div "html , body { -webkit-font-smoothing : antialiased ; } body { font-size : var(-…" at bounding box center [425, 526] width 674 height 795
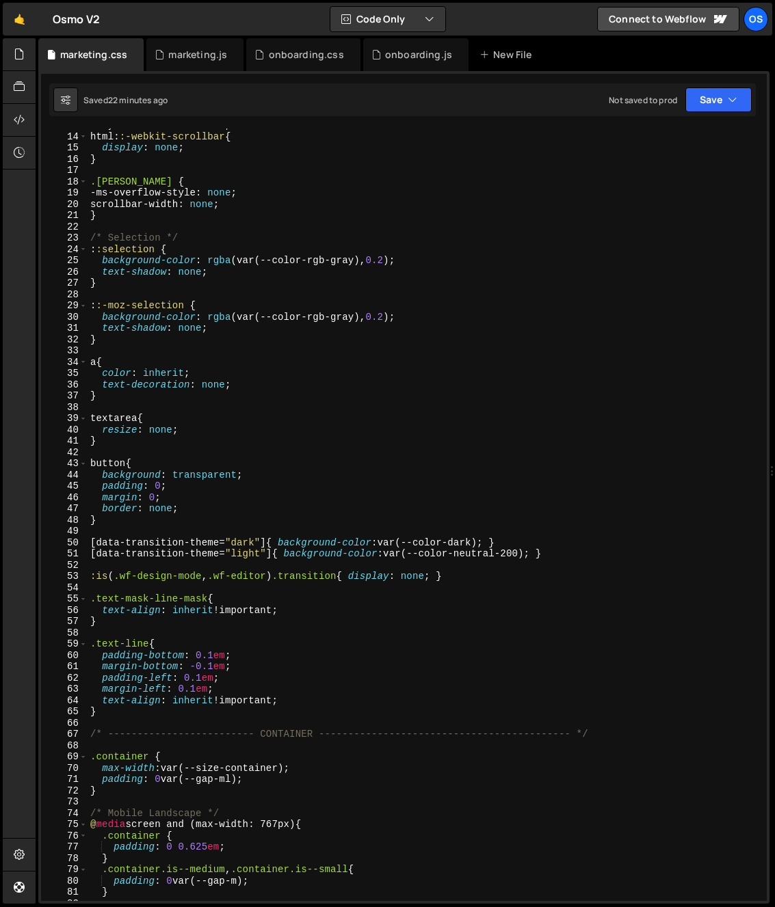
scroll to position [0, 0]
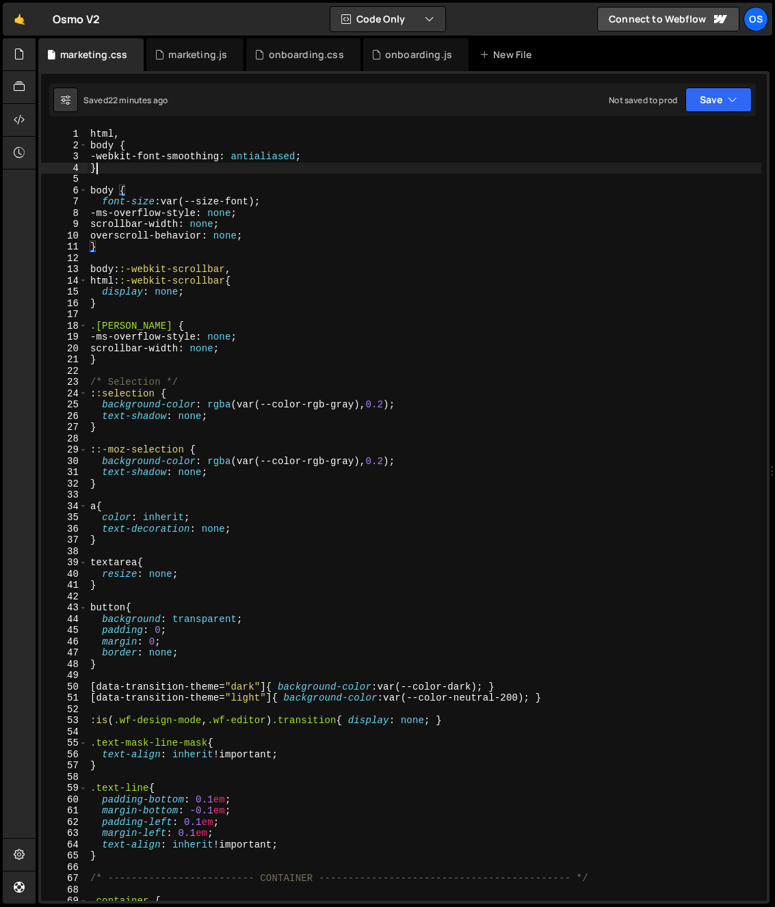
click at [113, 169] on div "html , body { -webkit-font-smoothing : antialiased ; } body { font-size : var(-…" at bounding box center [425, 526] width 674 height 795
click at [150, 228] on div "html , body { -webkit-font-smoothing : antialiased ; } body { font-size : var(-…" at bounding box center [425, 526] width 674 height 795
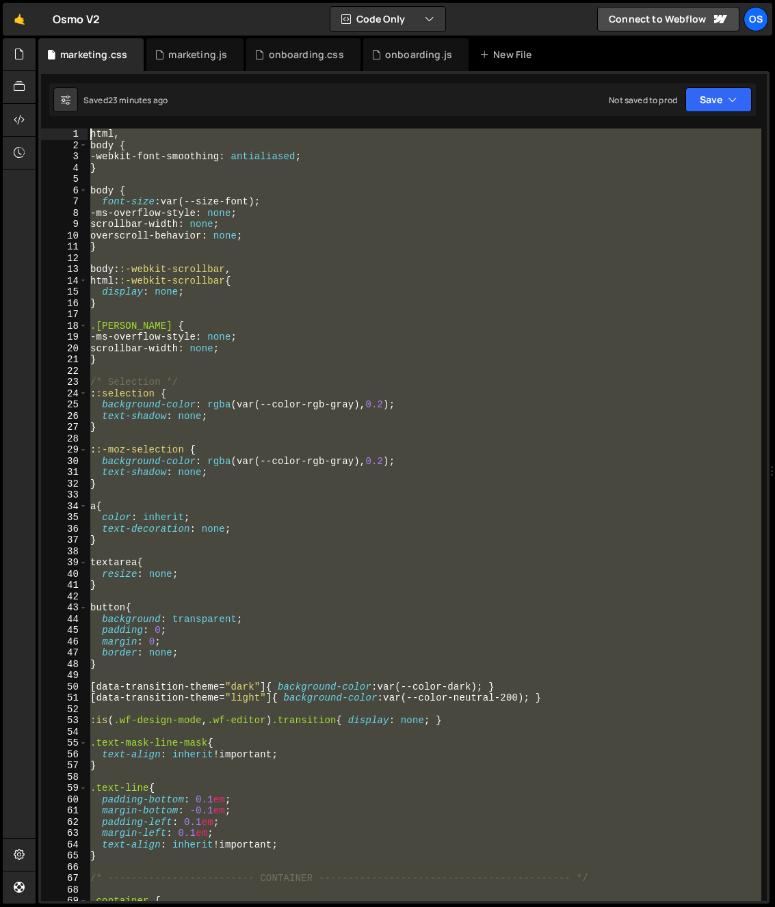
drag, startPoint x: 111, startPoint y: 458, endPoint x: 55, endPoint y: 123, distance: 339.6
click at [55, 123] on div "initRotateButtons(); 1 2 3 4 5 6 7 8 9 10 11 12 13 14 15 16 17 18 66 67 68 69 7…" at bounding box center [403, 487] width 731 height 833
type textarea "html, body {"
click at [308, 65] on div "onboarding.css" at bounding box center [303, 54] width 114 height 33
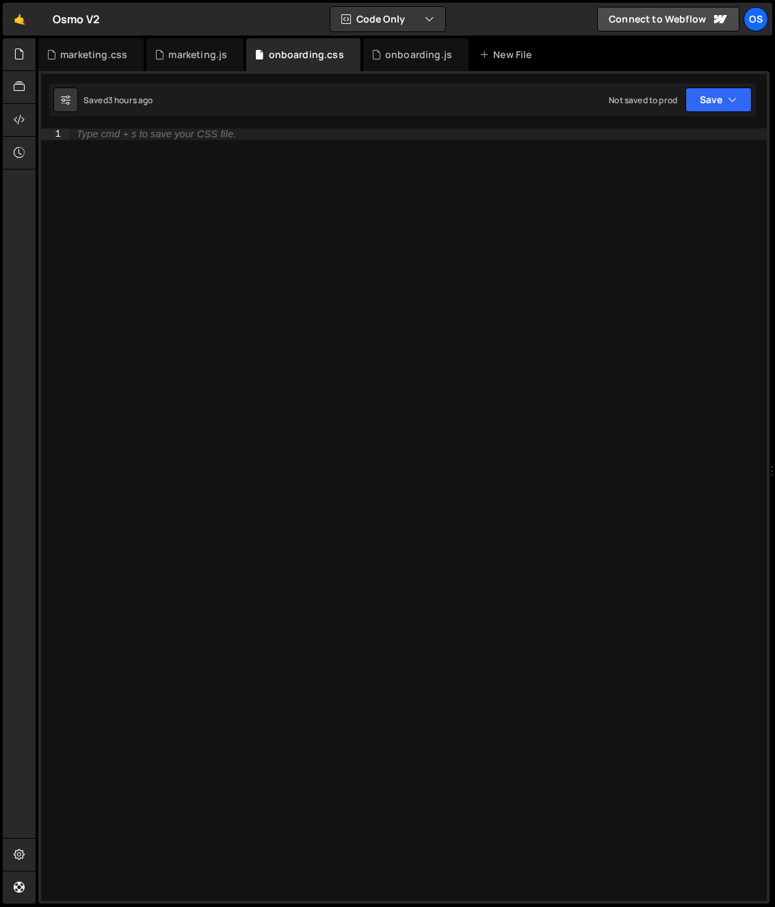
click at [222, 260] on div "Type cmd + s to save your CSS file." at bounding box center [418, 526] width 697 height 795
paste textarea "}"
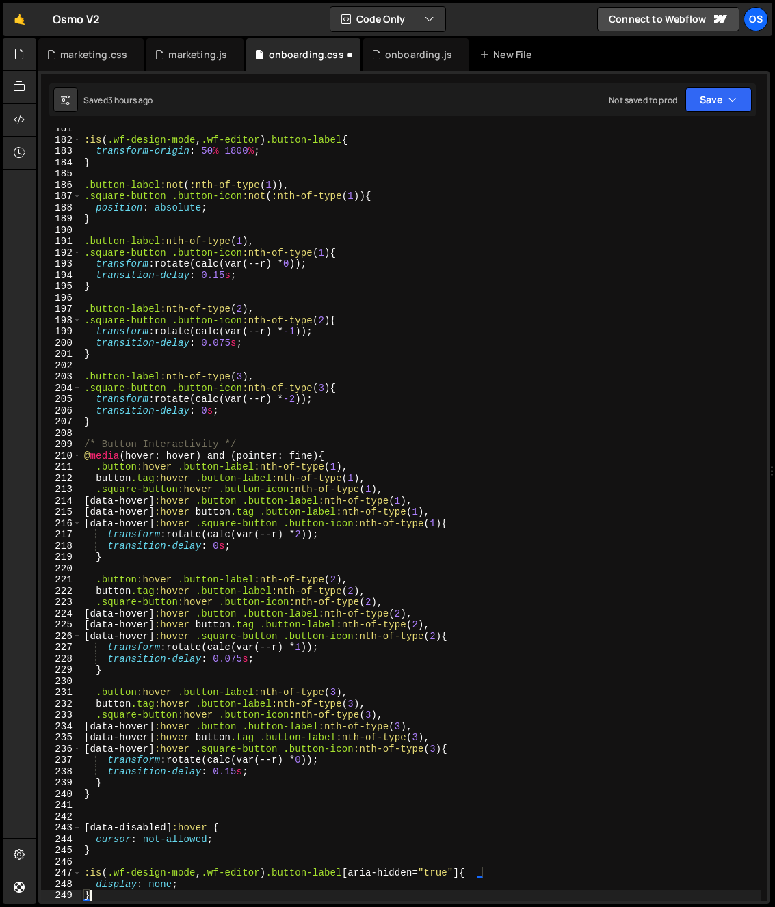
scroll to position [2036, 0]
click at [224, 243] on div ":is ( .wf-design-mode , .wf-editor ) .button-label { transform-origin : 50 % 18…" at bounding box center [421, 520] width 680 height 795
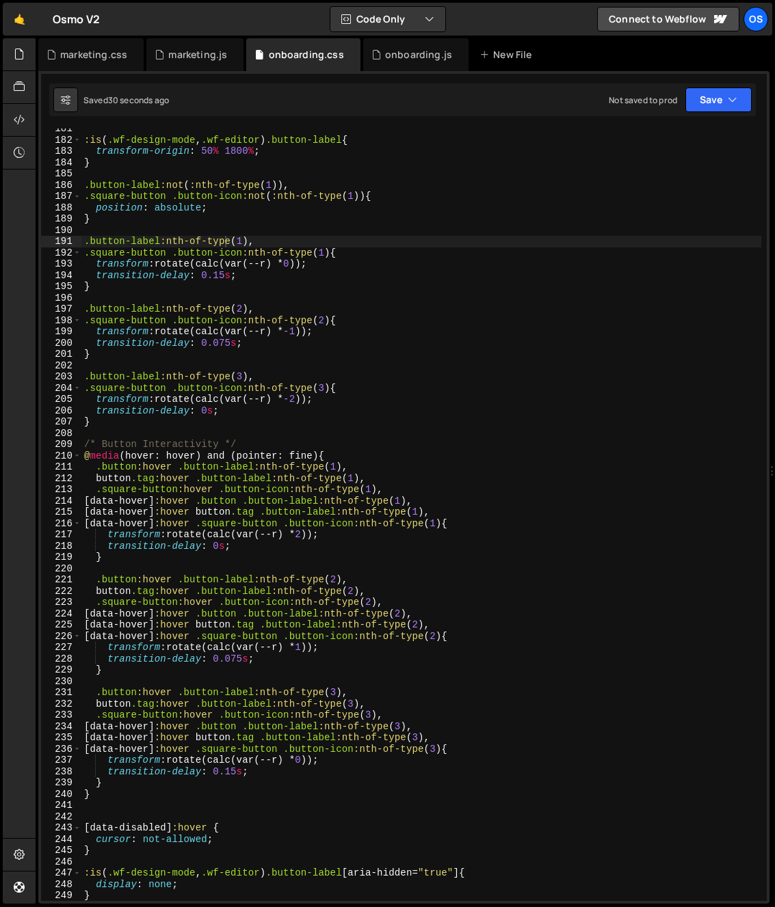
click at [337, 498] on div ":is ( .wf-design-mode , .wf-editor ) .button-label { transform-origin : 50 % 18…" at bounding box center [421, 520] width 680 height 795
type textarea "[data-hover]:hover .button .button-label:nth-of-type(1),"
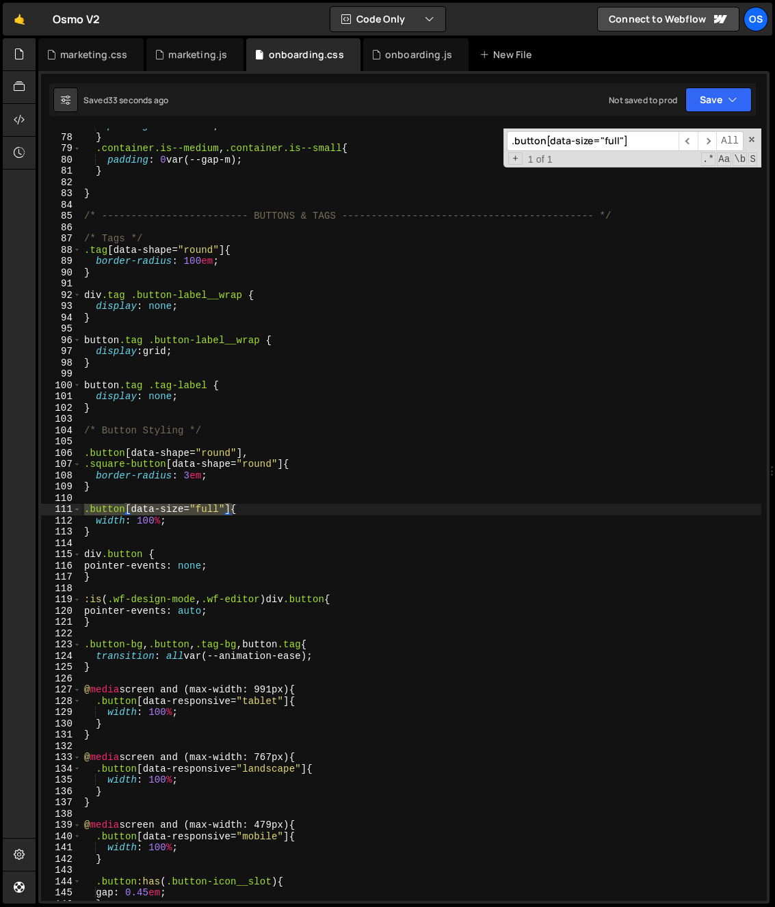
scroll to position [892, 0]
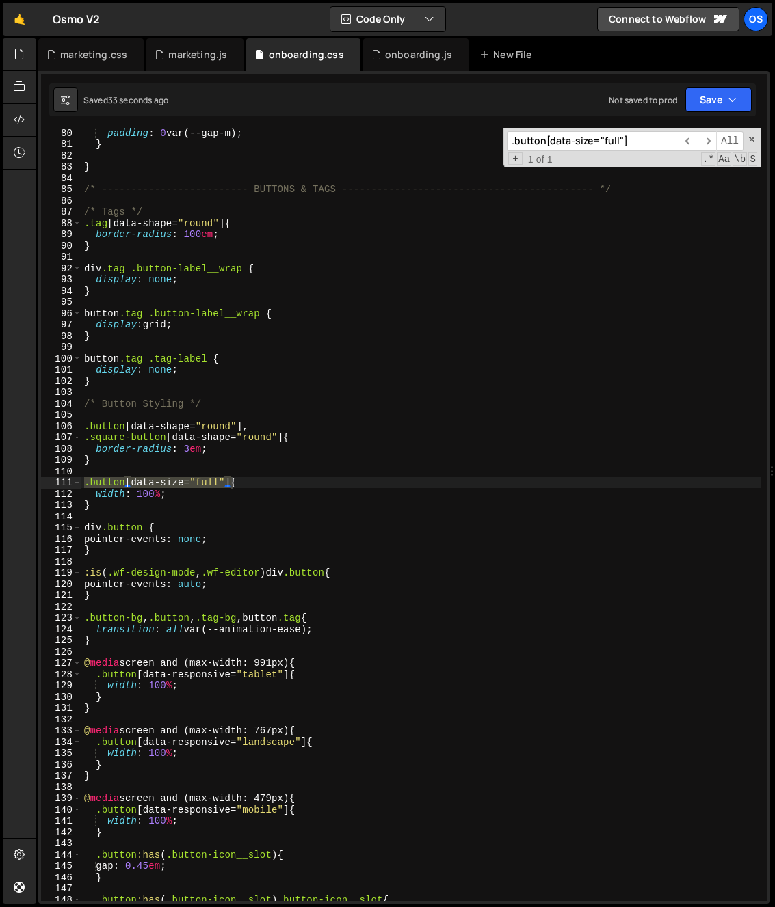
type input ".button[data-size="full"]"
click at [139, 586] on div "padding : 0 var(--gap-m) ; } } /* ------------------------- BUTTONS & TAGS ----…" at bounding box center [421, 524] width 680 height 795
click at [127, 600] on div "padding : 0 var(--gap-m) ; } } /* ------------------------- BUTTONS & TAGS ----…" at bounding box center [421, 524] width 680 height 795
type textarea "}"
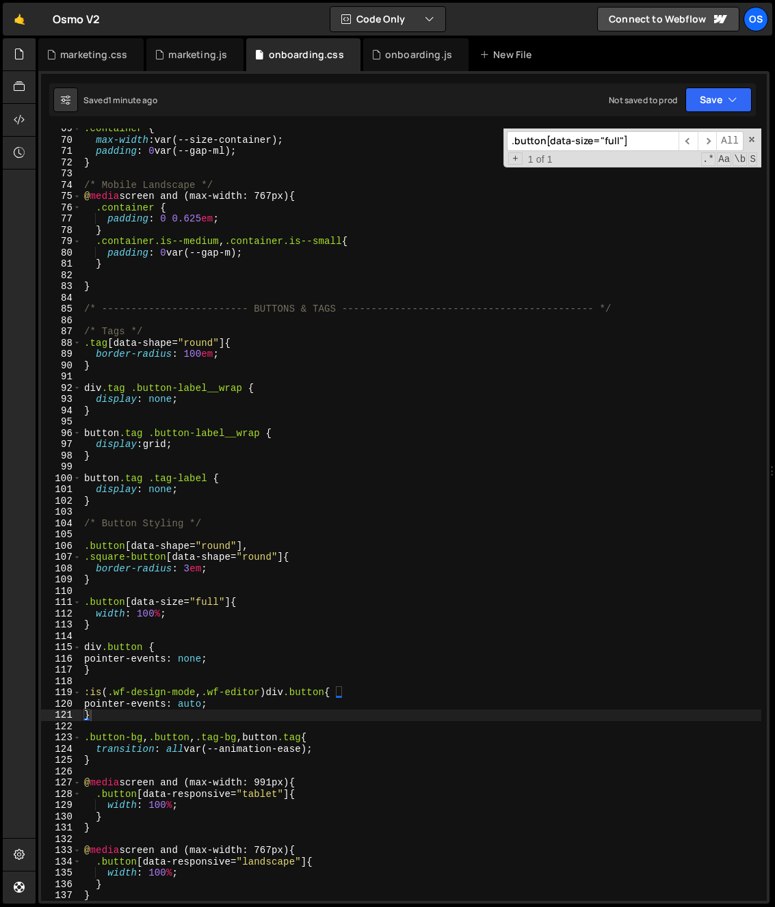
scroll to position [0, 0]
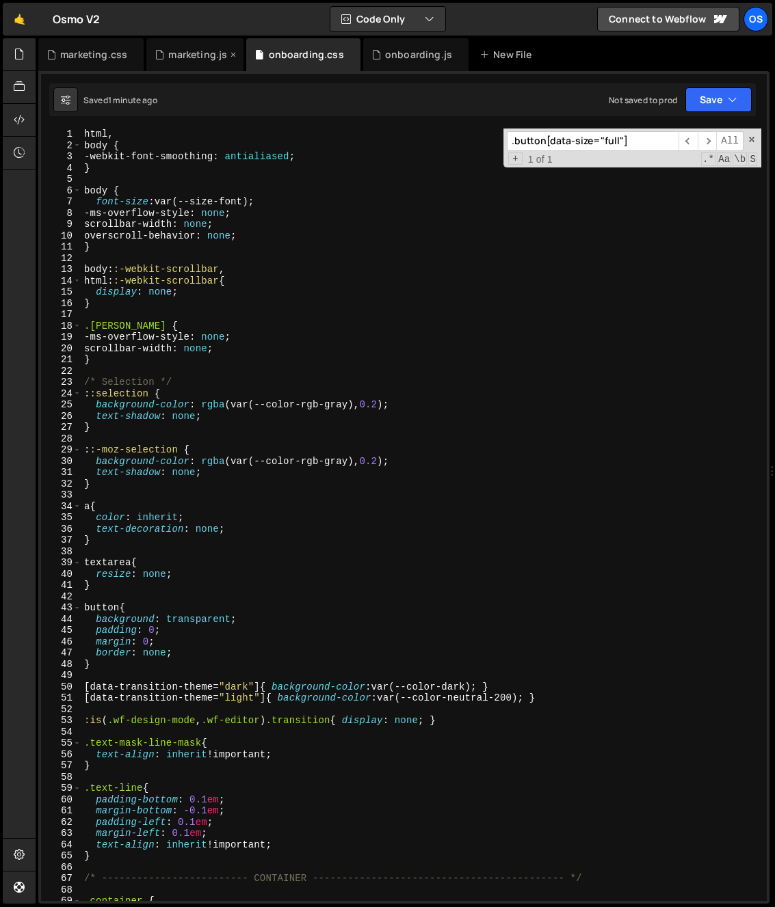
click at [176, 61] on div "marketing.js" at bounding box center [197, 55] width 59 height 14
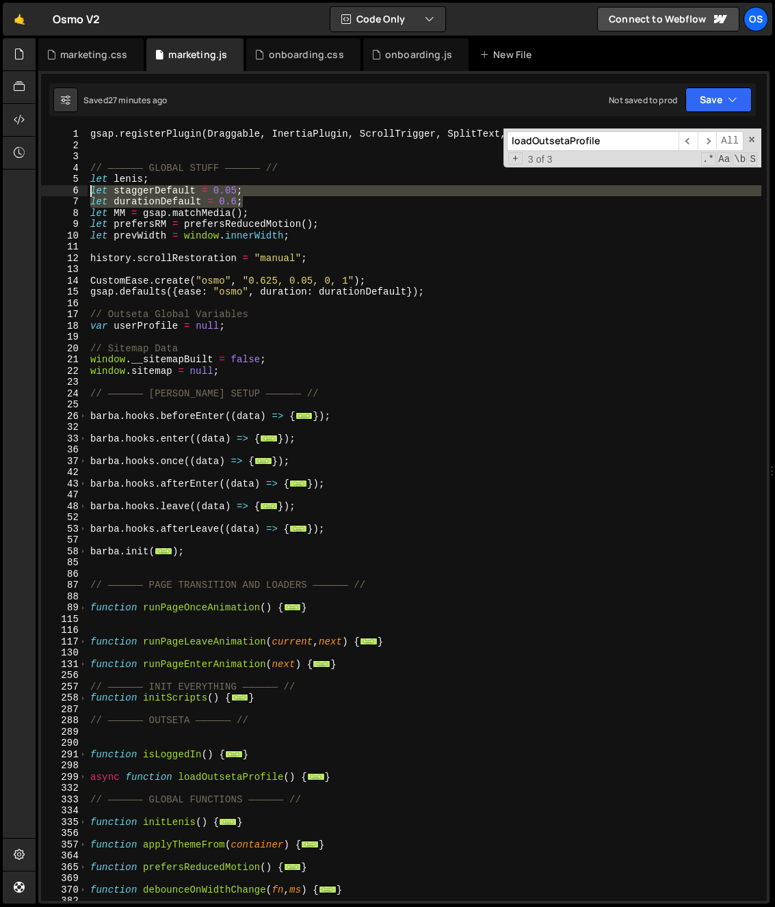
drag, startPoint x: 88, startPoint y: 182, endPoint x: 39, endPoint y: 194, distance: 50.6
click at [39, 194] on div "initRotateButtons(); 1 2 3 4 5 6 7 8 9 10 11 12 13 14 15 16 17 18 66 67 68 69 7…" at bounding box center [403, 487] width 731 height 833
type textarea "let staggerDefault = 0.05; let durationDefault = 0.6;"
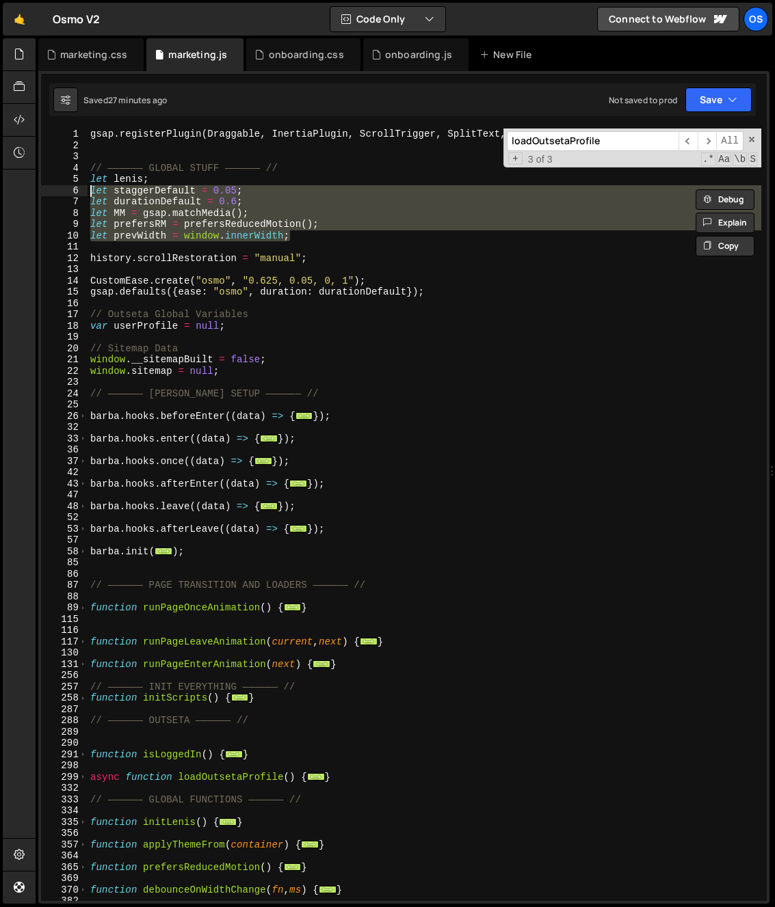
drag, startPoint x: 287, startPoint y: 238, endPoint x: 75, endPoint y: 189, distance: 218.3
click at [75, 189] on div "let staggerDefault = 0.05; let durationDefault = 0.6; 1 2 3 4 5 6 7 8 9 10 11 1…" at bounding box center [403, 515] width 725 height 773
click at [401, 57] on div "onboarding.js" at bounding box center [418, 55] width 67 height 14
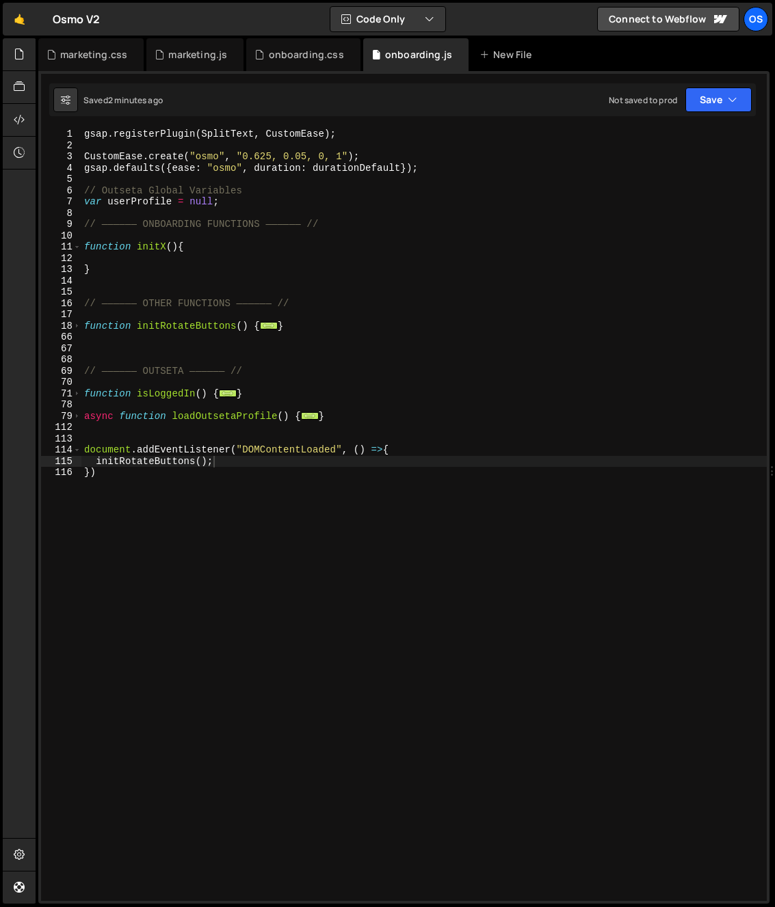
click at [172, 148] on div "gsap . registerPlugin ( SplitText , CustomEase ) ; CustomEase . create ( "osmo"…" at bounding box center [426, 526] width 691 height 795
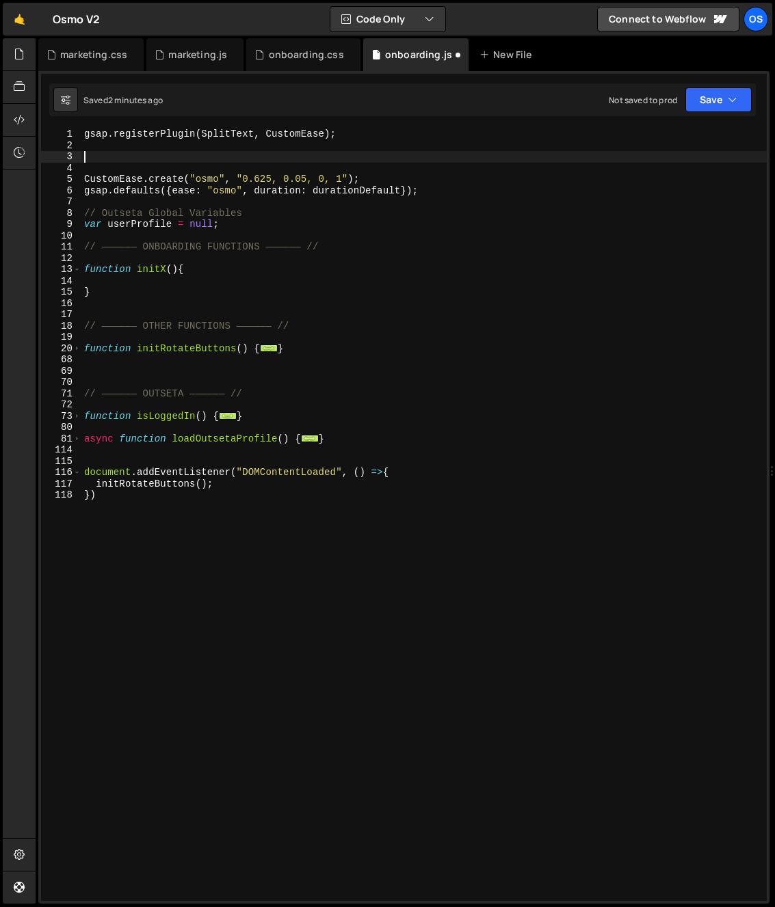
paste textarea "let prevWidth = window.innerWidth;"
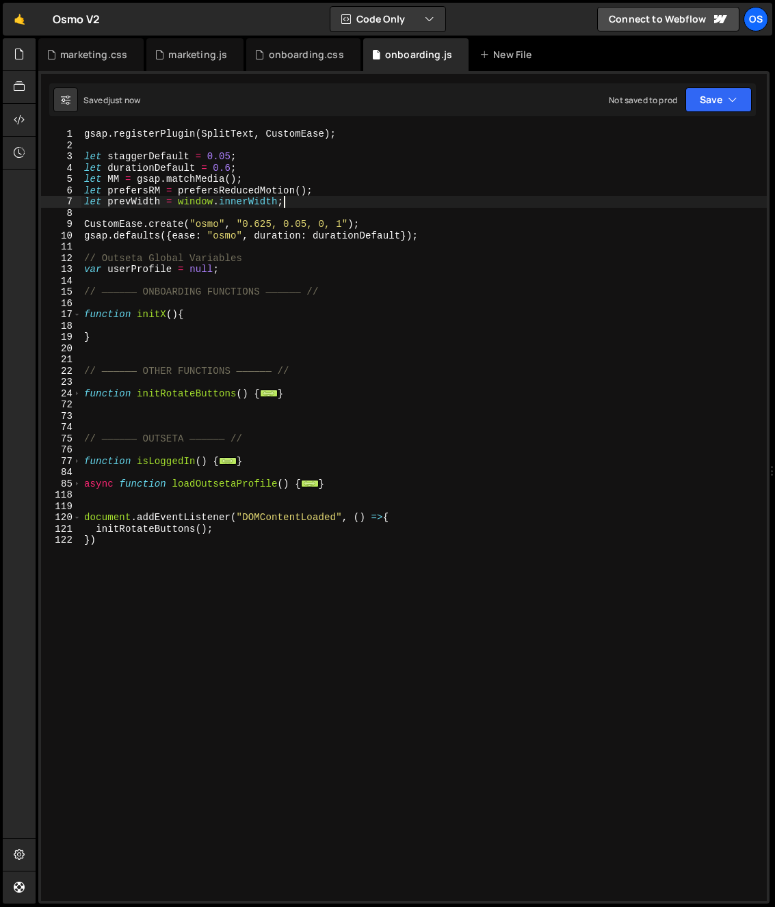
type textarea "let prevWidth = window.innerWidth;"
click at [284, 245] on div "gsap . registerPlugin ( SplitText , CustomEase ) ; let staggerDefault = 0.05 ; …" at bounding box center [423, 526] width 685 height 795
click at [241, 186] on div "gsap . registerPlugin ( SplitText , CustomEase ) ; let staggerDefault = 0.05 ; …" at bounding box center [423, 526] width 685 height 795
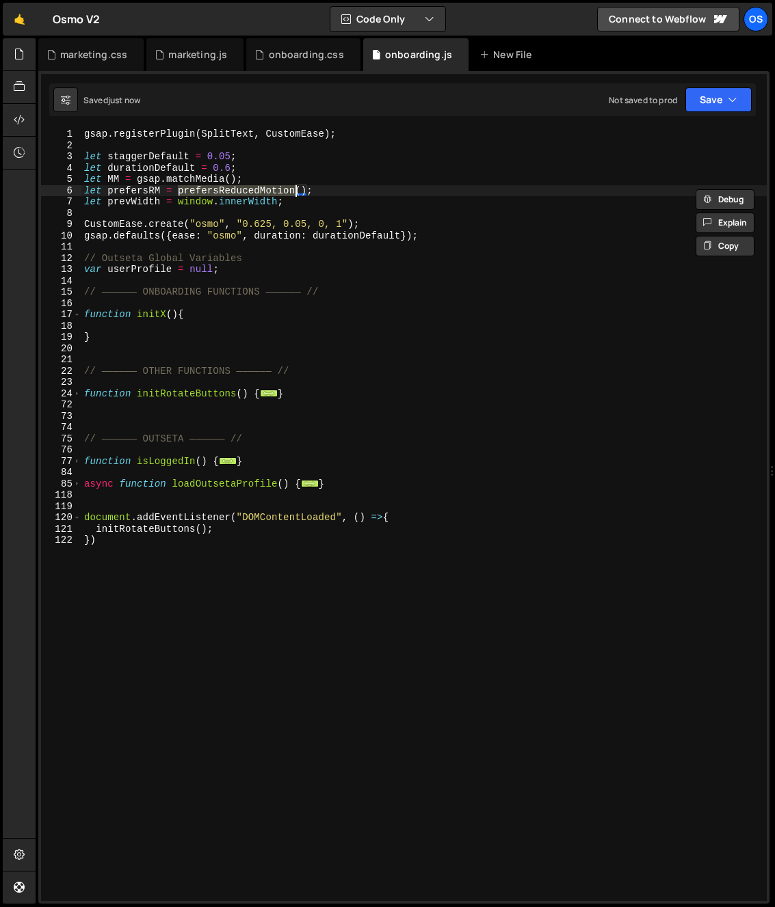
click at [330, 188] on div "gsap . registerPlugin ( SplitText , CustomEase ) ; let staggerDefault = 0.05 ; …" at bounding box center [423, 526] width 685 height 795
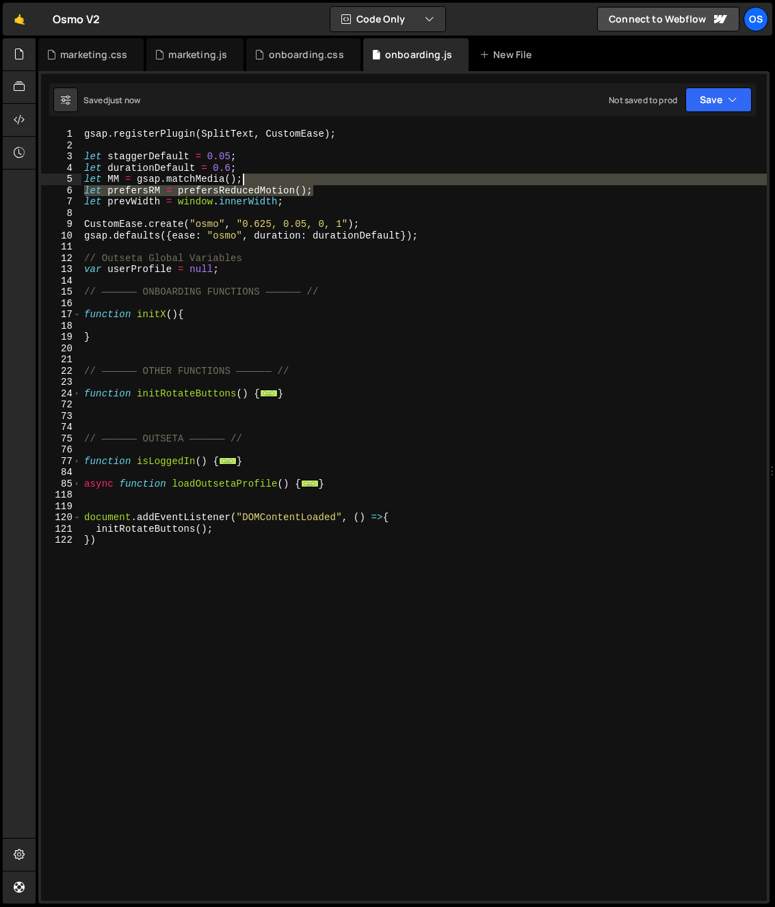
click at [327, 183] on div "gsap . registerPlugin ( SplitText , CustomEase ) ; let staggerDefault = 0.05 ; …" at bounding box center [423, 526] width 685 height 795
type textarea "let MM = gsap.matchMedia();"
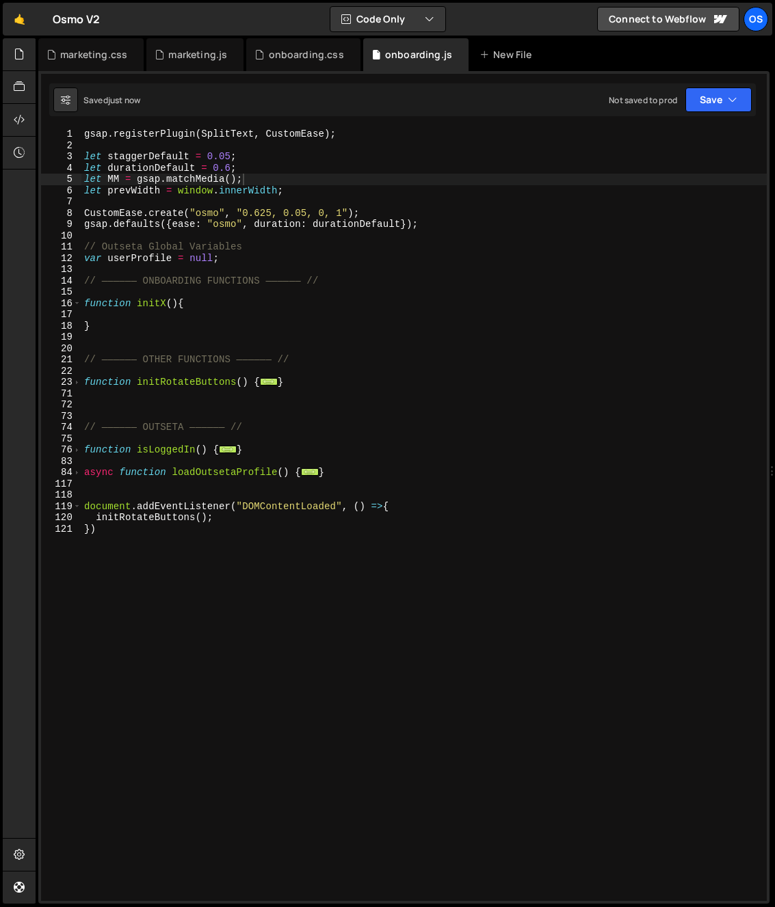
click at [219, 183] on div "gsap . registerPlugin ( SplitText , CustomEase ) ; let staggerDefault = 0.05 ; …" at bounding box center [423, 526] width 685 height 795
click at [190, 55] on div "marketing.js" at bounding box center [197, 55] width 59 height 14
click at [0, 0] on div "gsap . registerPlugin ( Draggable , InertiaPlugin , ScrollTrigger , SplitText ,…" at bounding box center [0, 0] width 0 height 0
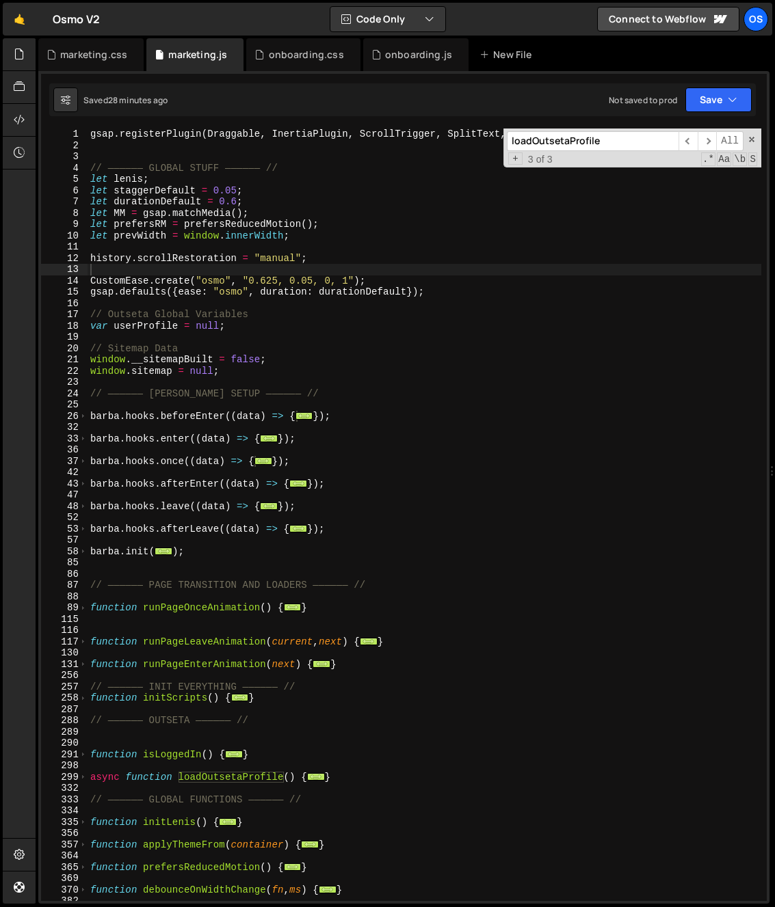
drag, startPoint x: 583, startPoint y: 132, endPoint x: 583, endPoint y: 139, distance: 7.5
click at [583, 132] on input "loadOutsetaProfile" at bounding box center [593, 141] width 172 height 20
paste input "debounceOnWidthChang"
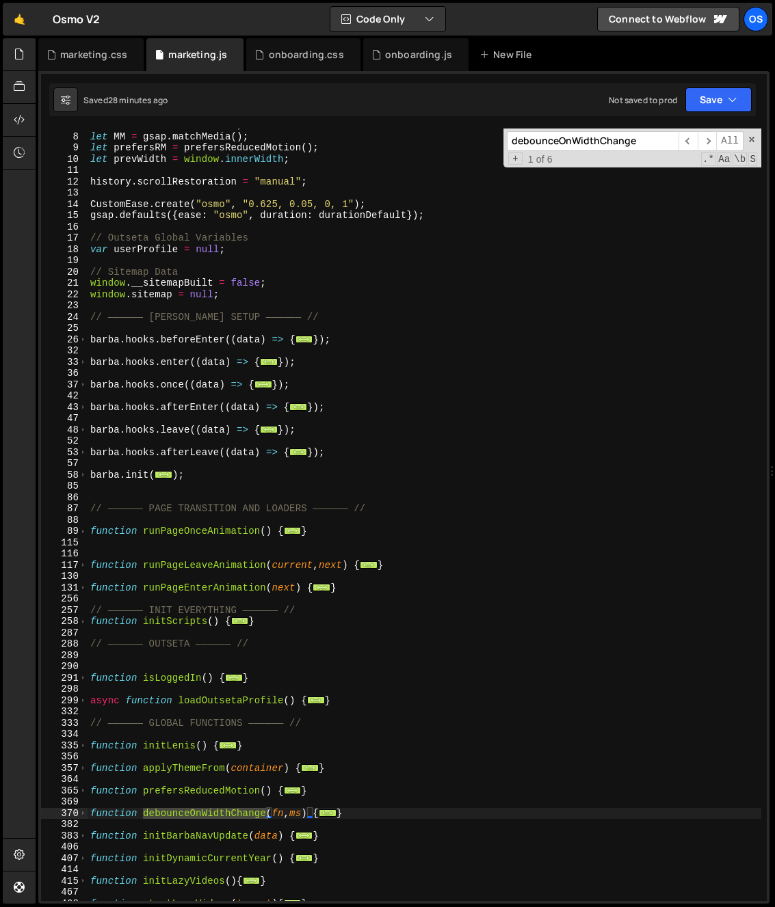
scroll to position [82, 0]
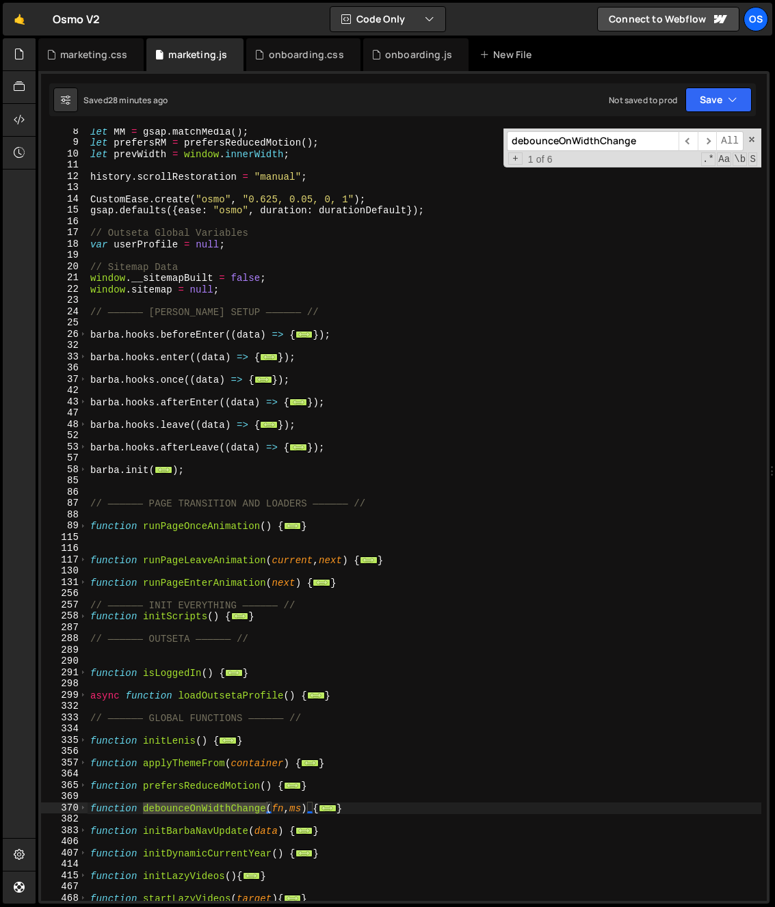
type input "debounceOnWidthChange"
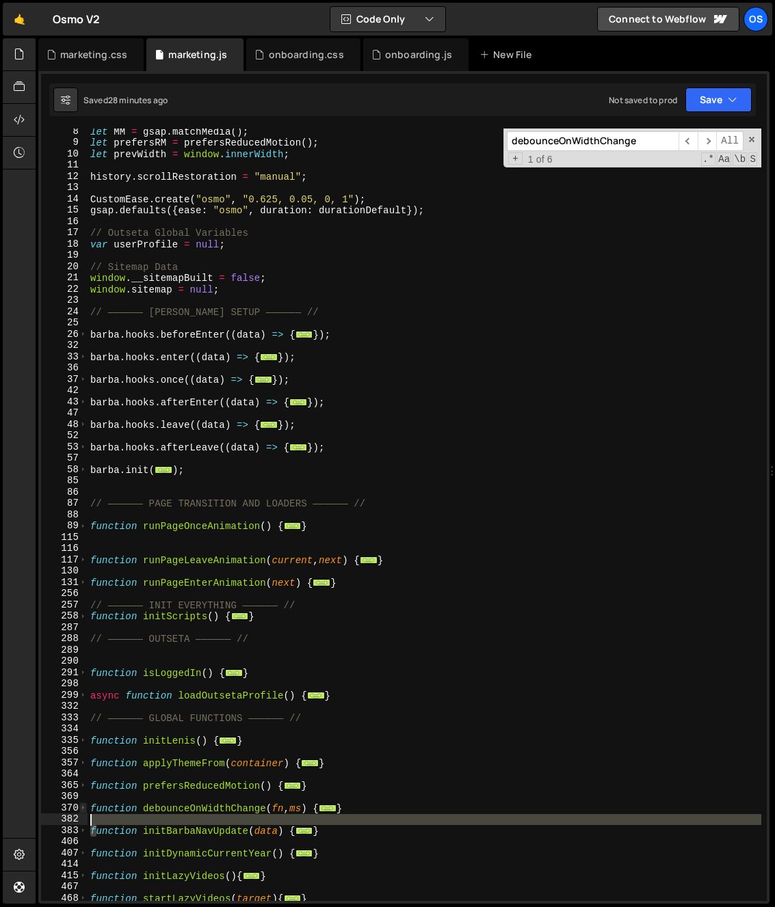
drag, startPoint x: 92, startPoint y: 821, endPoint x: 85, endPoint y: 811, distance: 12.7
click at [85, 811] on div "function initBarbaNavUpdate(data) { 8 9 10 11 12 13 14 15 16 17 18 19 20 21 22 …" at bounding box center [403, 515] width 725 height 773
type textarea "function debounceOnWidthChange(fn, ms) { let last = innerWidth, timer;"
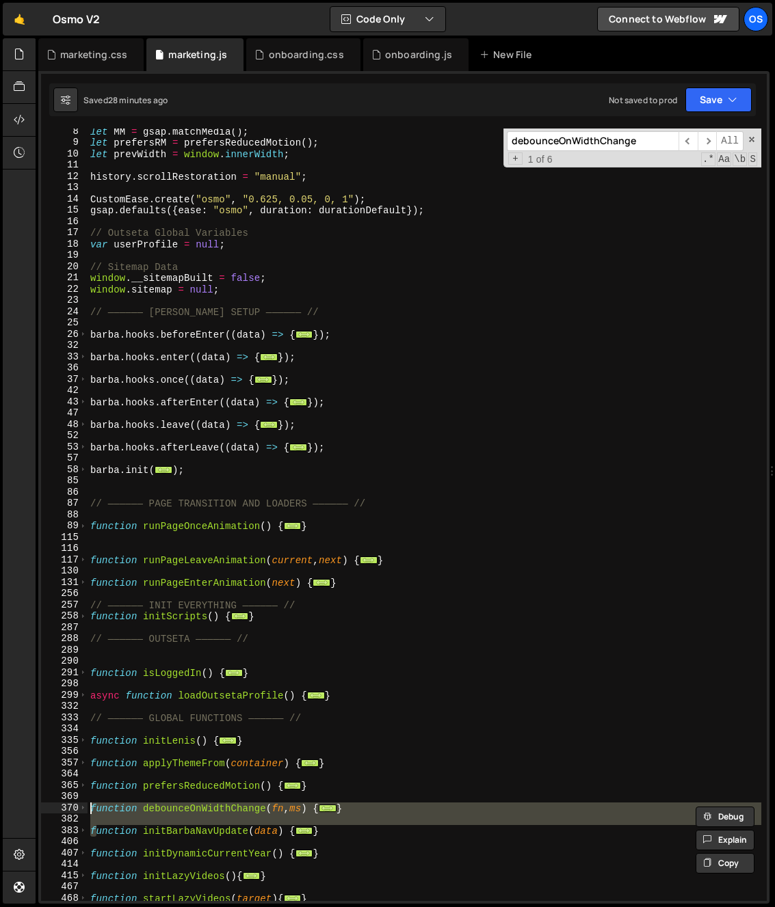
click at [113, 816] on div "let MM = gsap . matchMedia ( ) ; let prefersRM = prefersReducedMotion ( ) ; let…" at bounding box center [425, 515] width 674 height 773
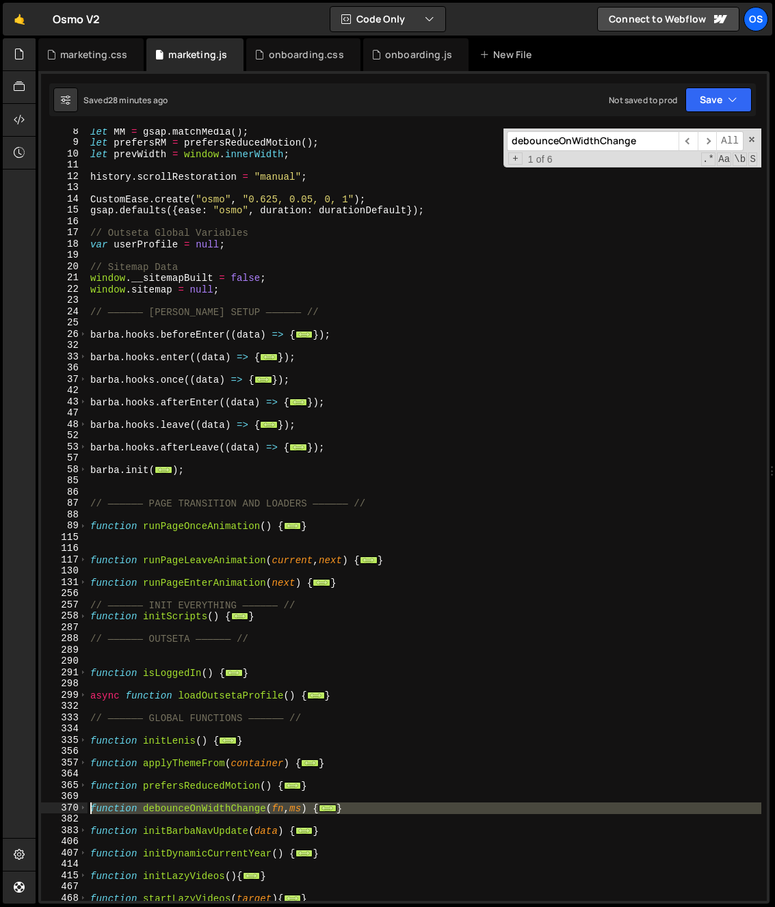
drag, startPoint x: 101, startPoint y: 815, endPoint x: 90, endPoint y: 807, distance: 13.7
click at [90, 808] on div "let MM = gsap . matchMedia ( ) ; let prefersRM = prefersReducedMotion ( ) ; let…" at bounding box center [425, 523] width 674 height 795
type textarea "function debounceOnWidthChange(fn, ms) { let last = innerWidth, timer;"
click at [390, 79] on div "let MM = gsap.matchMedia(); 1 2 3 4 5 6 7 8 9 10 11 12 13 14 15 16 17 18 19 20 …" at bounding box center [403, 487] width 731 height 833
click at [390, 64] on div "onboarding.js" at bounding box center [415, 54] width 105 height 33
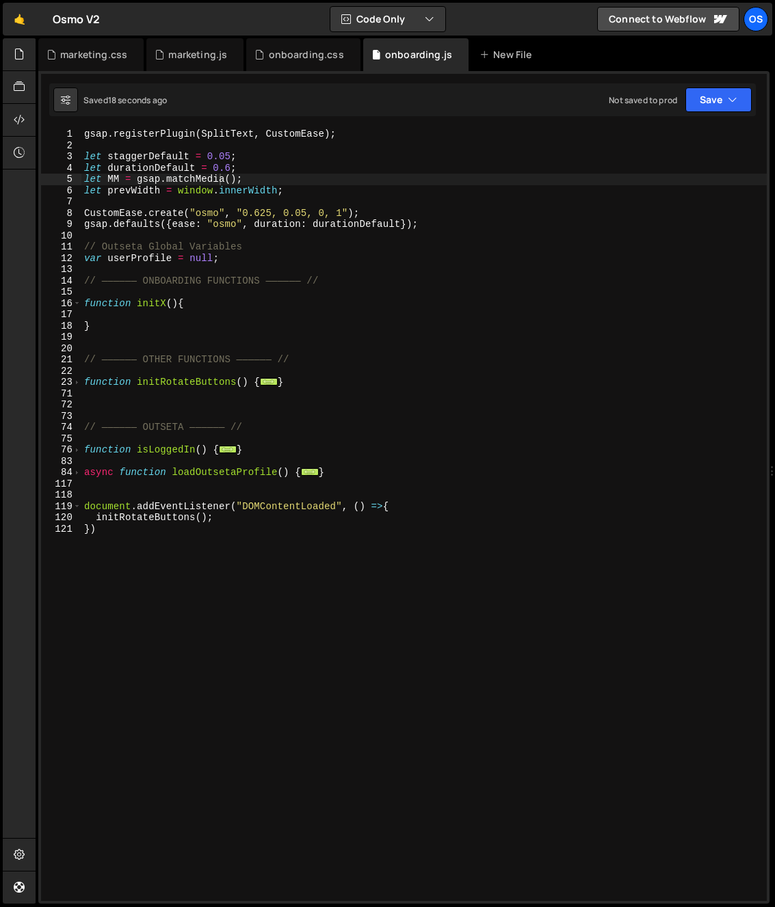
type textarea "function initRotateButtons() {"
click at [92, 378] on div "gsap . registerPlugin ( SplitText , CustomEase ) ; let staggerDefault = 0.05 ; …" at bounding box center [423, 526] width 685 height 795
click at [98, 369] on div "gsap . registerPlugin ( SplitText , CustomEase ) ; let staggerDefault = 0.05 ; …" at bounding box center [423, 526] width 685 height 795
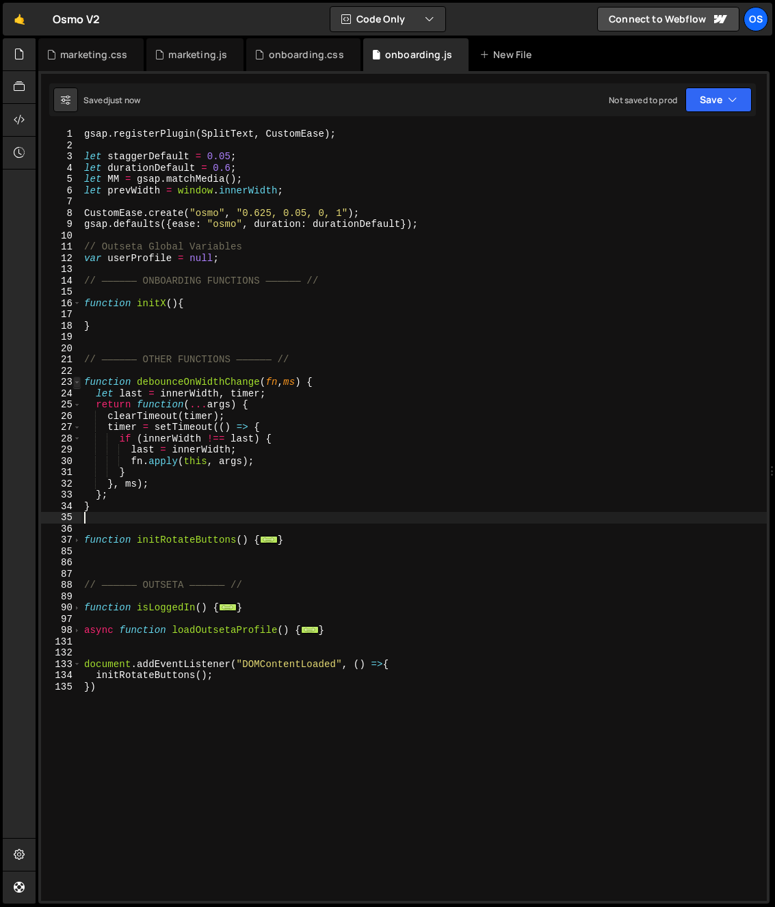
click at [75, 382] on span at bounding box center [77, 383] width 8 height 12
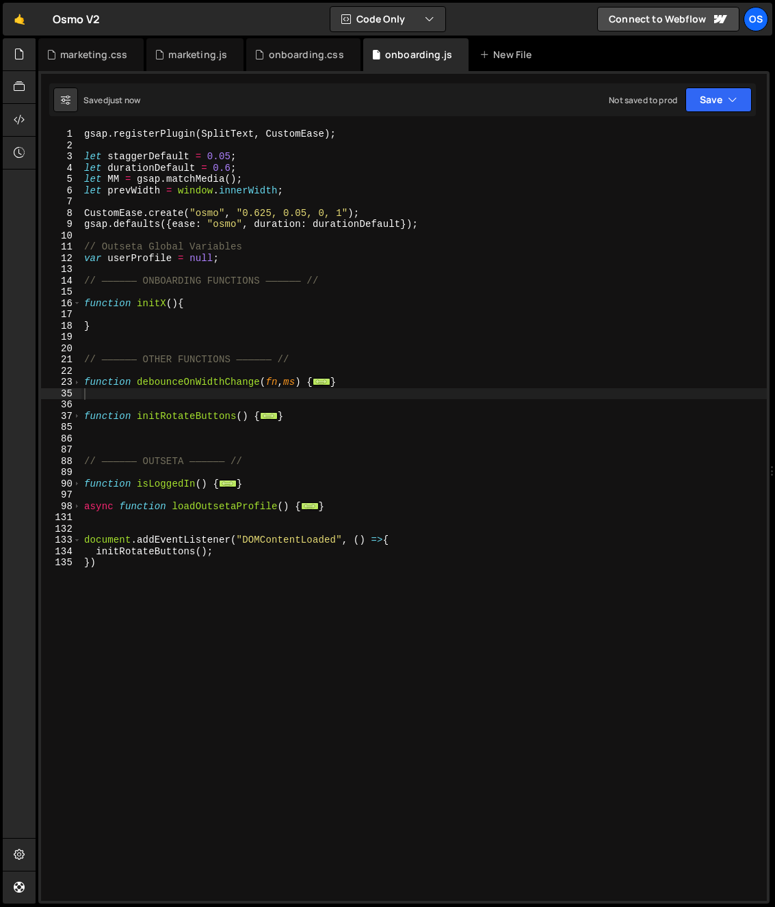
click at [122, 414] on div "gsap . registerPlugin ( SplitText , CustomEase ) ; let staggerDefault = 0.05 ; …" at bounding box center [423, 526] width 685 height 795
type textarea "function initRotateButtons() {"
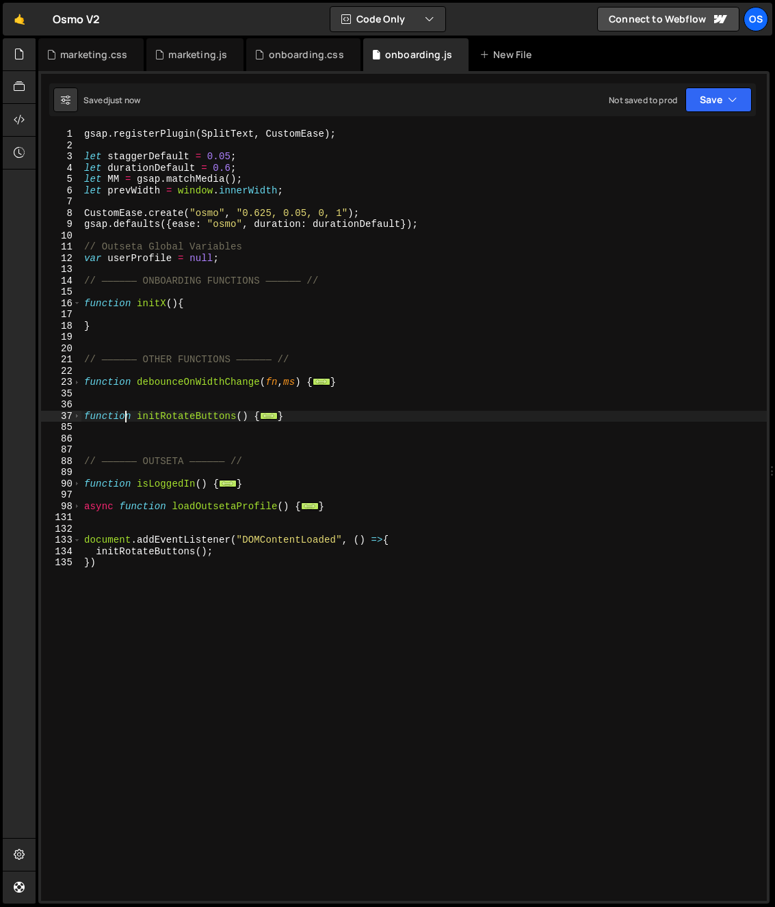
click at [105, 409] on div "gsap . registerPlugin ( SplitText , CustomEase ) ; let staggerDefault = 0.05 ; …" at bounding box center [423, 526] width 685 height 795
